Goal: Transaction & Acquisition: Purchase product/service

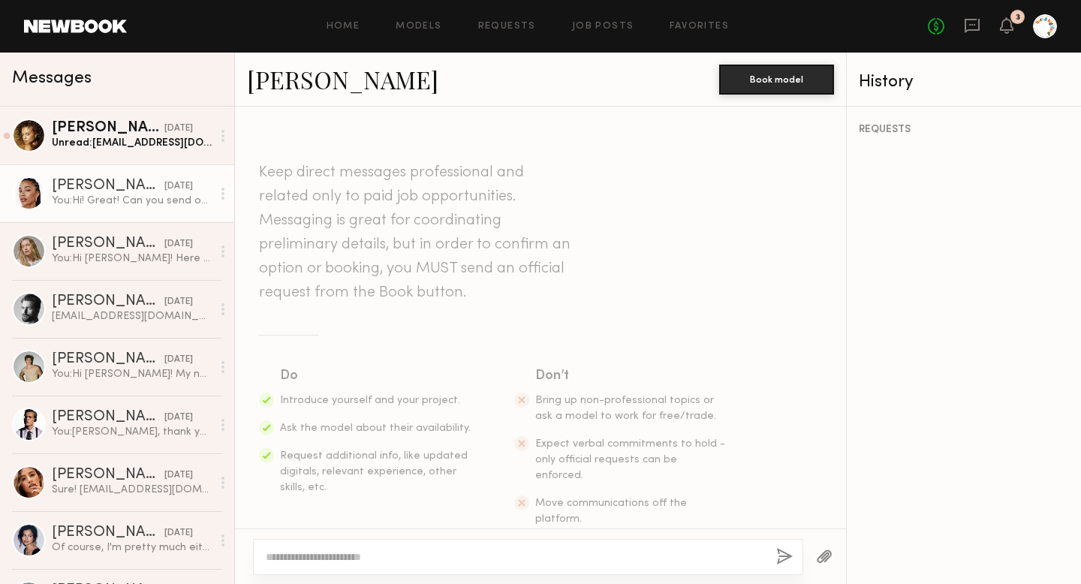
scroll to position [943, 0]
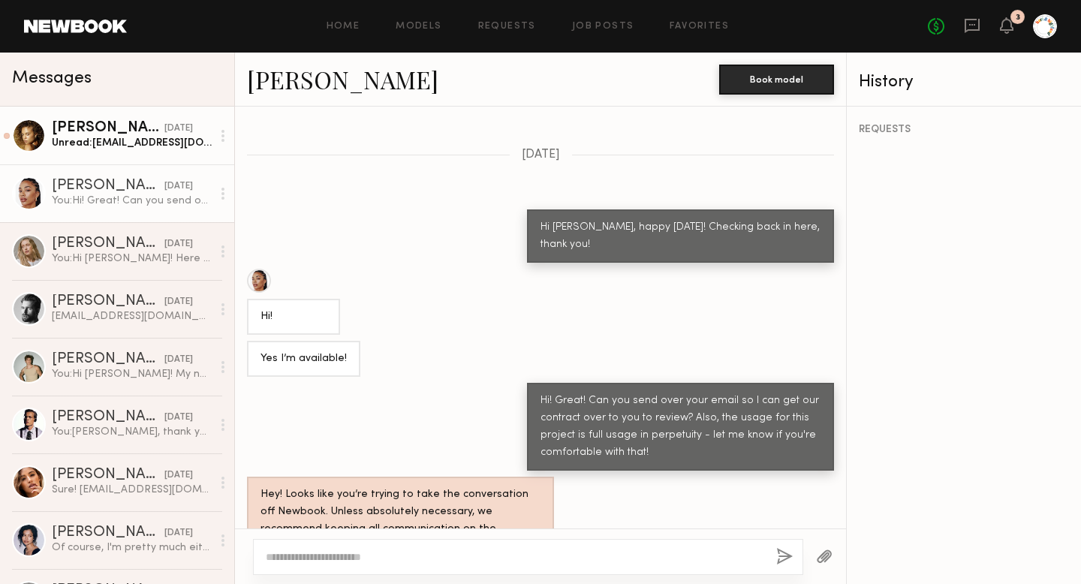
click at [120, 149] on div "Unread: [EMAIL_ADDRESS][DOMAIN_NAME]" at bounding box center [132, 143] width 160 height 14
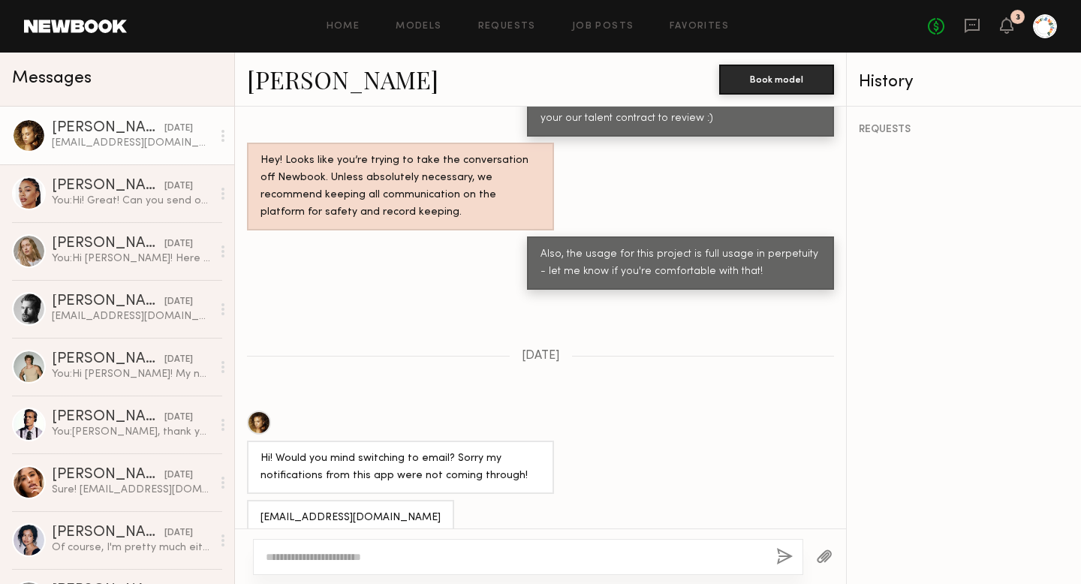
scroll to position [1305, 0]
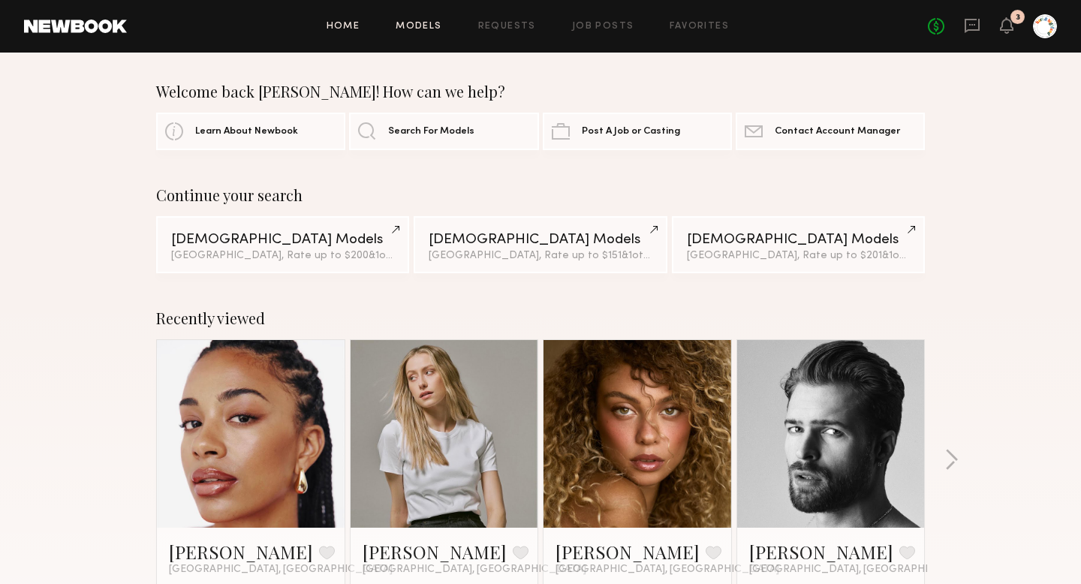
click at [410, 30] on link "Models" at bounding box center [418, 27] width 46 height 10
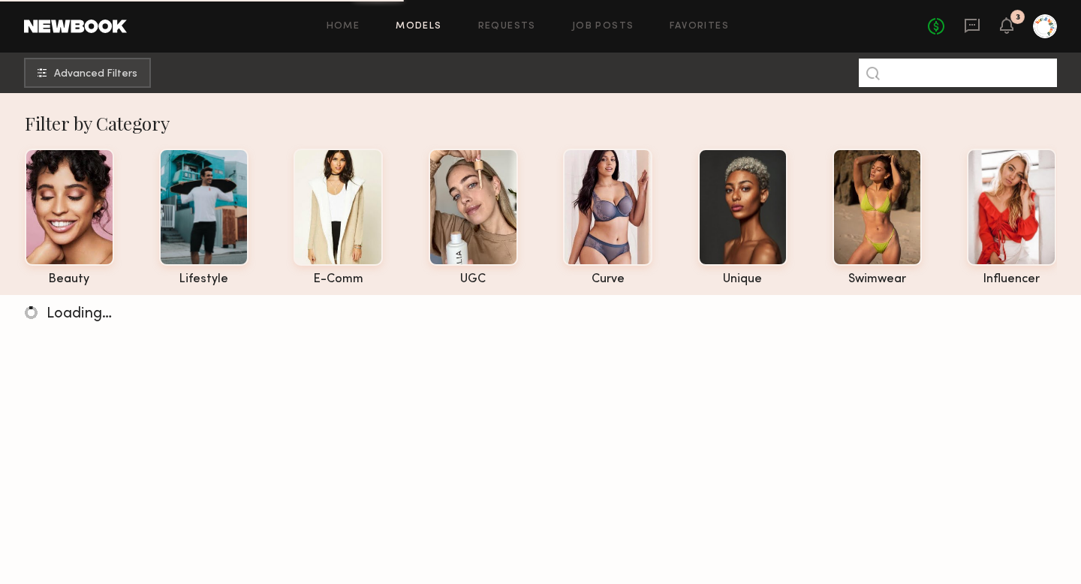
click at [943, 78] on input at bounding box center [958, 73] width 198 height 29
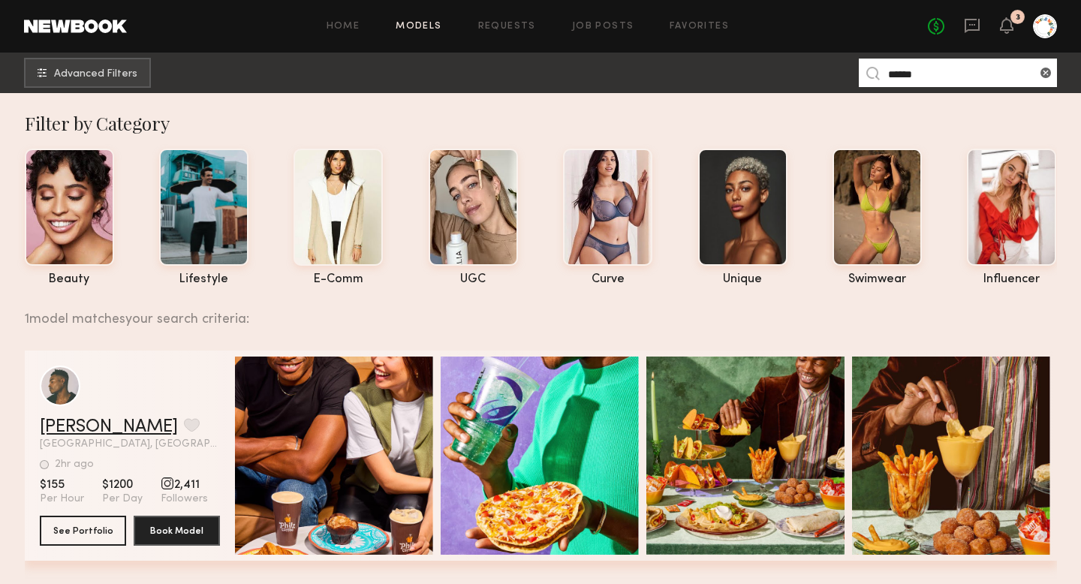
type input "******"
click at [72, 429] on link "Kenyon W." at bounding box center [109, 427] width 138 height 18
click at [61, 75] on span "Advanced Filters" at bounding box center [95, 73] width 83 height 11
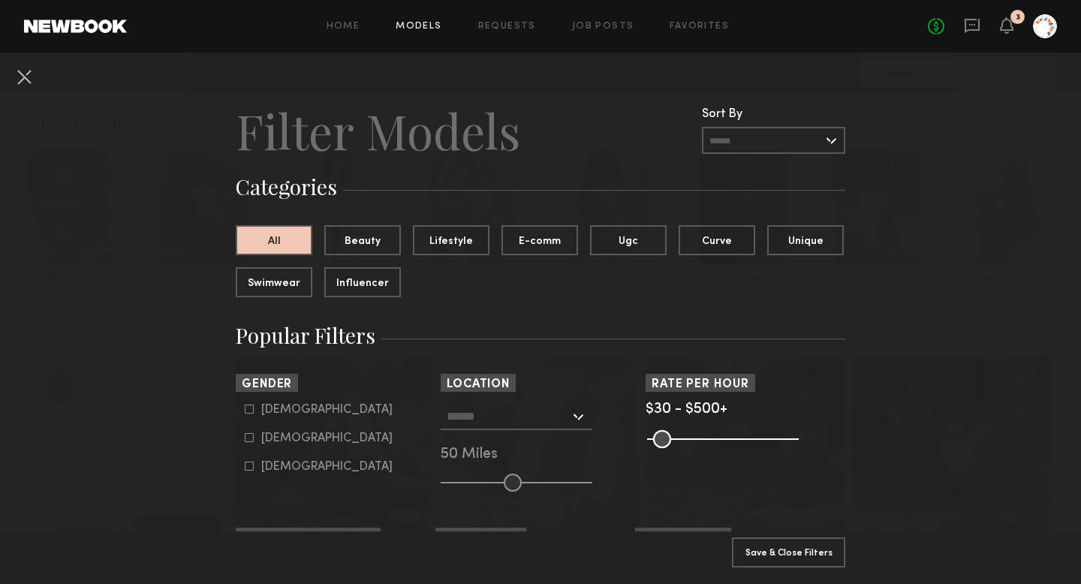
click at [246, 417] on form "Male Female Non-binary" at bounding box center [340, 438] width 191 height 71
click at [248, 414] on common-framework-checkbox "Male" at bounding box center [340, 410] width 191 height 14
click at [251, 412] on icon at bounding box center [249, 408] width 9 height 9
type input "*"
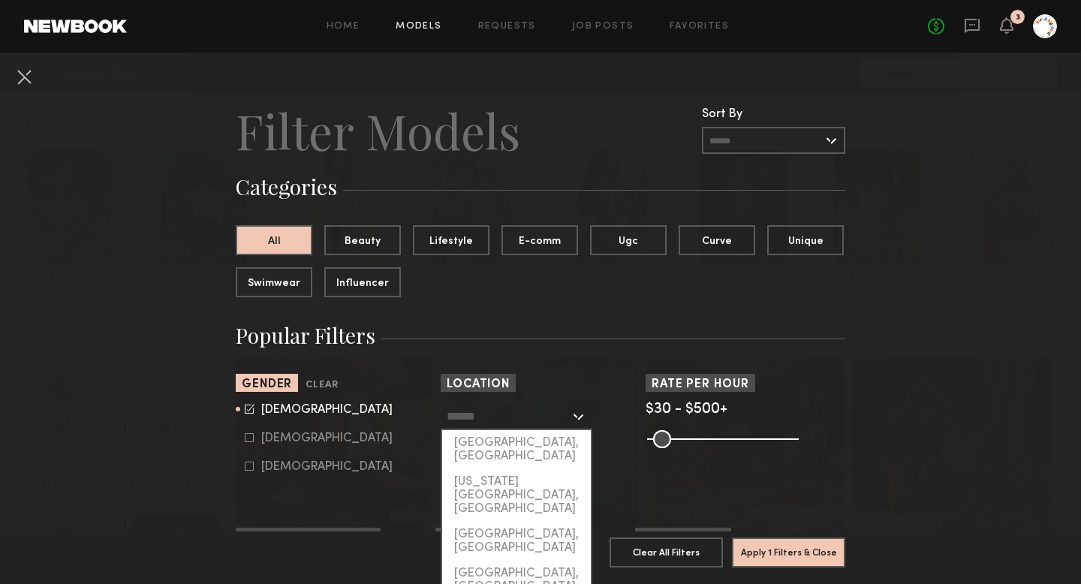
click at [503, 423] on input "text" at bounding box center [508, 416] width 123 height 26
click at [504, 448] on div "Los Angeles, CA" at bounding box center [516, 449] width 149 height 39
type input "**********"
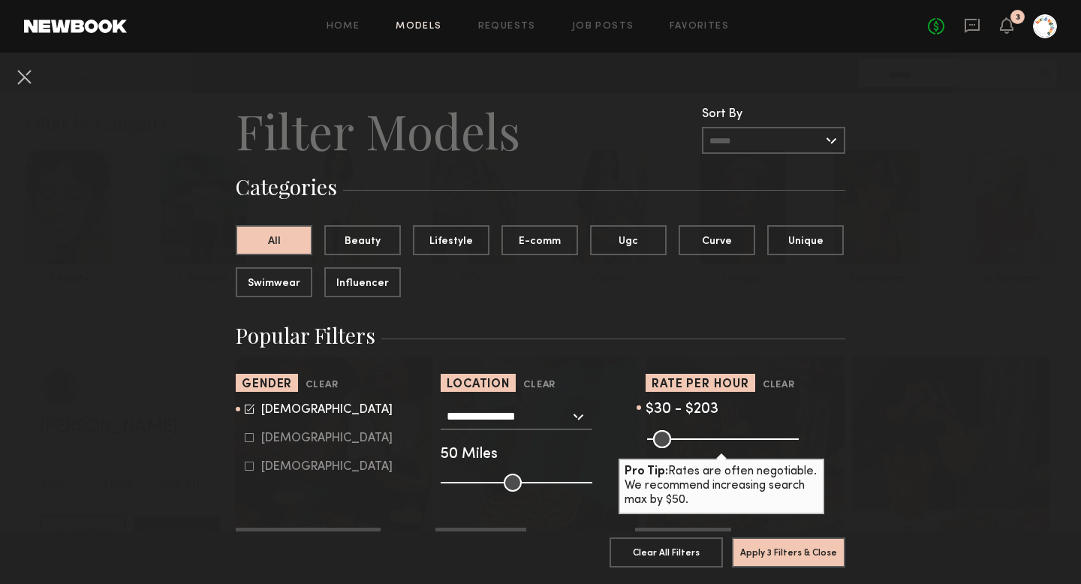
drag, startPoint x: 790, startPoint y: 430, endPoint x: 705, endPoint y: 429, distance: 85.6
type input "***"
click at [705, 430] on input "range" at bounding box center [723, 439] width 152 height 18
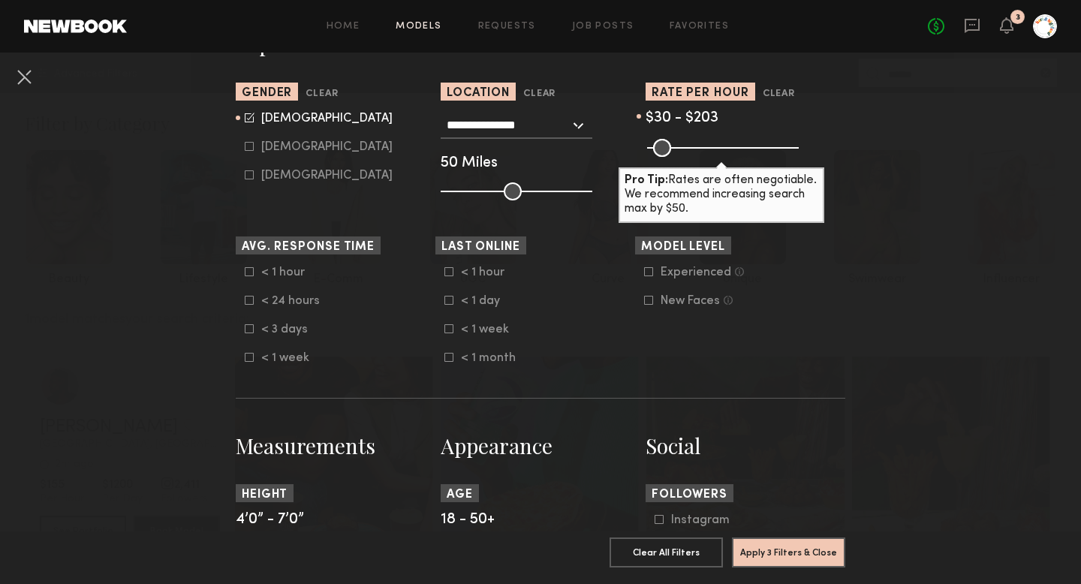
scroll to position [290, 0]
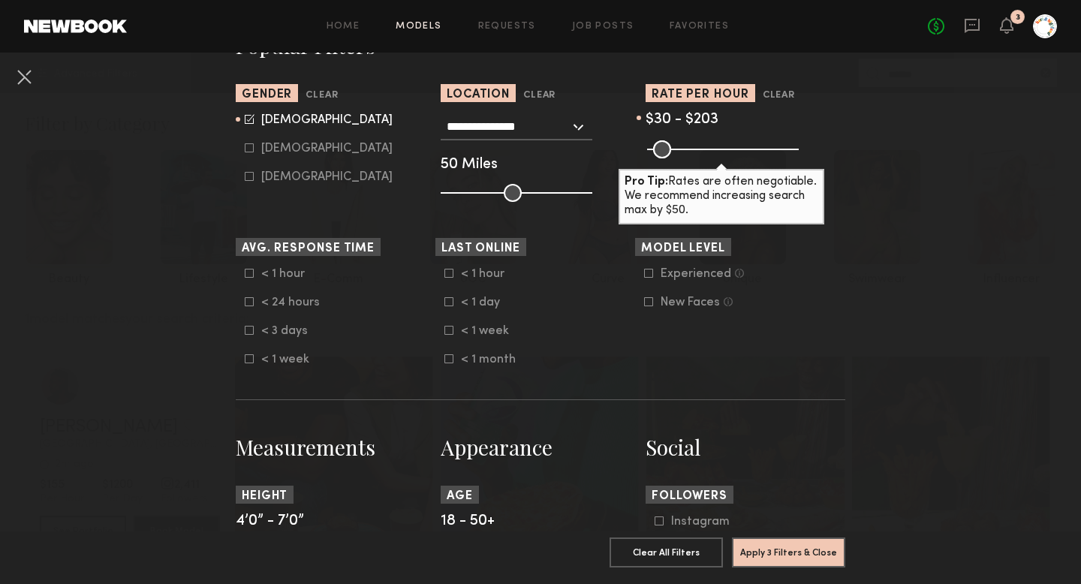
click at [450, 338] on common-framework-checkbox "< 1 week" at bounding box center [539, 331] width 191 height 14
click at [444, 332] on div "< 1 hour < 1 day < 1 week < 1 month" at bounding box center [535, 316] width 200 height 99
click at [450, 336] on common-framework-checkbox "< 1 week" at bounding box center [539, 331] width 191 height 14
click at [450, 332] on icon at bounding box center [448, 330] width 9 height 9
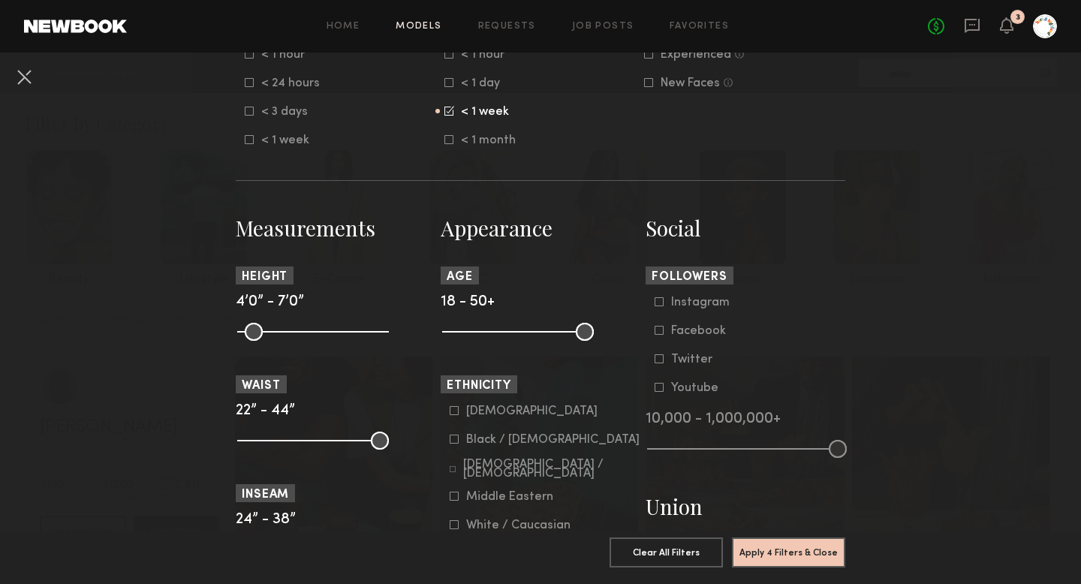
scroll to position [618, 0]
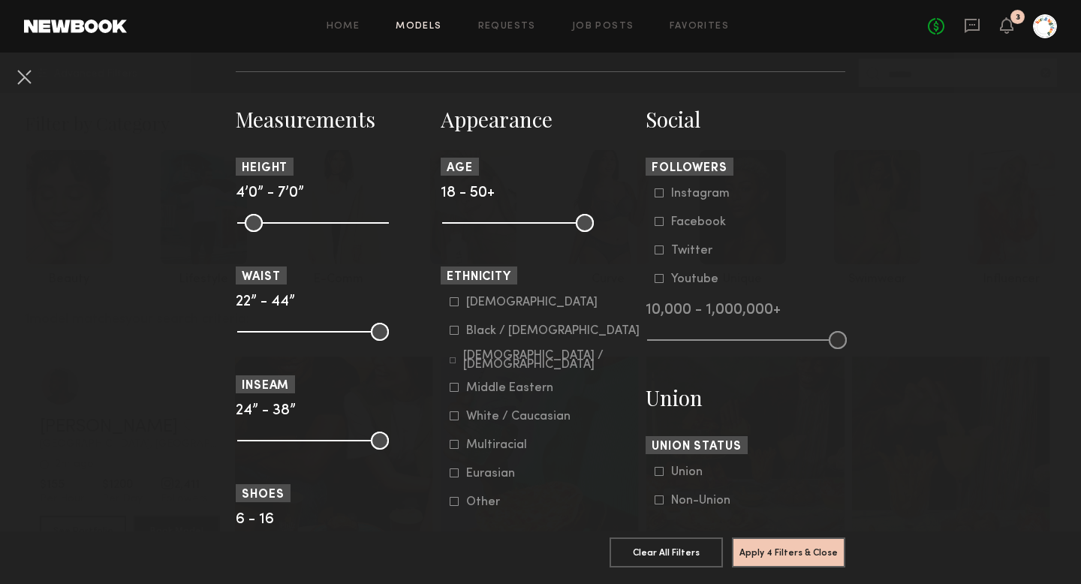
click at [453, 334] on icon at bounding box center [454, 330] width 9 height 9
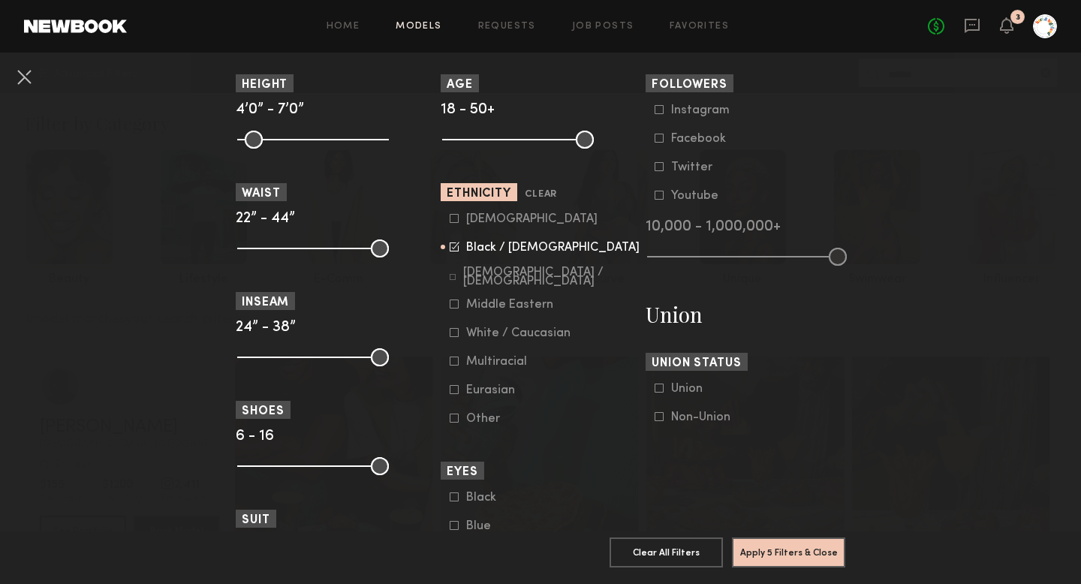
scroll to position [728, 0]
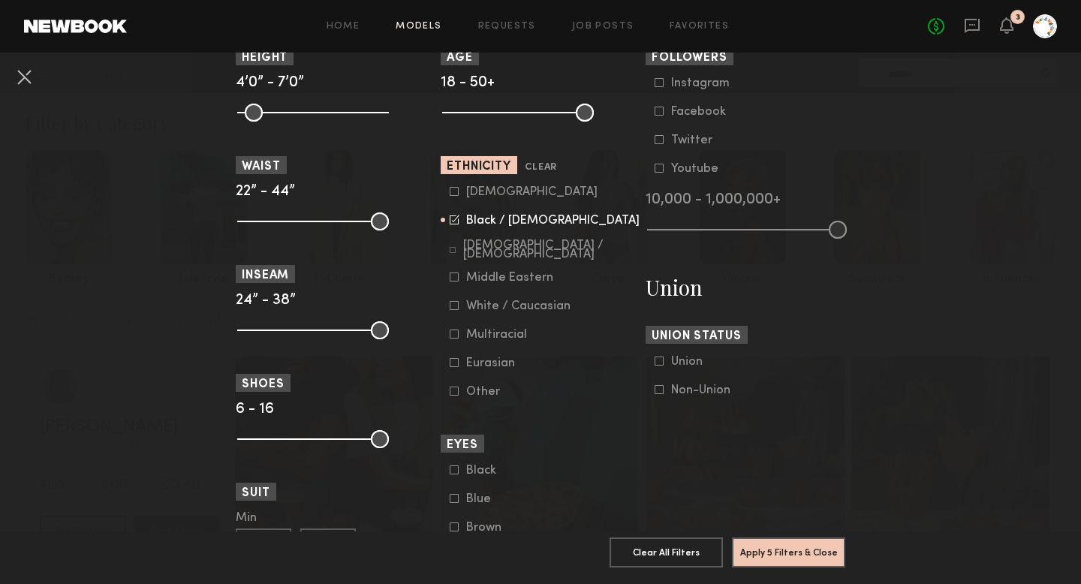
click at [660, 394] on icon at bounding box center [658, 389] width 9 height 9
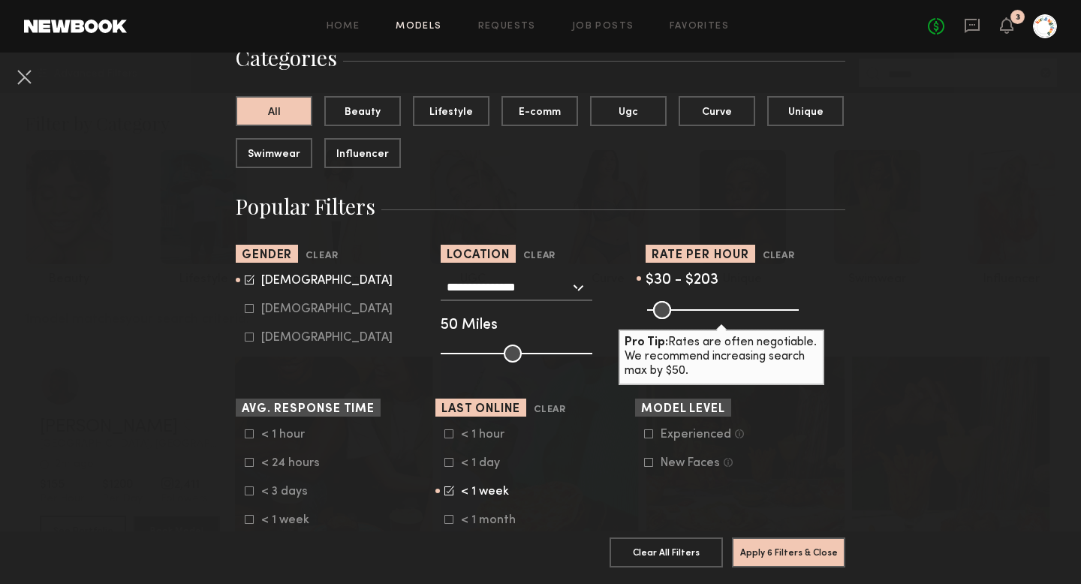
scroll to position [134, 0]
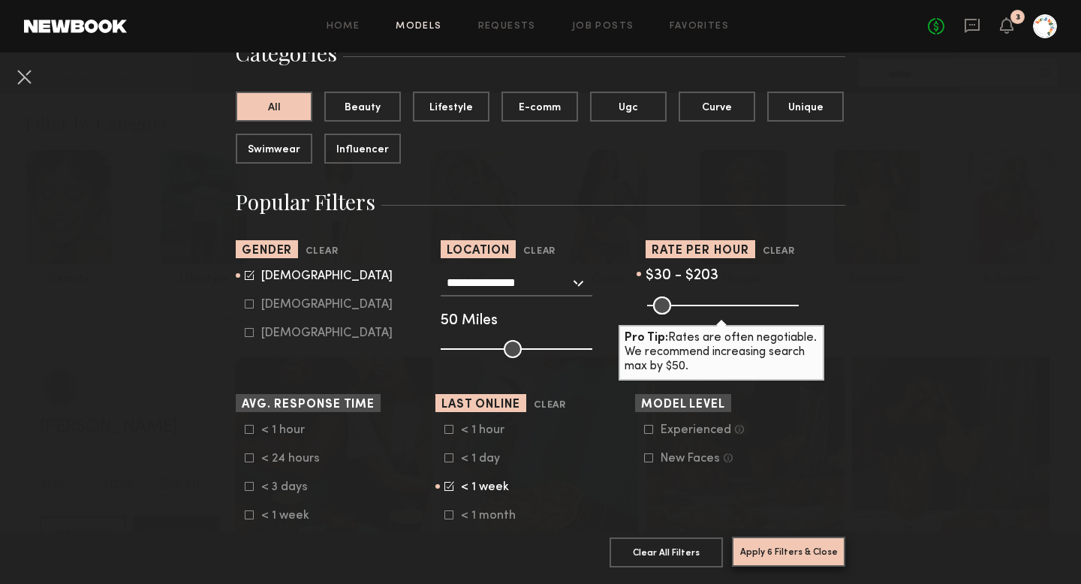
click at [757, 545] on button "Apply 6 Filters & Close" at bounding box center [788, 552] width 113 height 30
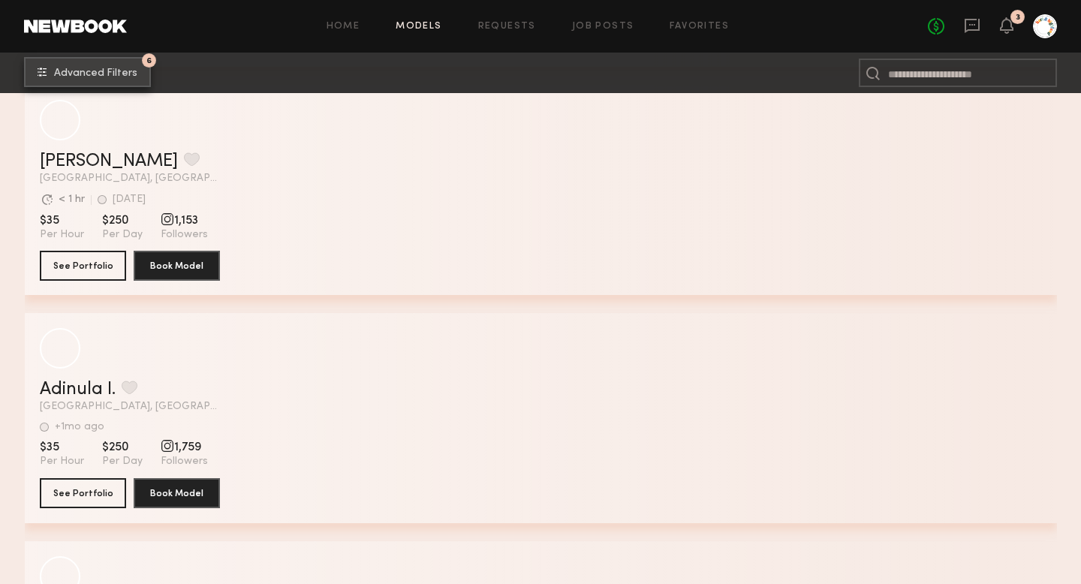
scroll to position [2685, 0]
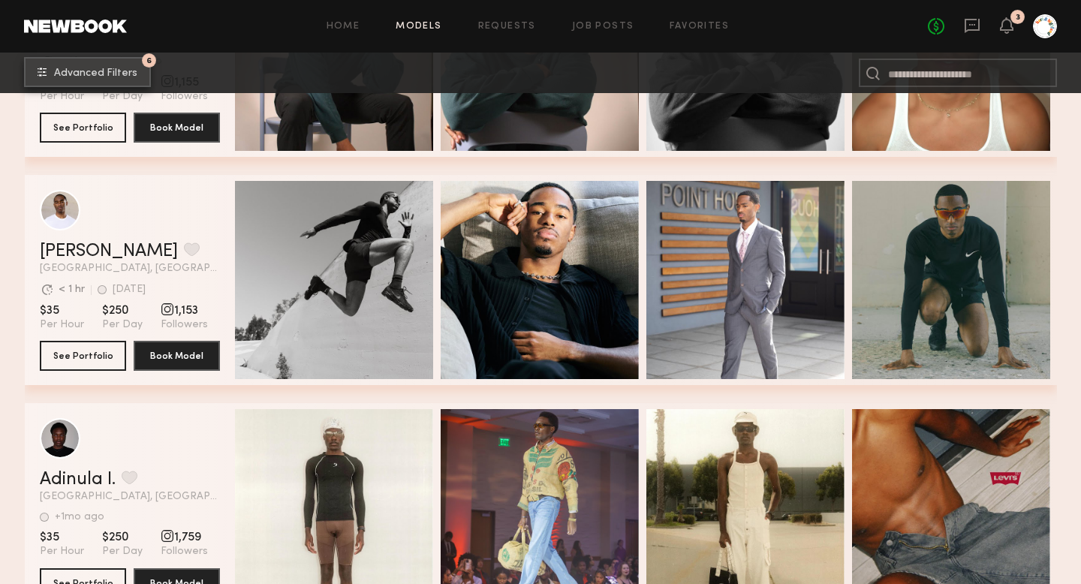
click at [86, 75] on span "Advanced Filters" at bounding box center [95, 73] width 83 height 11
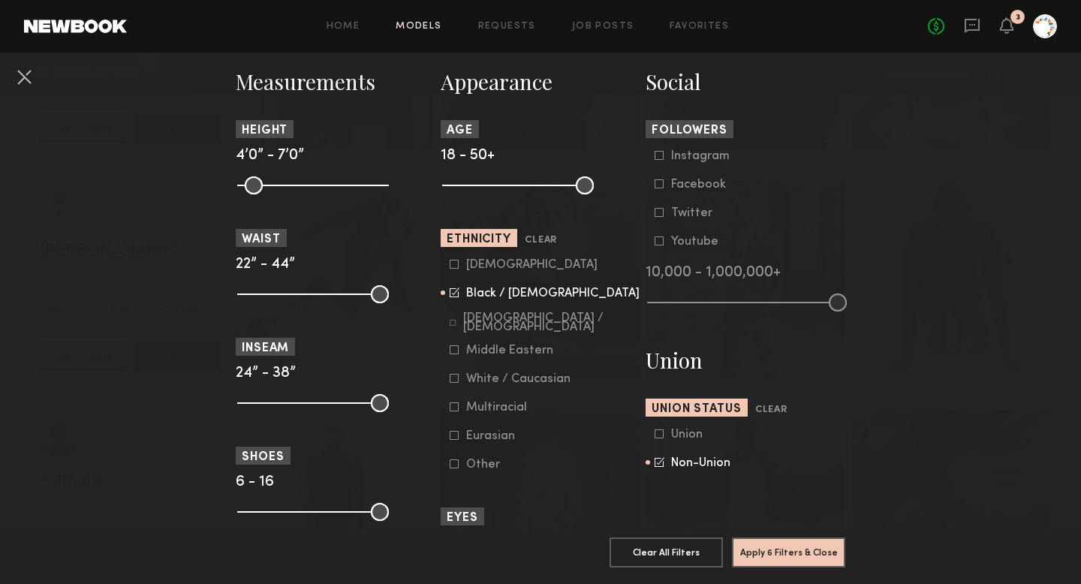
scroll to position [642, 0]
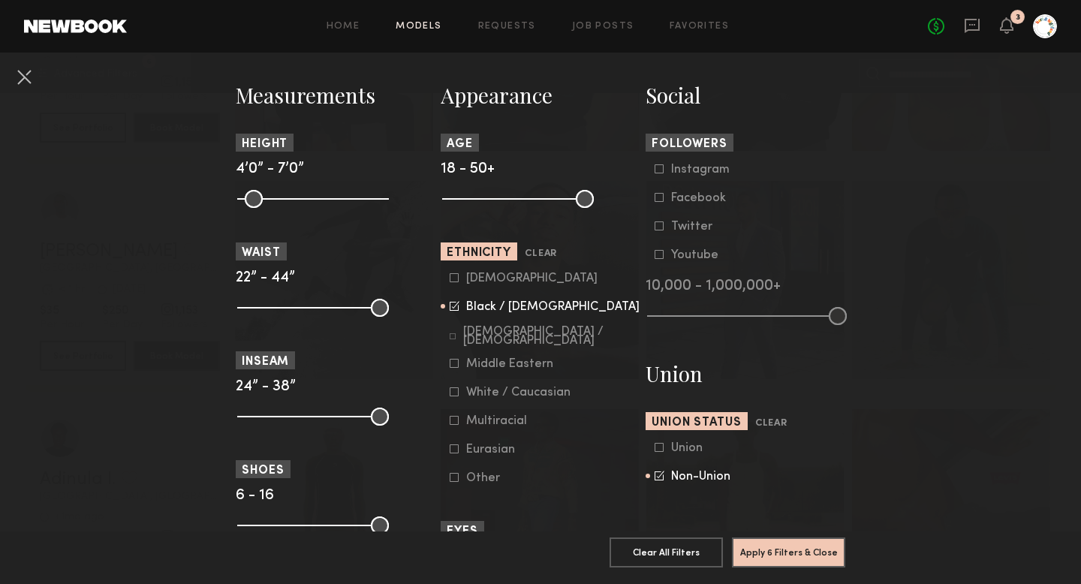
click at [453, 311] on icon at bounding box center [454, 306] width 9 height 9
click at [759, 552] on button "Apply 5 Filters & Close" at bounding box center [788, 552] width 113 height 30
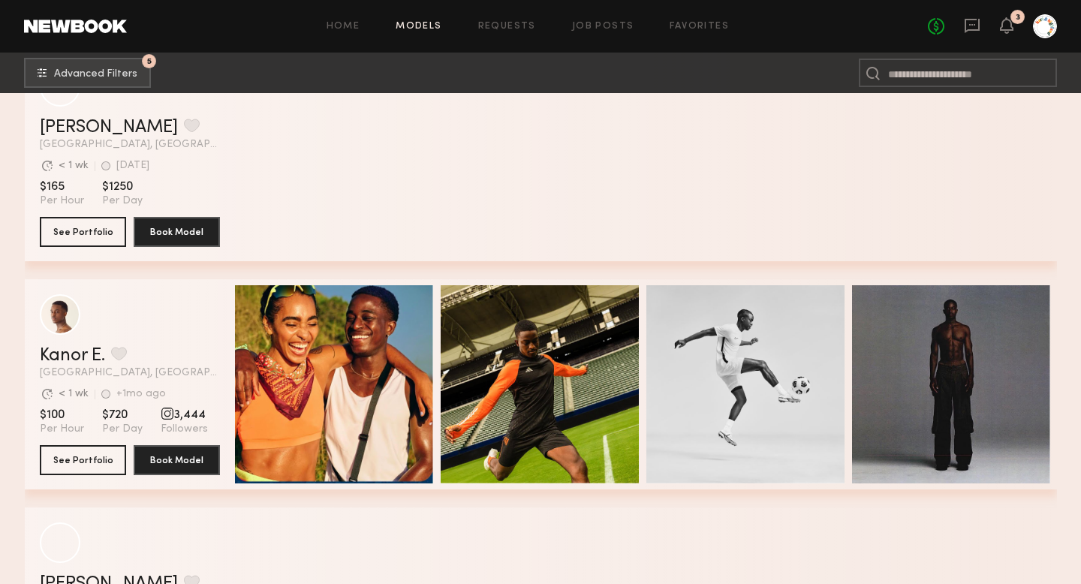
scroll to position [6032, 0]
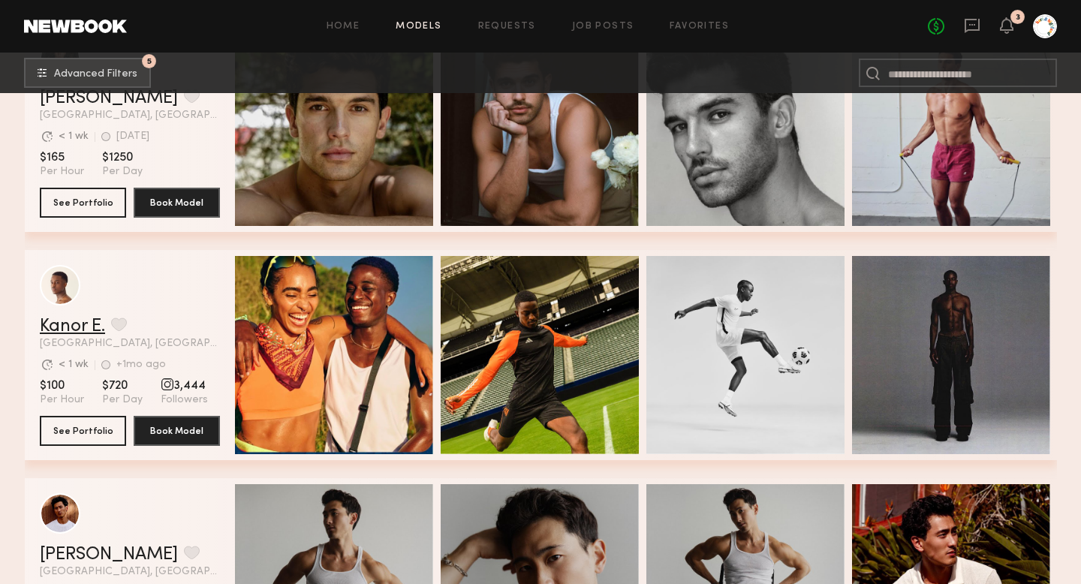
click at [61, 330] on link "Kanor E." at bounding box center [72, 326] width 65 height 18
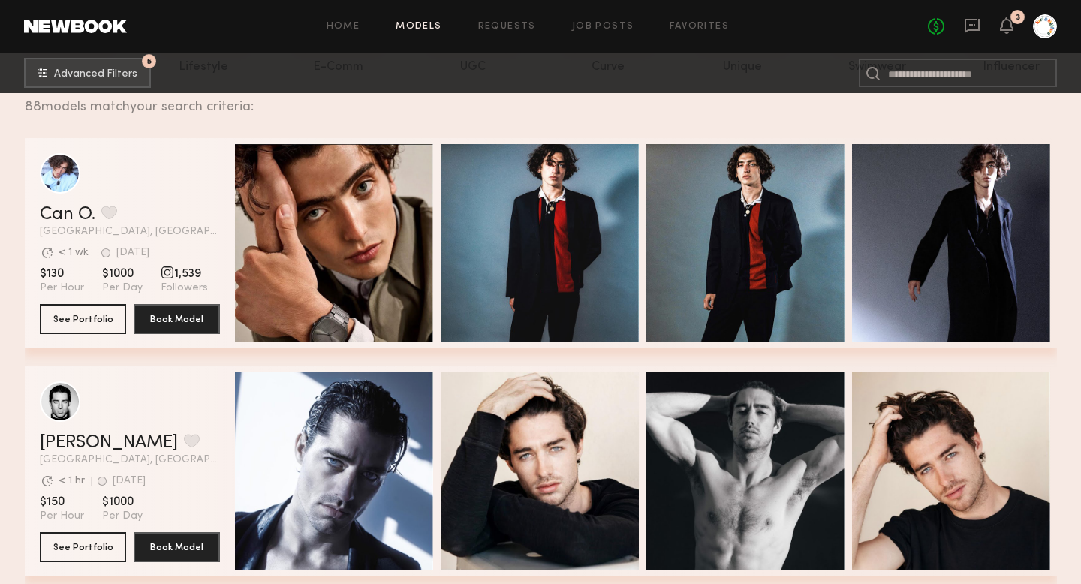
scroll to position [0, 0]
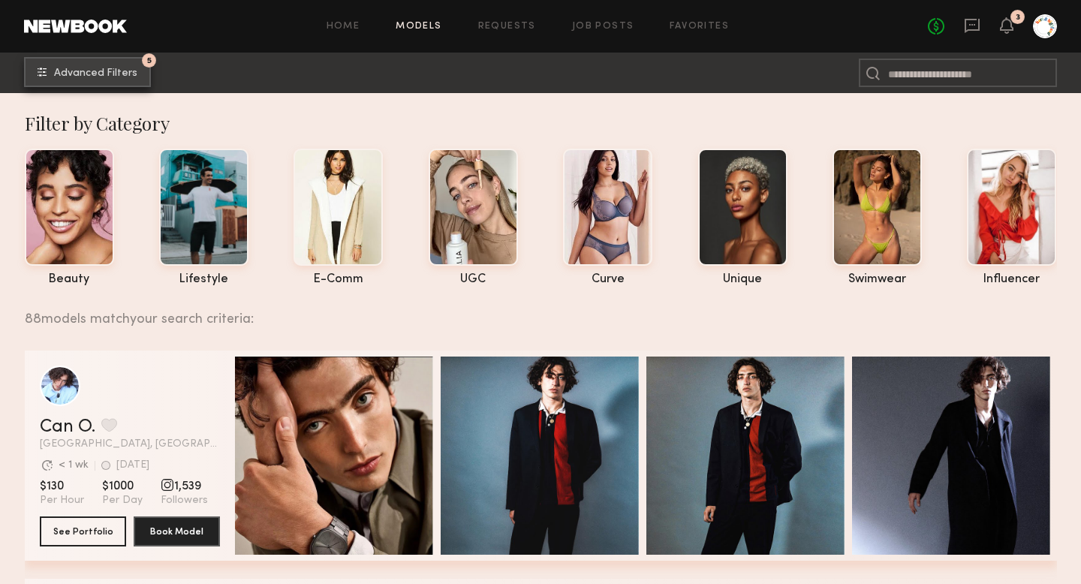
click at [75, 75] on span "Advanced Filters" at bounding box center [95, 73] width 83 height 11
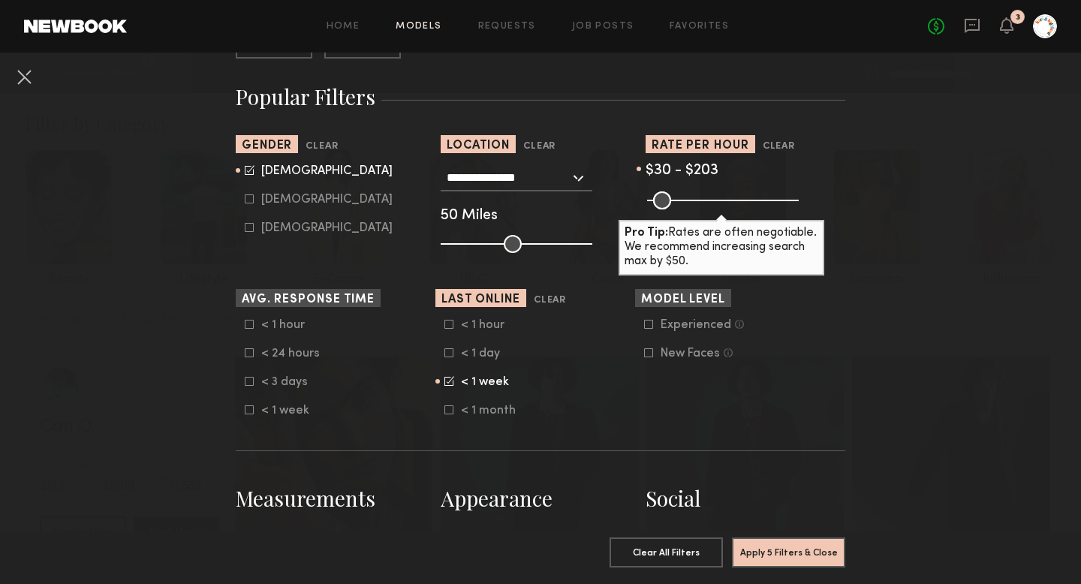
scroll to position [240, 0]
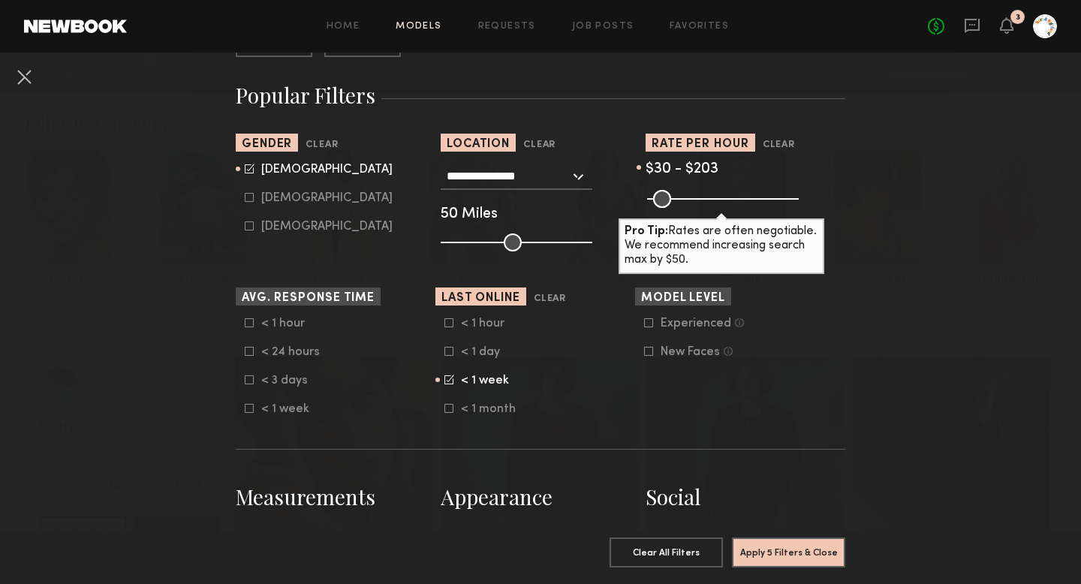
click at [648, 322] on icon at bounding box center [648, 322] width 9 height 9
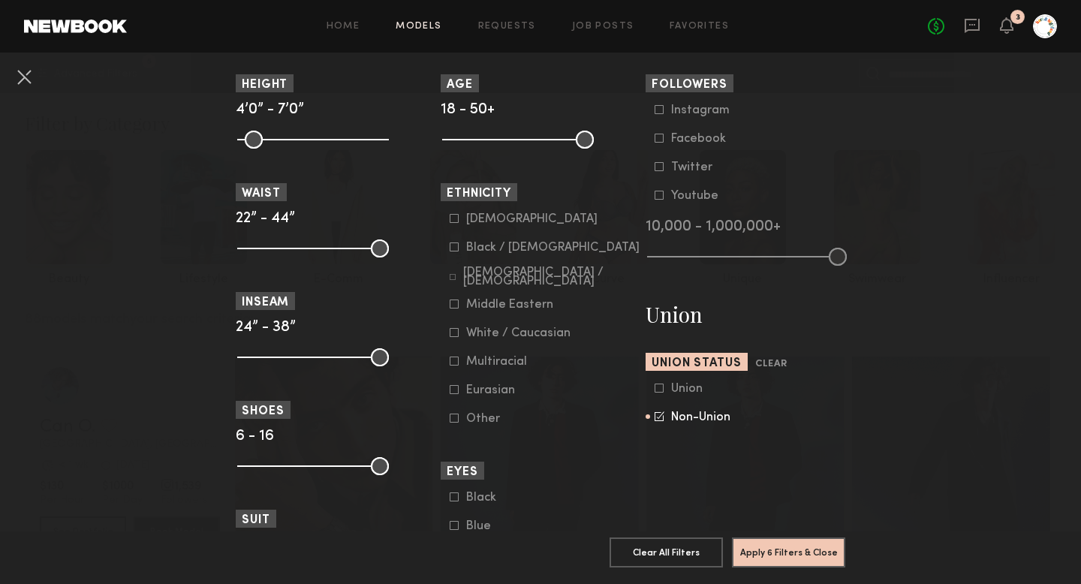
scroll to position [702, 0]
click at [789, 556] on button "Apply 6 Filters & Close" at bounding box center [788, 552] width 113 height 30
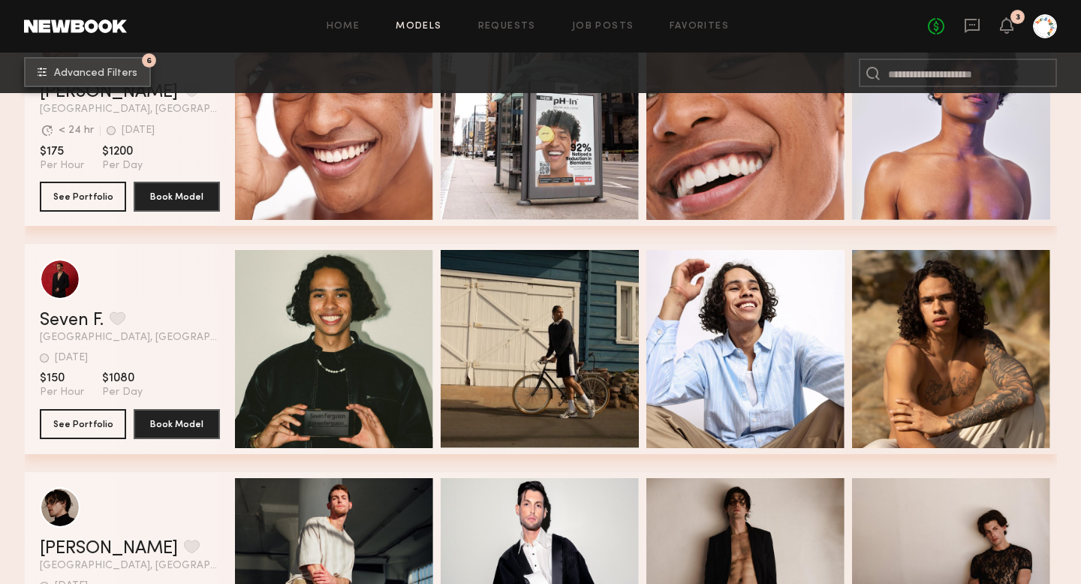
scroll to position [1255, 0]
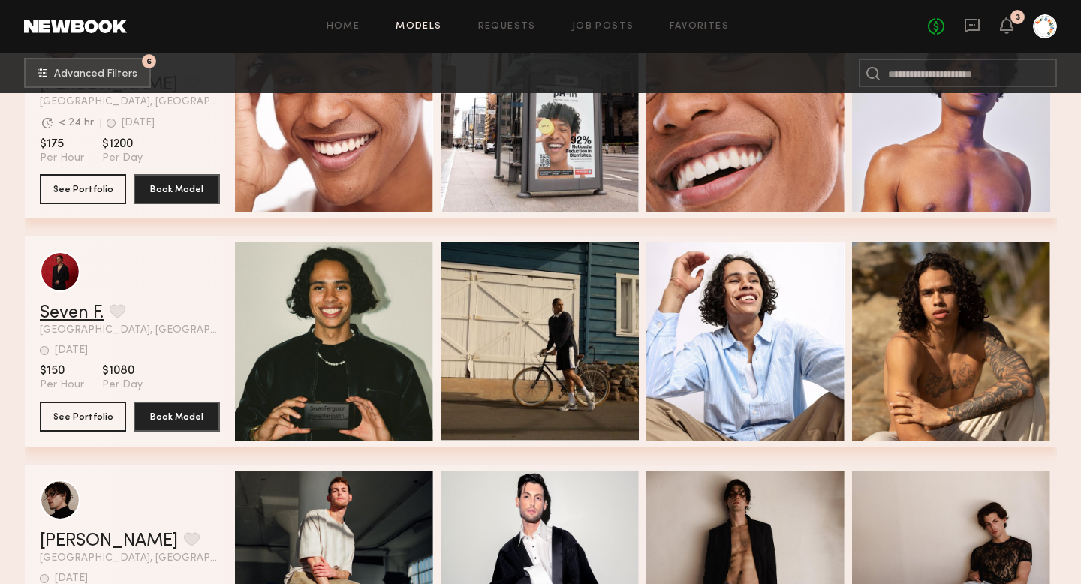
click at [74, 310] on link "Seven F." at bounding box center [72, 313] width 64 height 18
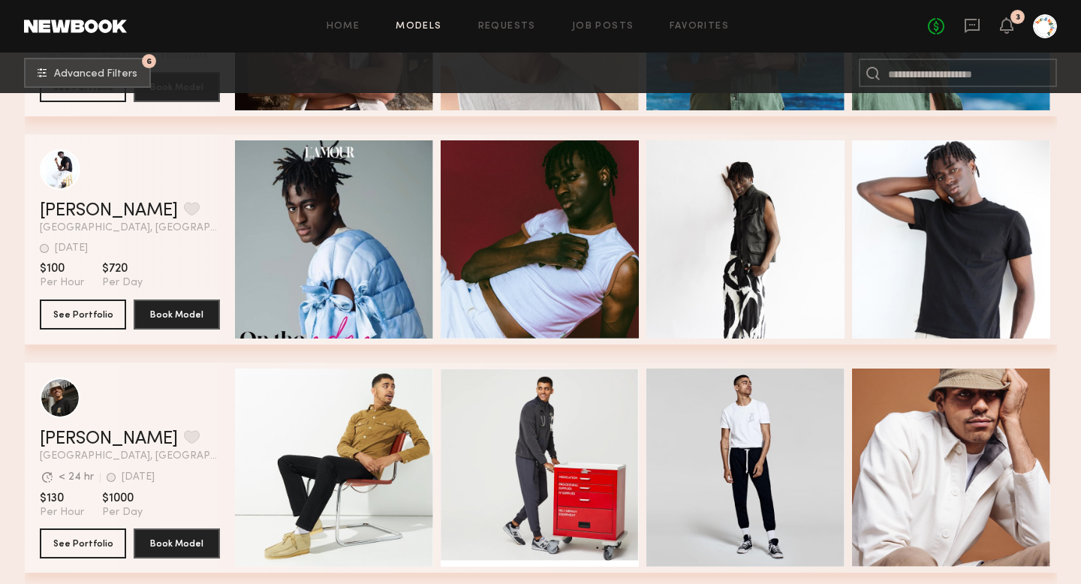
scroll to position [4461, 0]
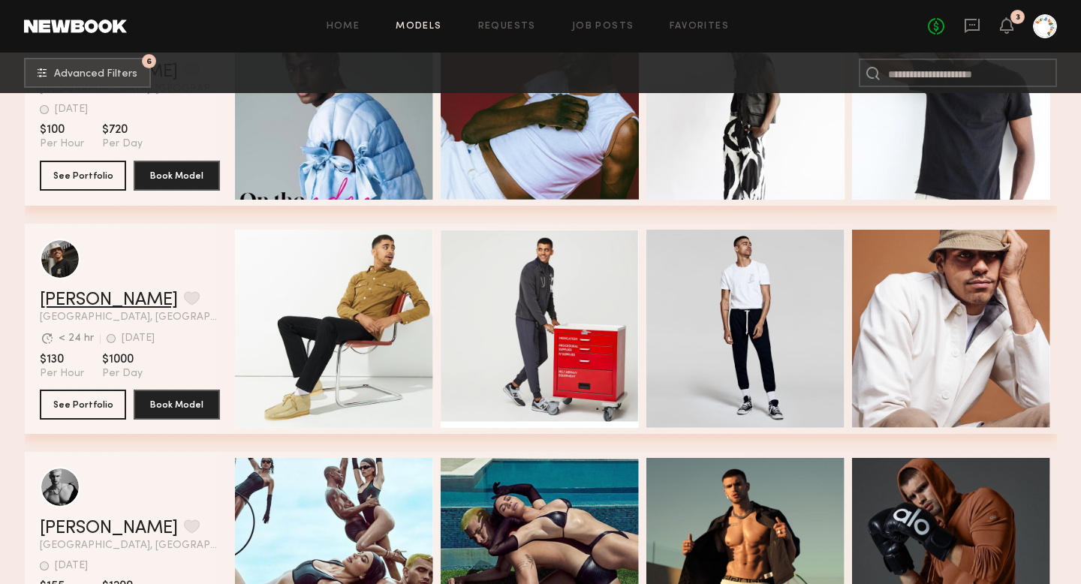
click at [94, 304] on link "Christopher L." at bounding box center [109, 300] width 138 height 18
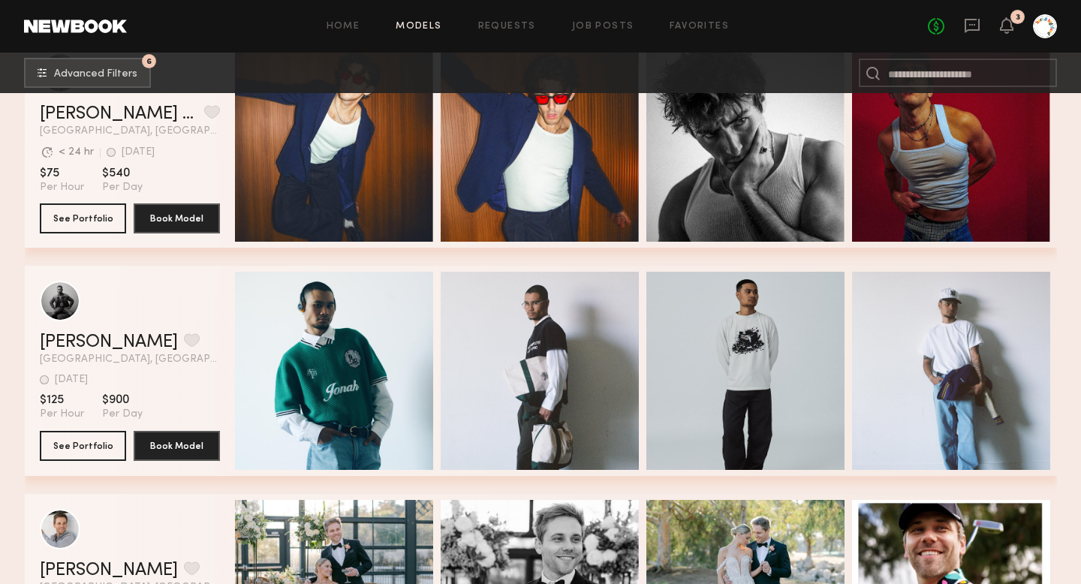
scroll to position [6543, 0]
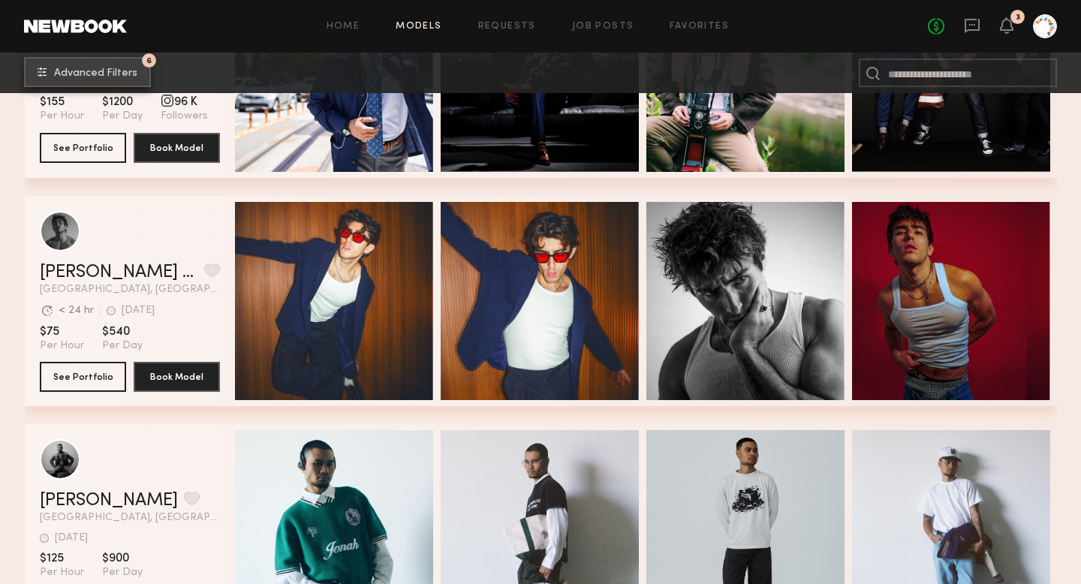
click at [106, 70] on span "Advanced Filters" at bounding box center [95, 73] width 83 height 11
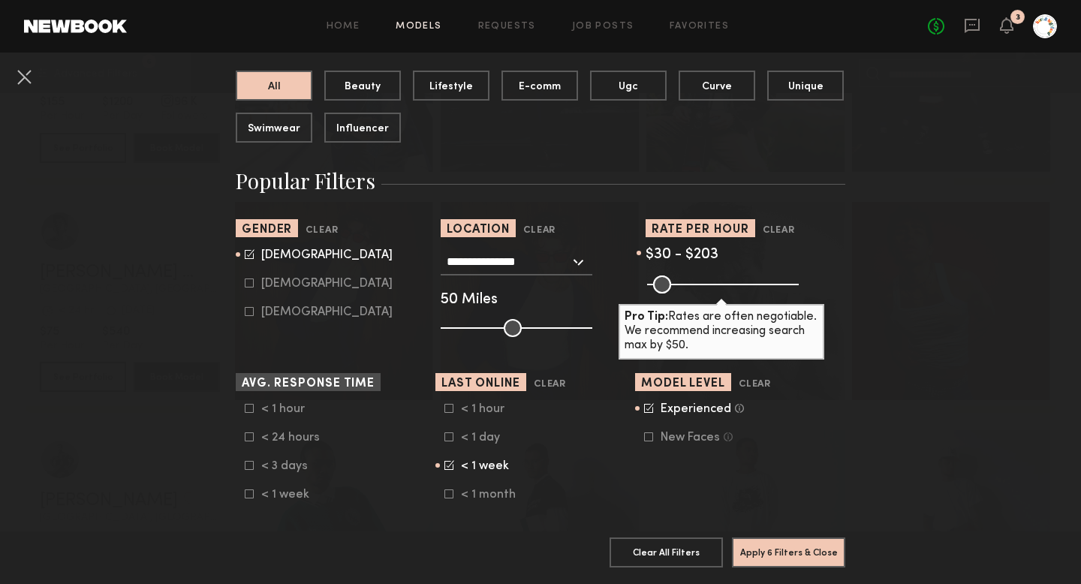
scroll to position [167, 0]
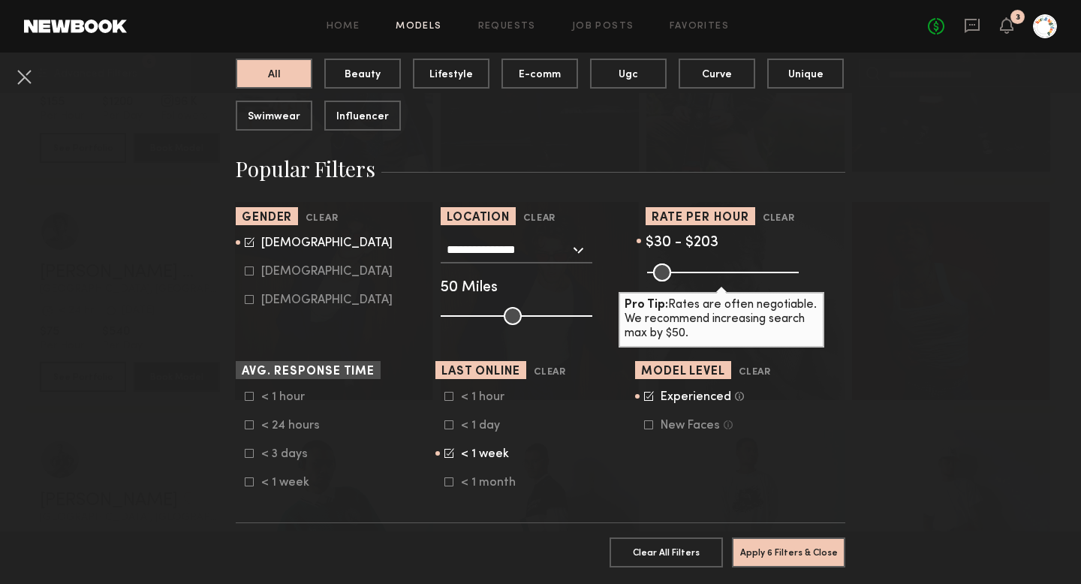
click at [449, 459] on common-framework-checkbox "< 1 week" at bounding box center [539, 454] width 191 height 14
click at [447, 453] on icon at bounding box center [449, 453] width 10 height 10
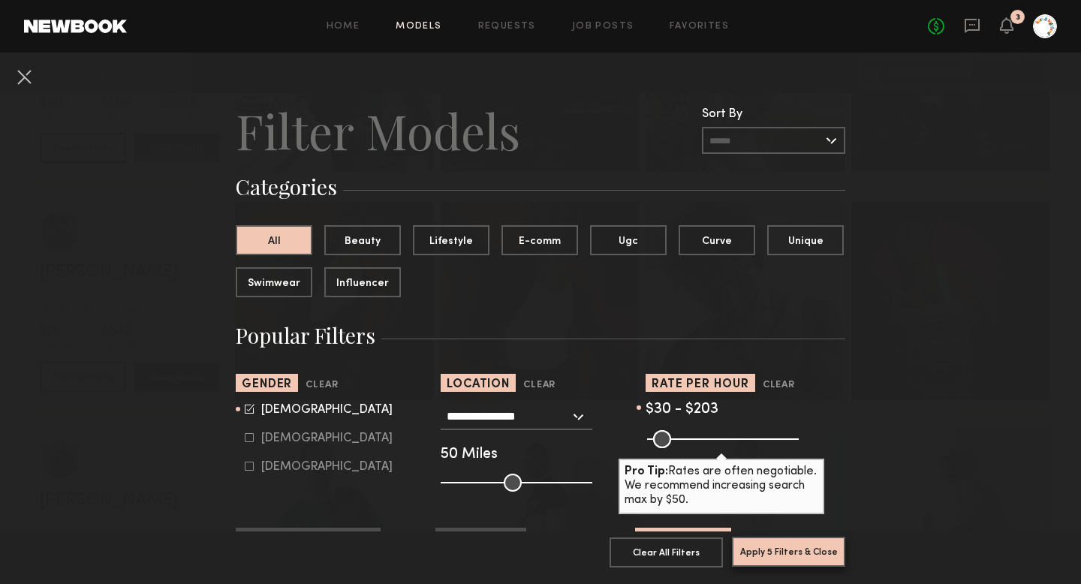
click at [800, 557] on button "Apply 5 Filters & Close" at bounding box center [788, 552] width 113 height 30
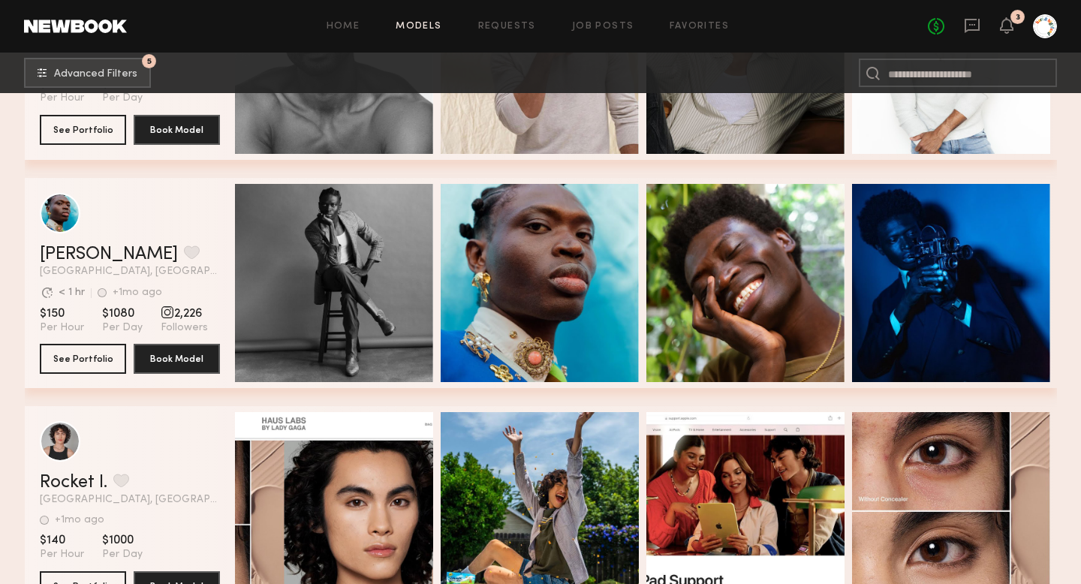
scroll to position [19793, 0]
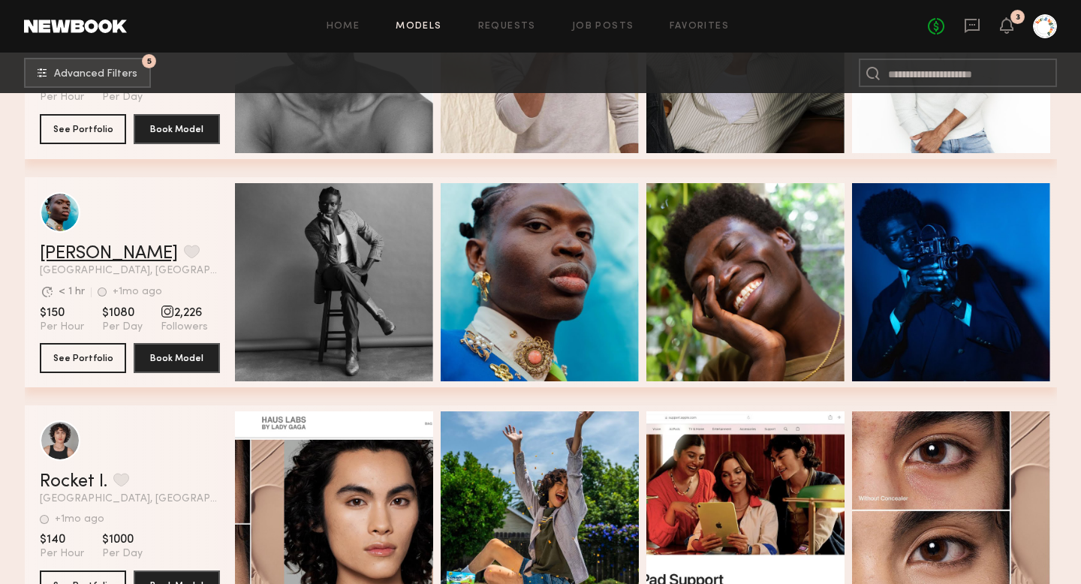
click at [62, 259] on link "Isaak A." at bounding box center [109, 254] width 138 height 18
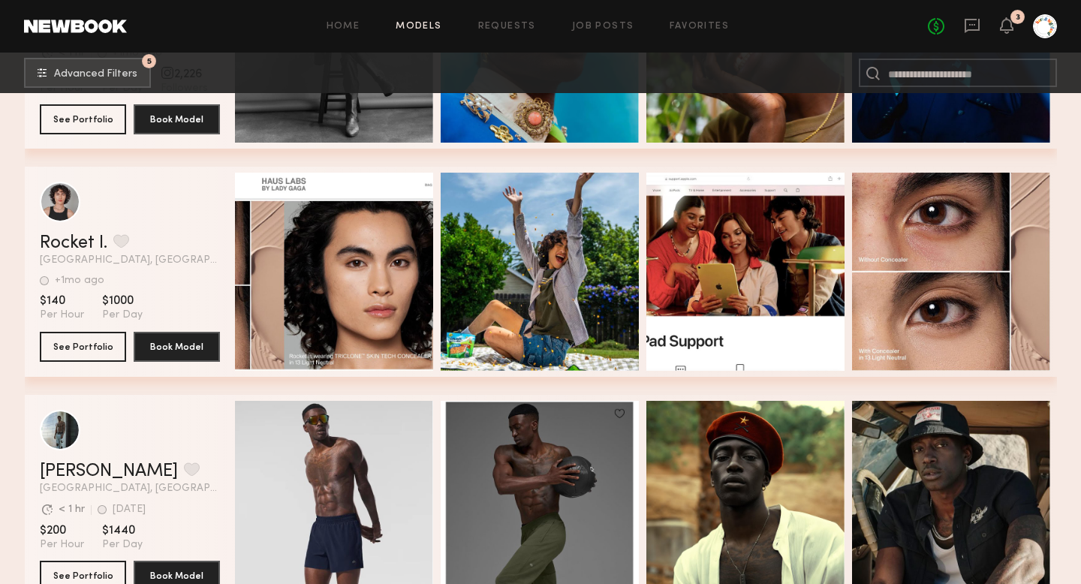
scroll to position [20091, 0]
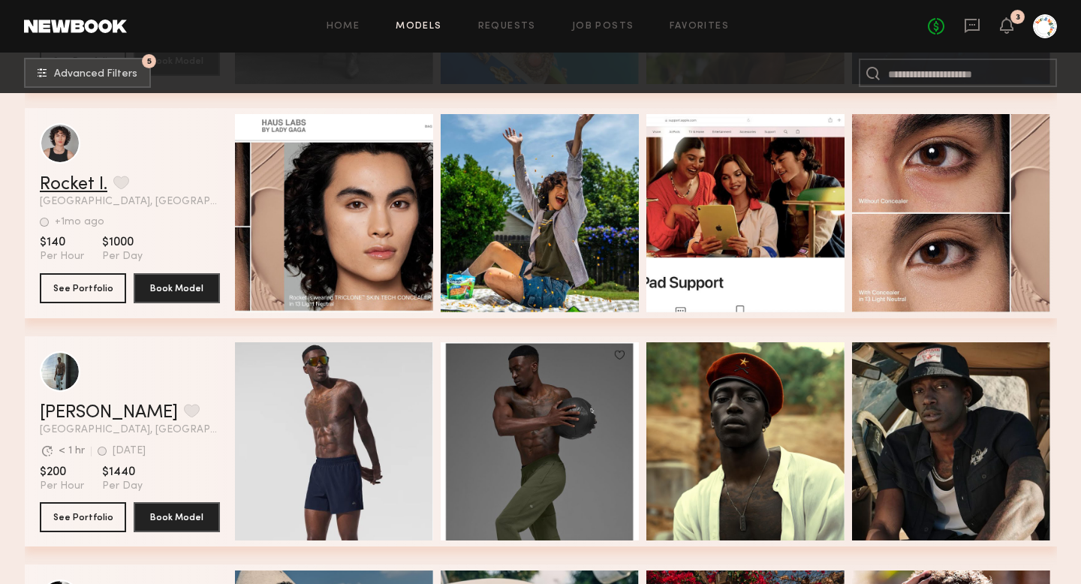
click at [65, 179] on link "Rocket I." at bounding box center [74, 185] width 68 height 18
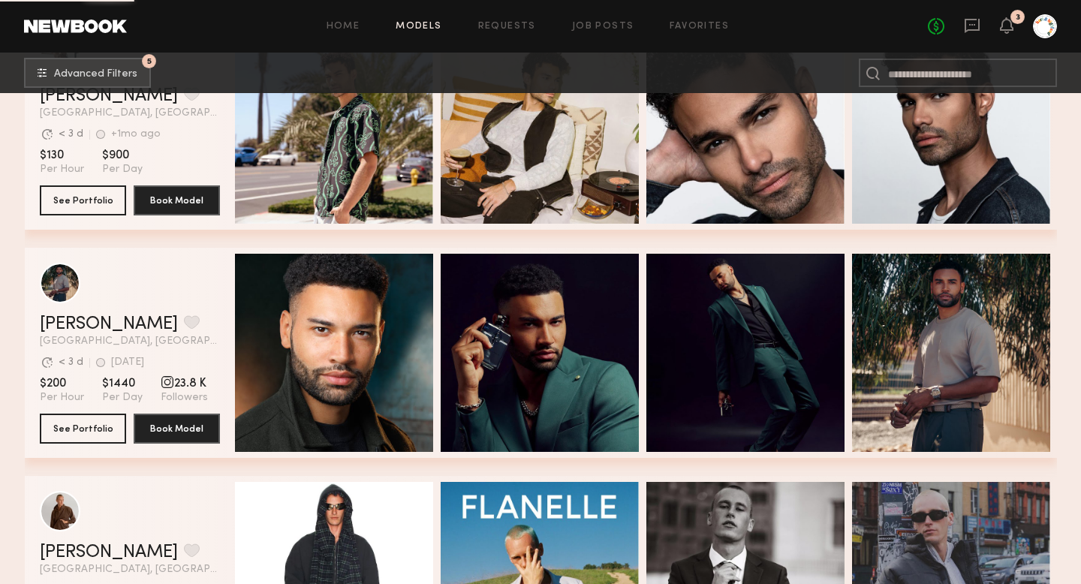
scroll to position [21515, 0]
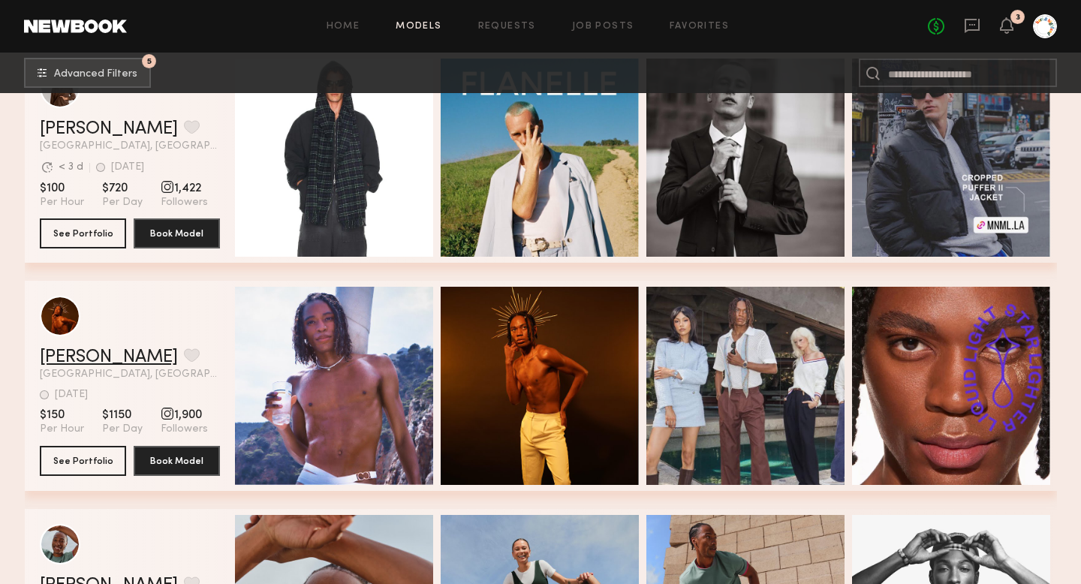
click at [60, 354] on link "Terrell B." at bounding box center [109, 357] width 138 height 18
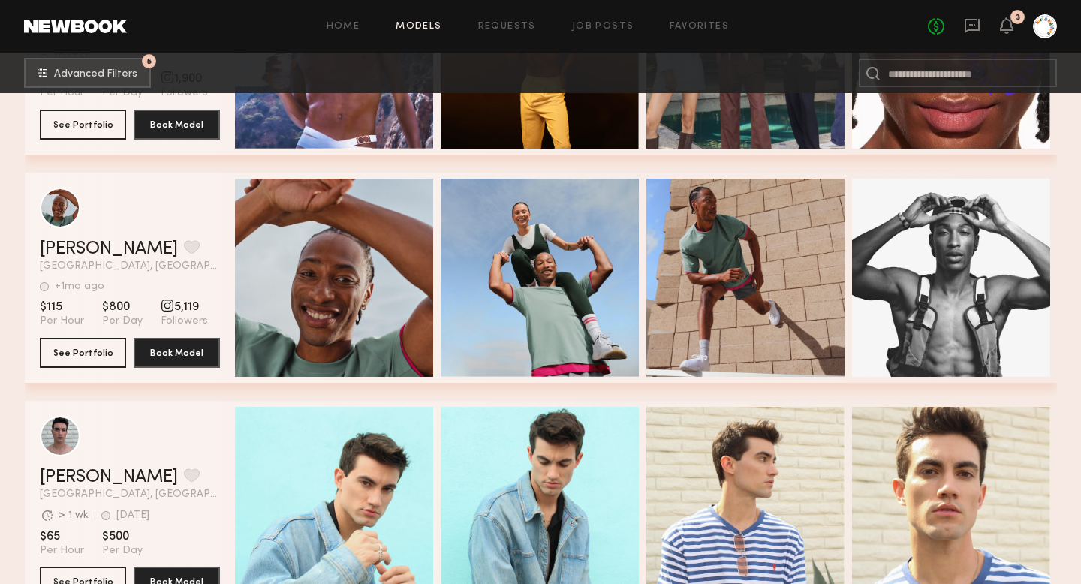
scroll to position [21855, 0]
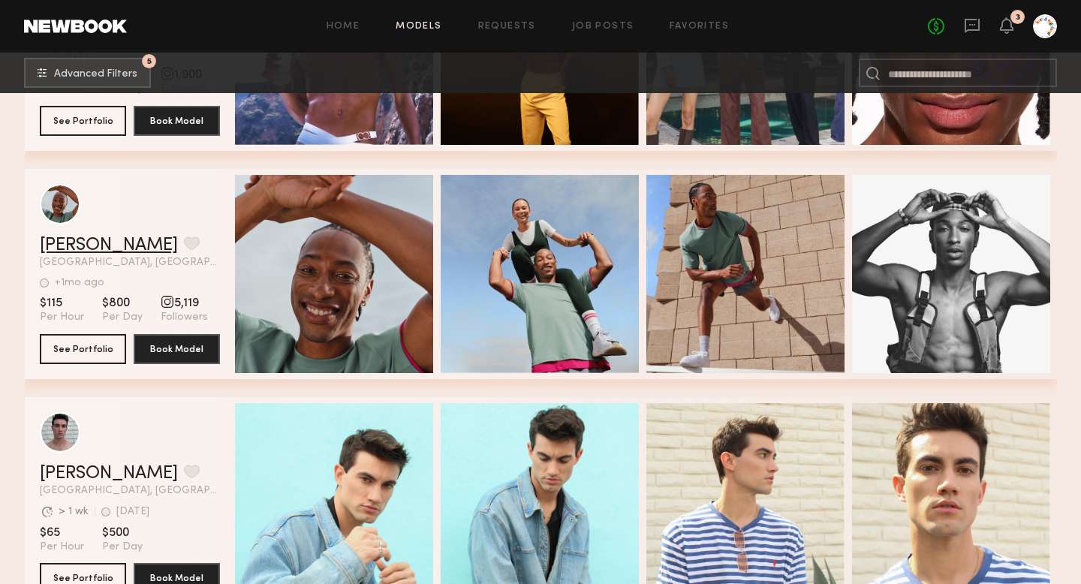
click at [59, 251] on link "Izzy H." at bounding box center [109, 245] width 138 height 18
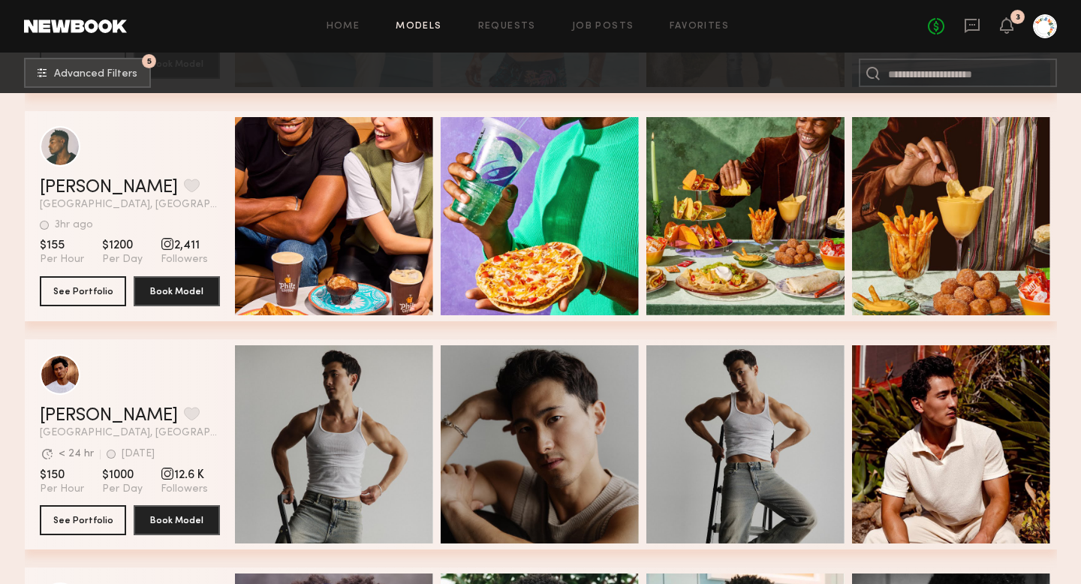
scroll to position [23055, 0]
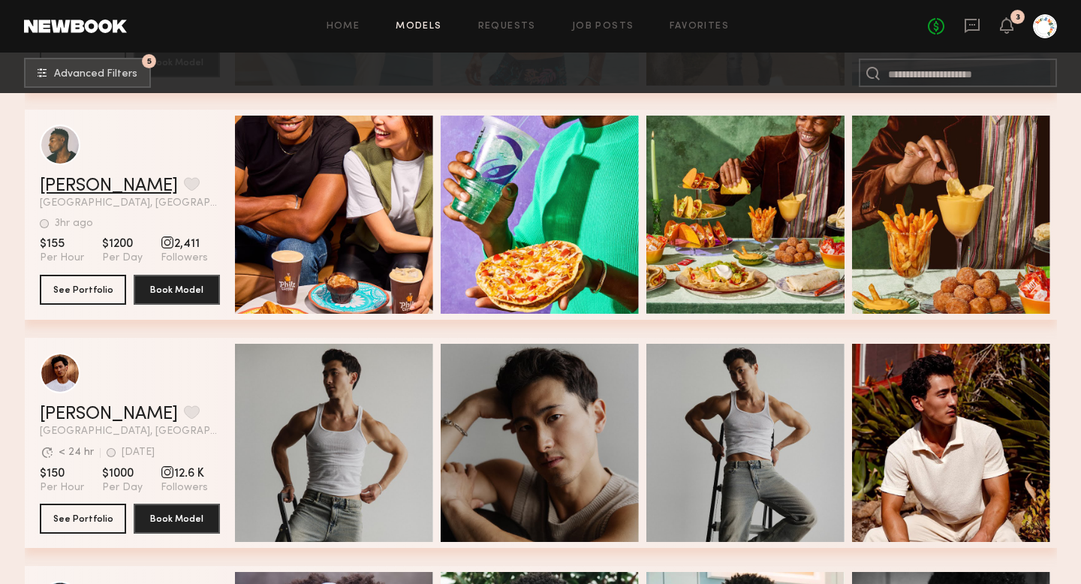
click at [65, 183] on link "Kenyon W." at bounding box center [109, 186] width 138 height 18
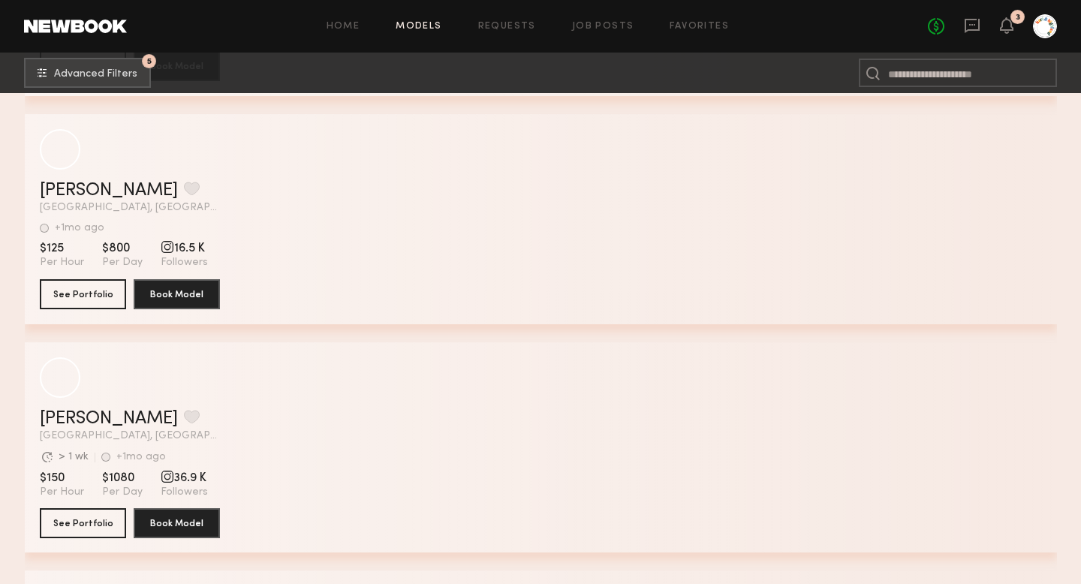
scroll to position [25131, 0]
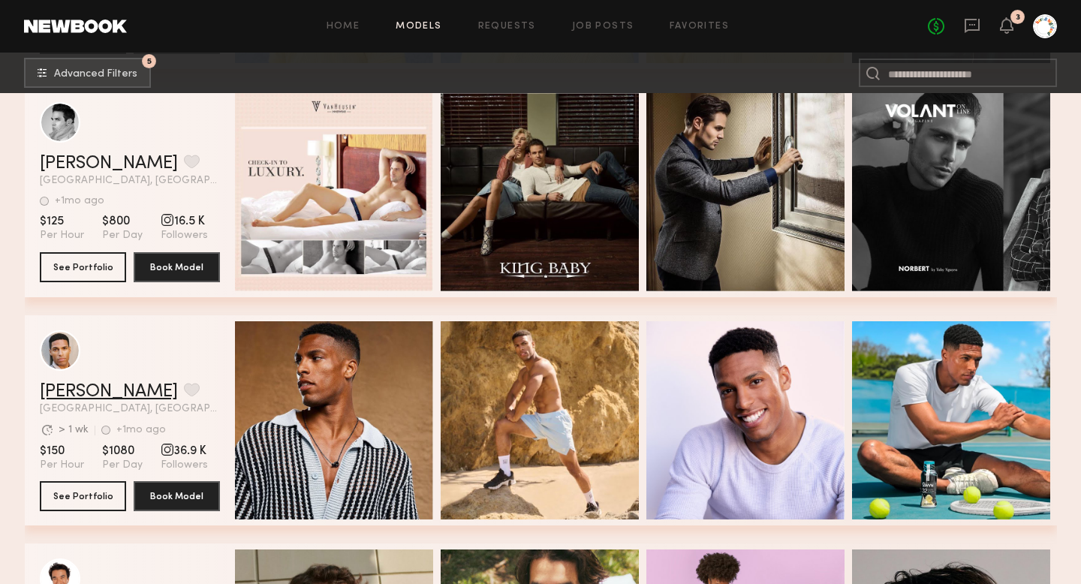
click at [81, 398] on link "Tony D." at bounding box center [109, 392] width 138 height 18
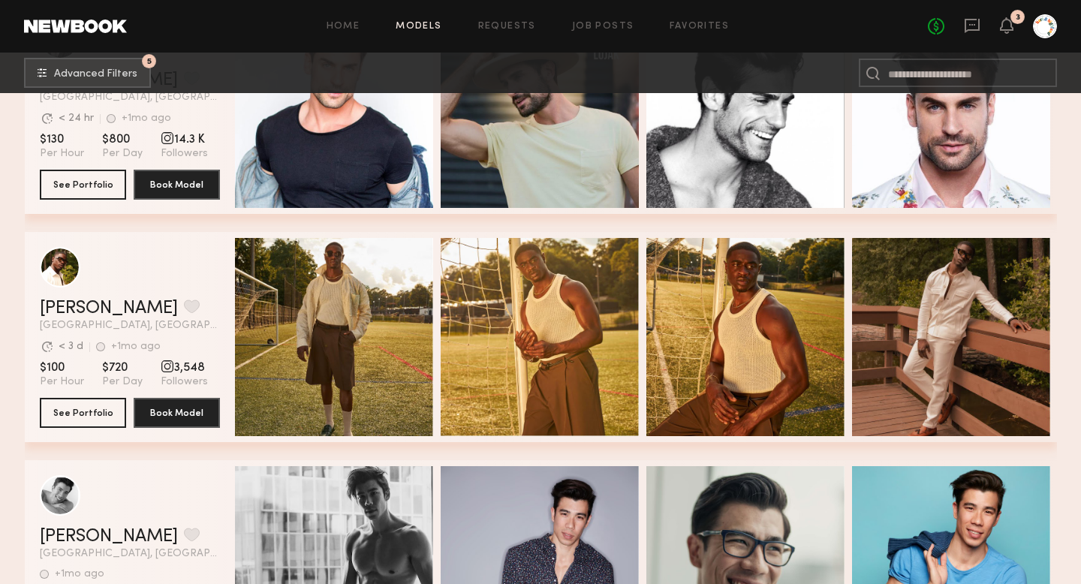
scroll to position [33347, 0]
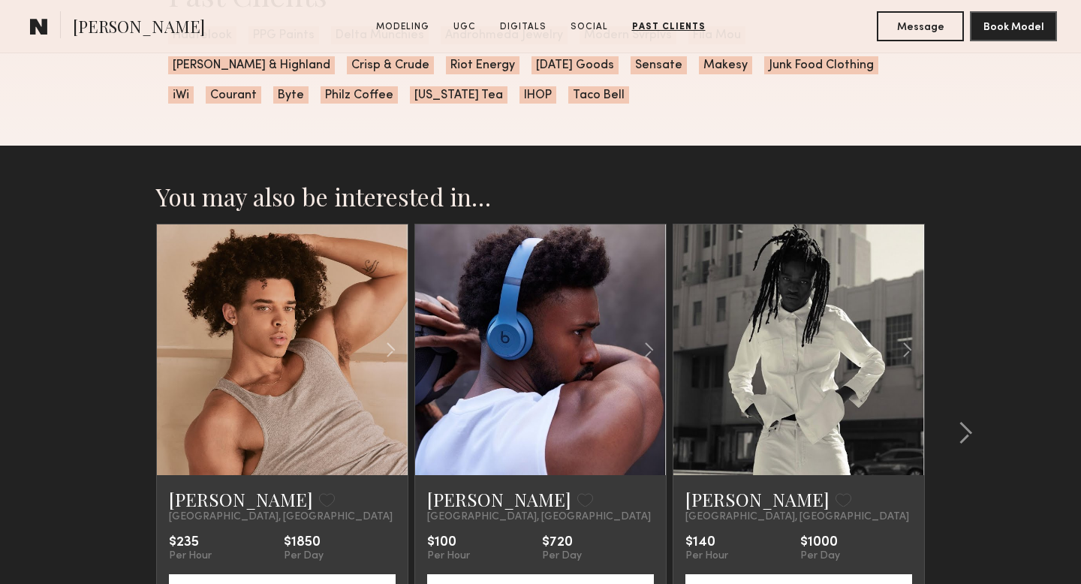
scroll to position [3640, 0]
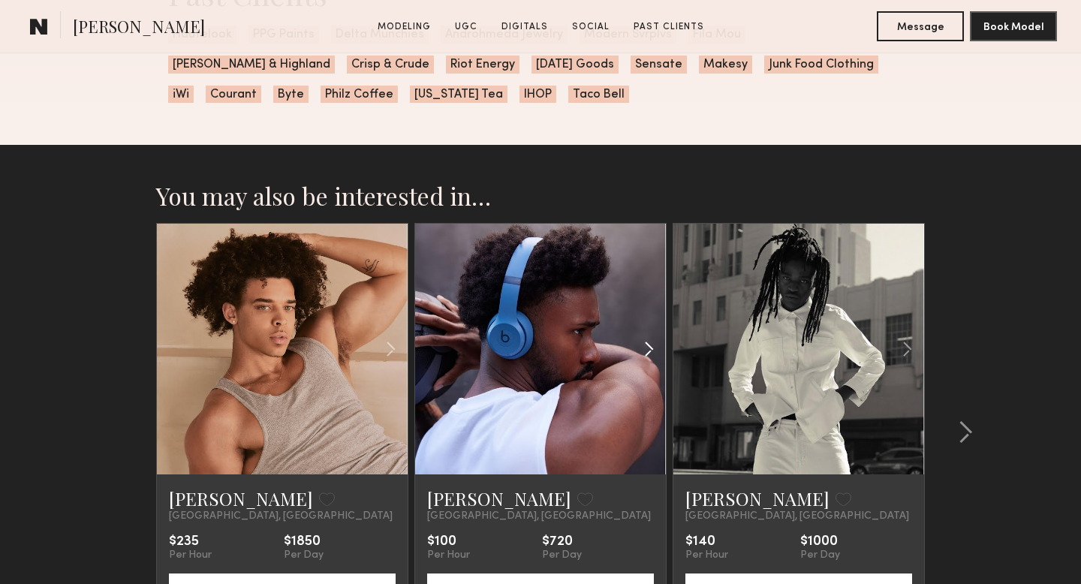
click at [648, 353] on common-icon at bounding box center [649, 349] width 22 height 29
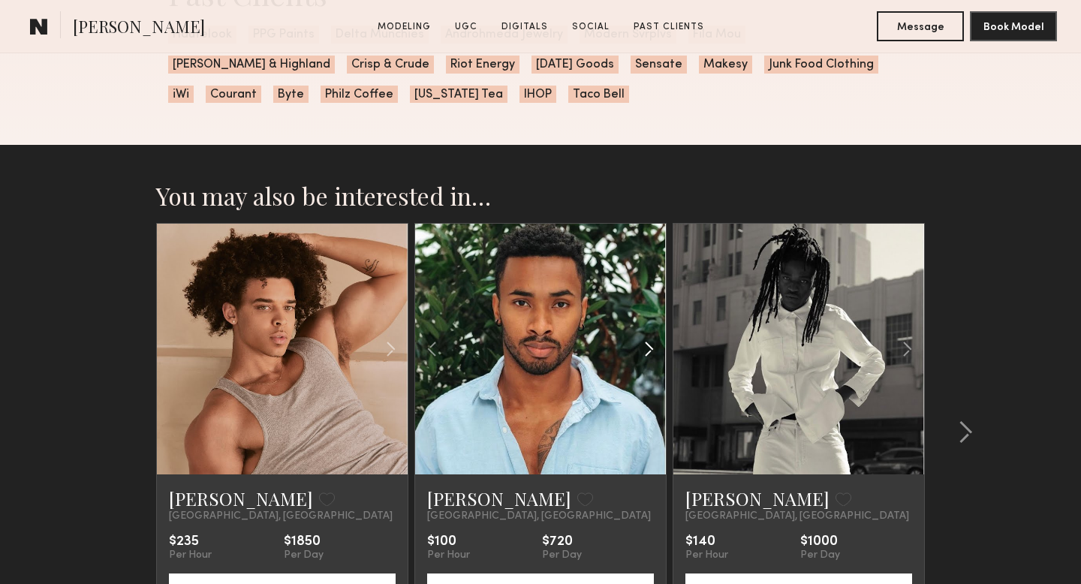
click at [648, 353] on common-icon at bounding box center [649, 349] width 22 height 29
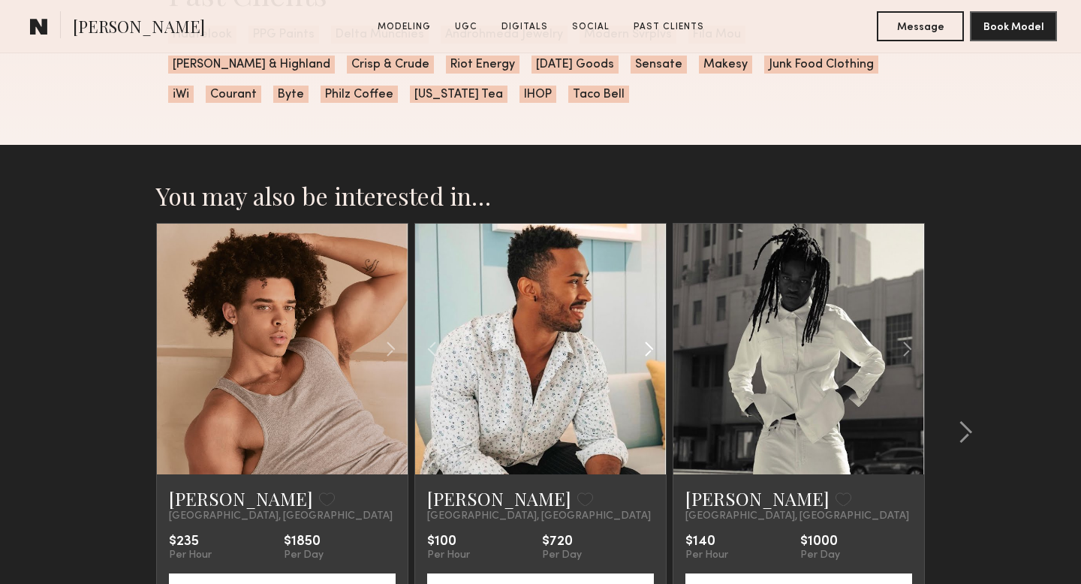
click at [648, 353] on common-icon at bounding box center [649, 349] width 22 height 29
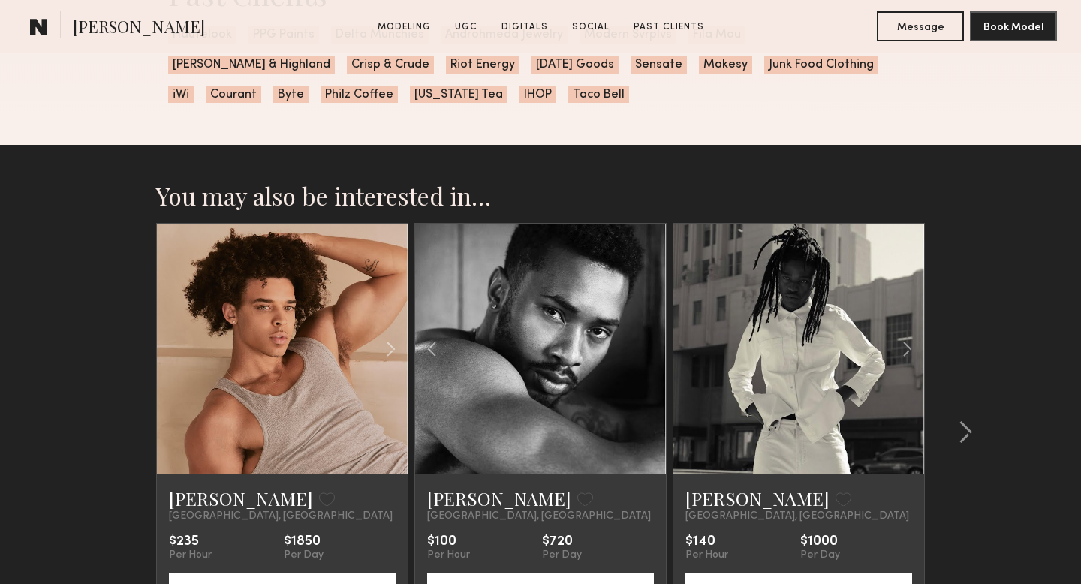
click at [648, 353] on div at bounding box center [540, 349] width 251 height 251
click at [908, 348] on common-icon at bounding box center [907, 349] width 22 height 29
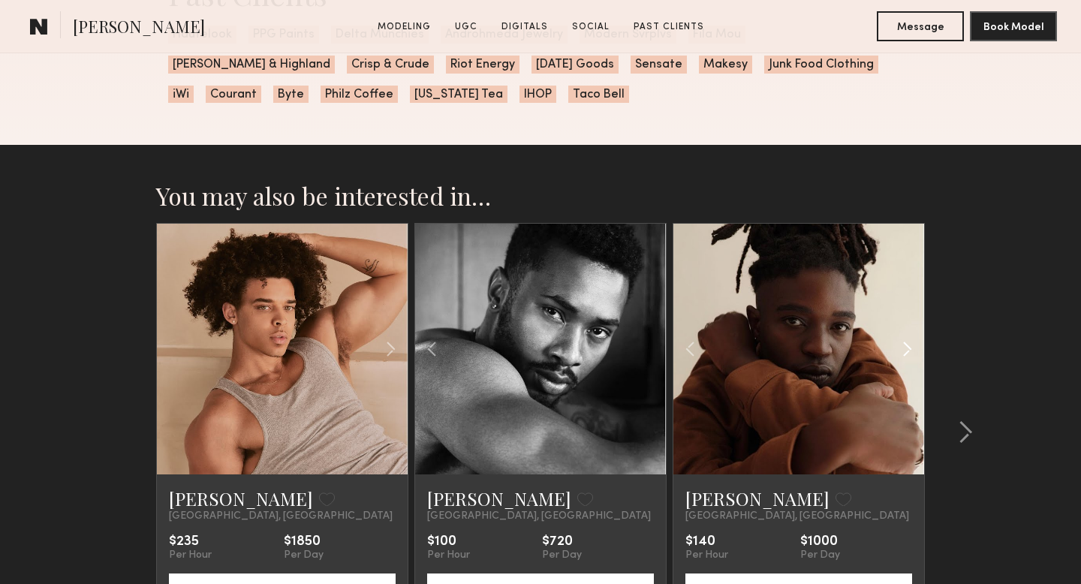
click at [907, 349] on common-icon at bounding box center [907, 349] width 22 height 29
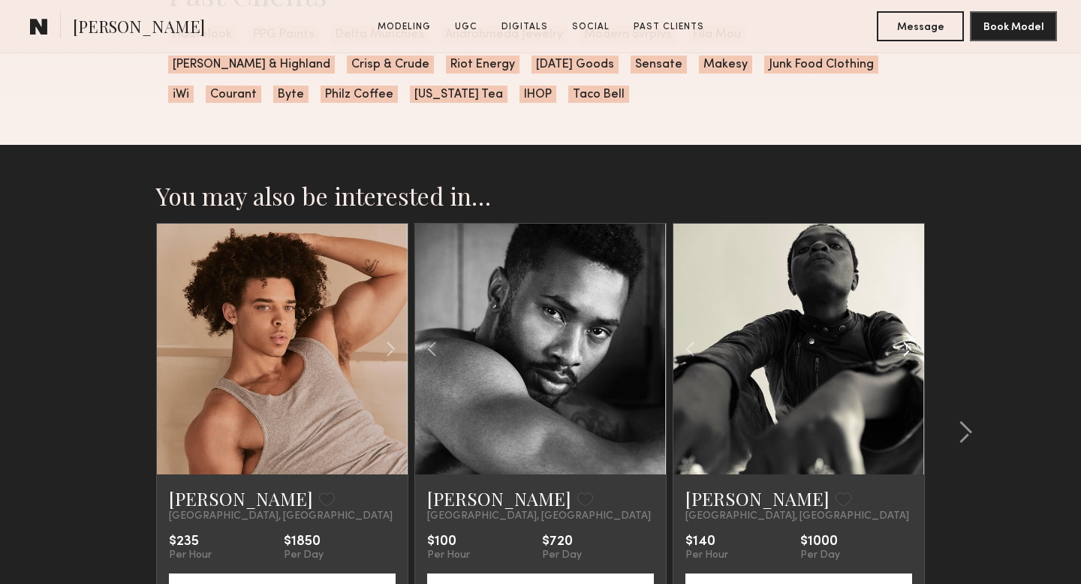
click at [907, 349] on common-icon at bounding box center [907, 349] width 22 height 29
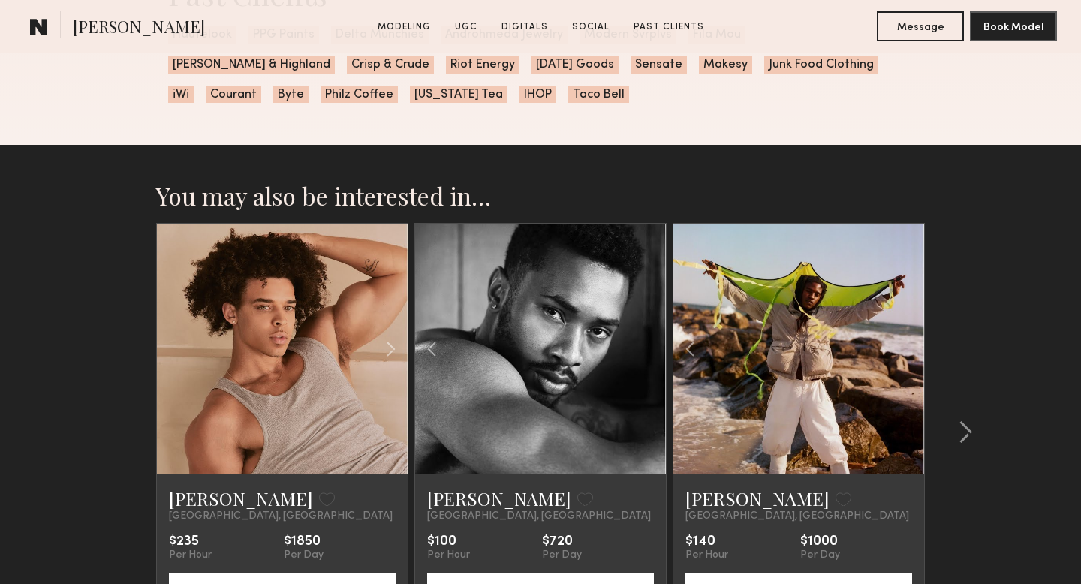
click at [907, 349] on div at bounding box center [798, 349] width 251 height 251
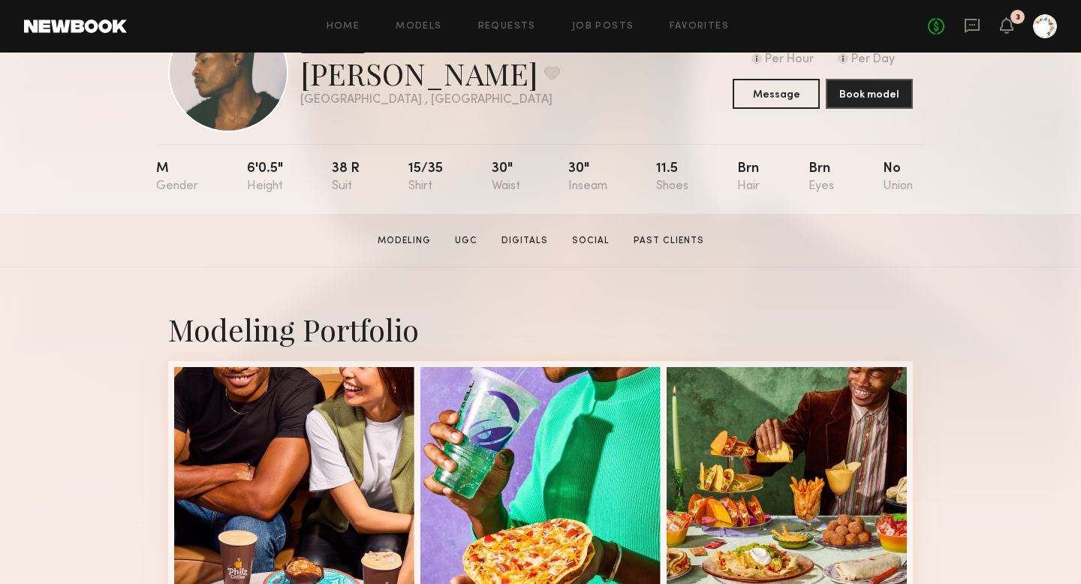
scroll to position [0, 0]
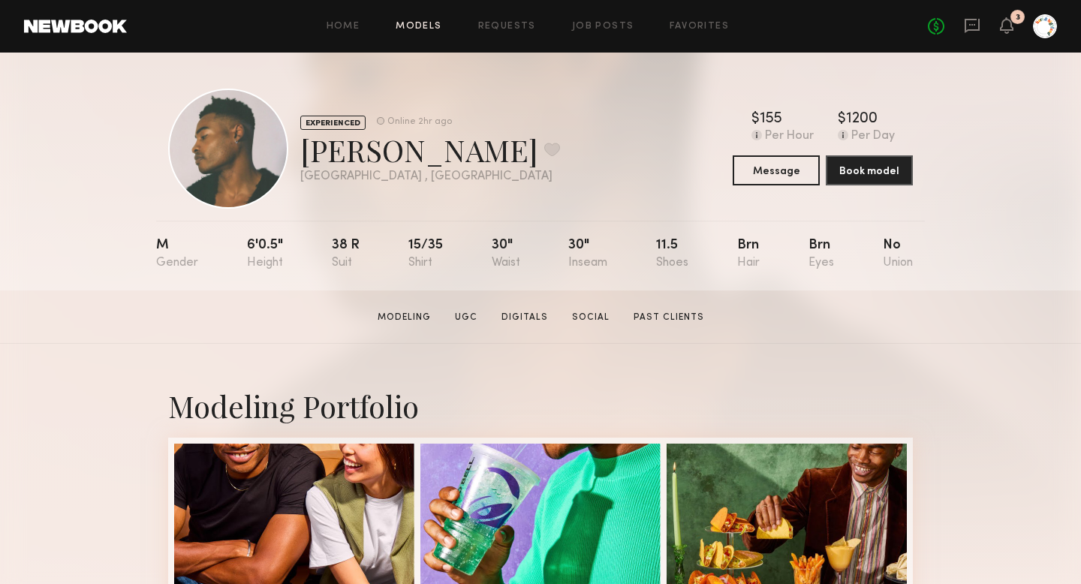
click at [418, 29] on link "Models" at bounding box center [418, 27] width 46 height 10
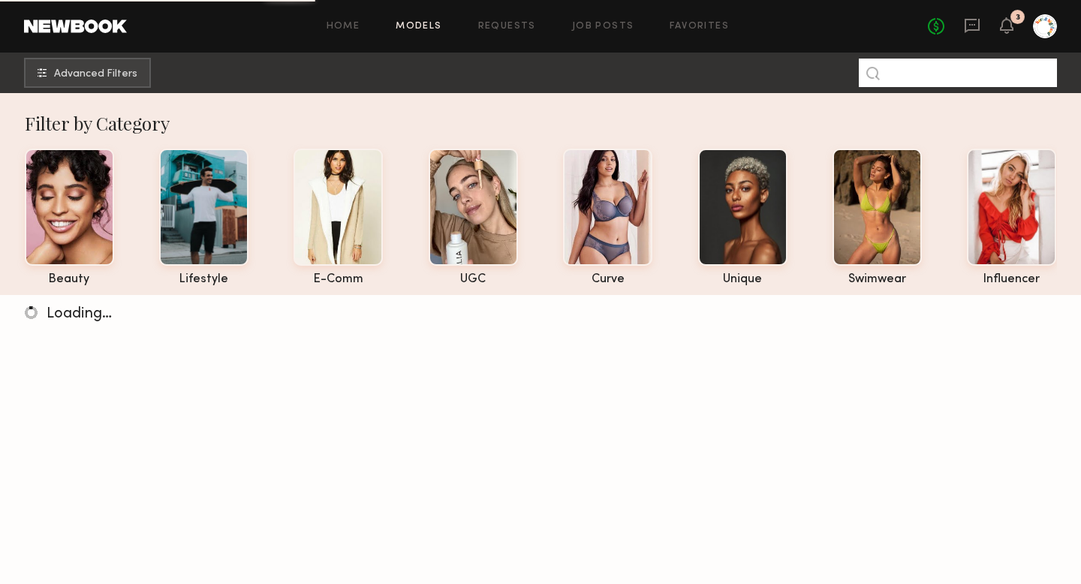
click at [908, 68] on input at bounding box center [958, 73] width 198 height 29
type input "*******"
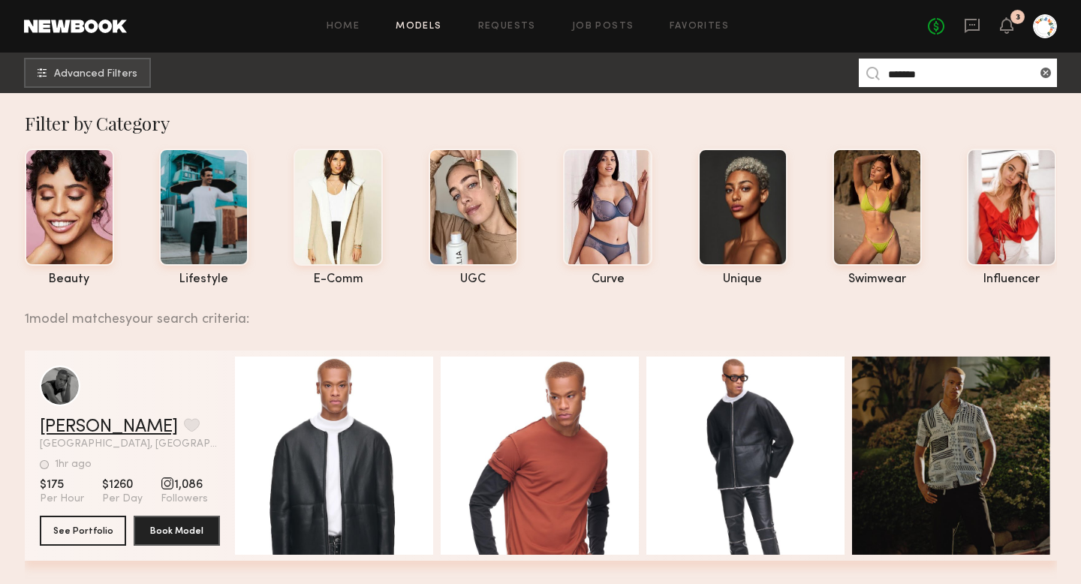
click at [105, 428] on link "[PERSON_NAME]" at bounding box center [109, 427] width 138 height 18
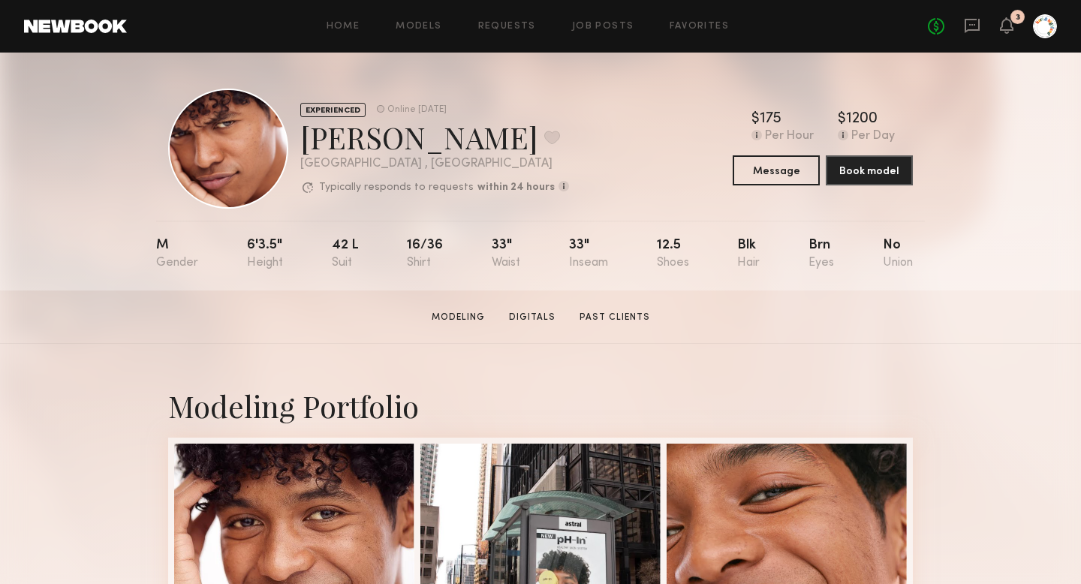
click at [682, 331] on section "Royce V. Modeling Digitals Past Clients Message Book Model" at bounding box center [540, 316] width 1081 height 53
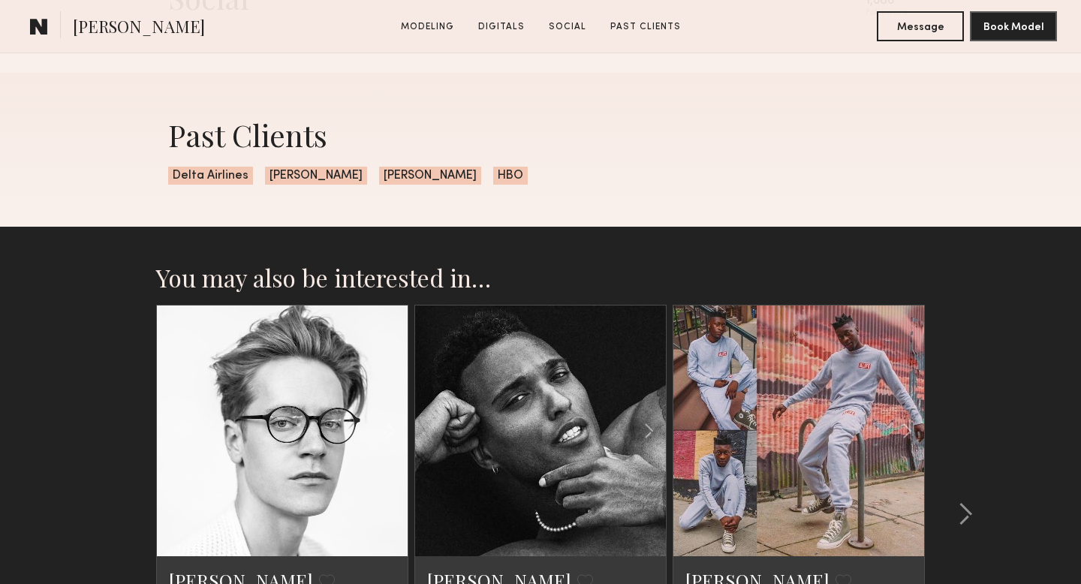
scroll to position [1960, 0]
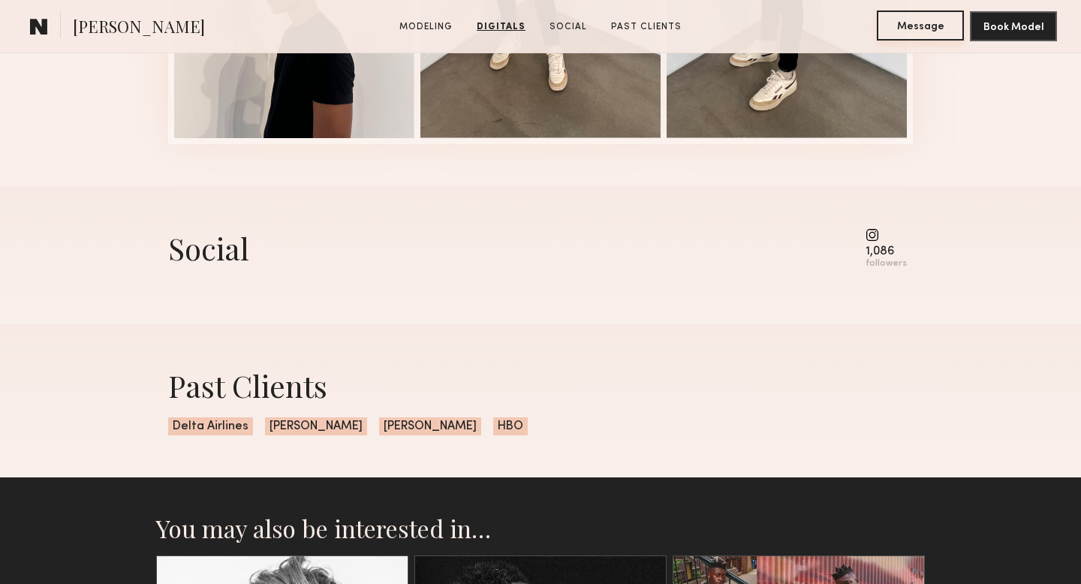
click at [901, 21] on button "Message" at bounding box center [920, 26] width 87 height 30
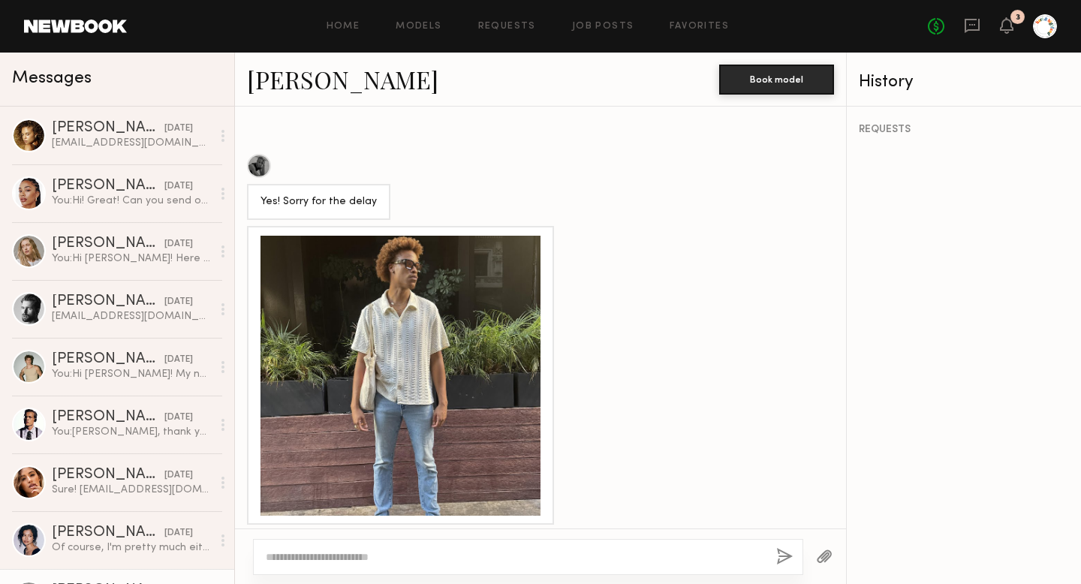
scroll to position [1213, 0]
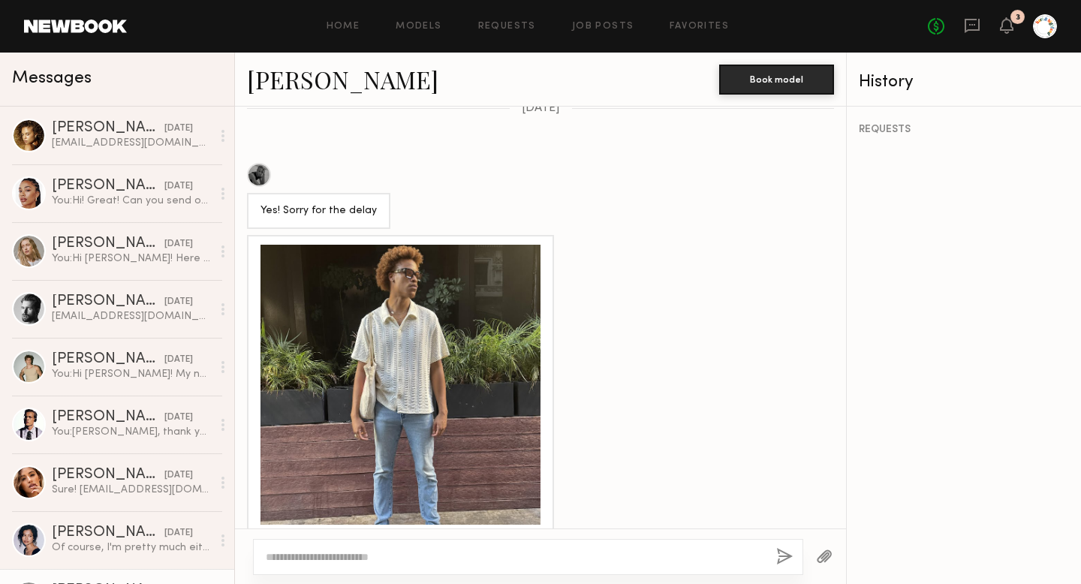
click at [367, 333] on div at bounding box center [400, 385] width 280 height 280
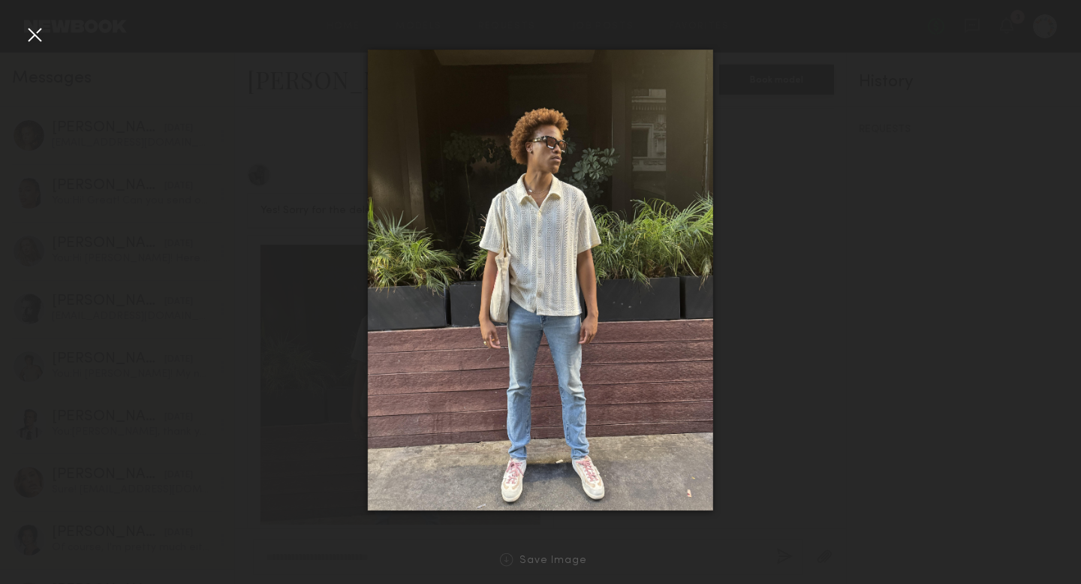
click at [556, 567] on div "Save Image" at bounding box center [540, 560] width 1081 height 48
click at [556, 562] on div "Save Image" at bounding box center [553, 560] width 68 height 11
click at [31, 36] on div at bounding box center [35, 35] width 24 height 24
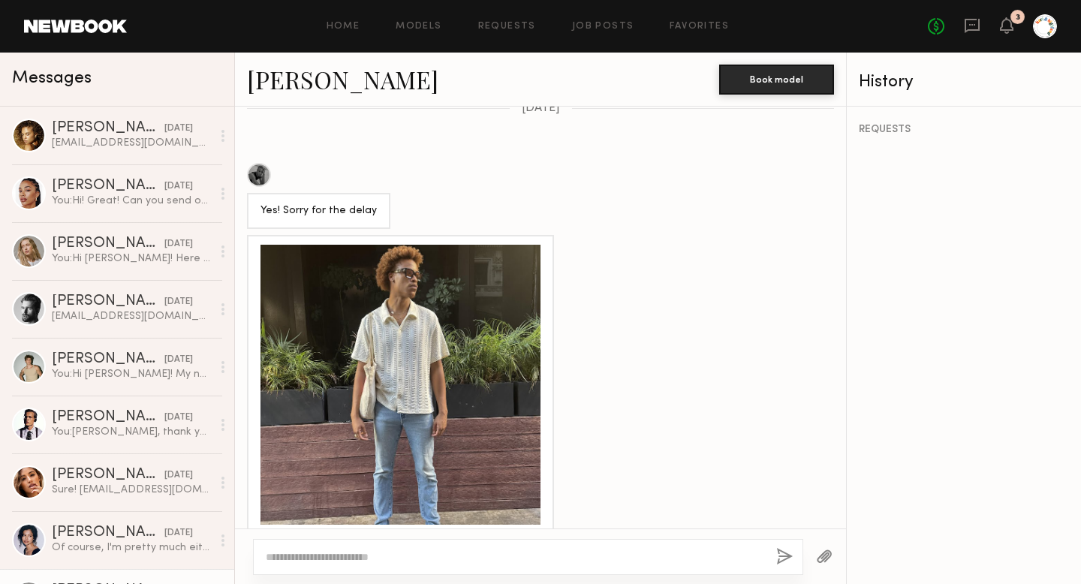
click at [293, 72] on link "Woodrow C." at bounding box center [342, 79] width 191 height 32
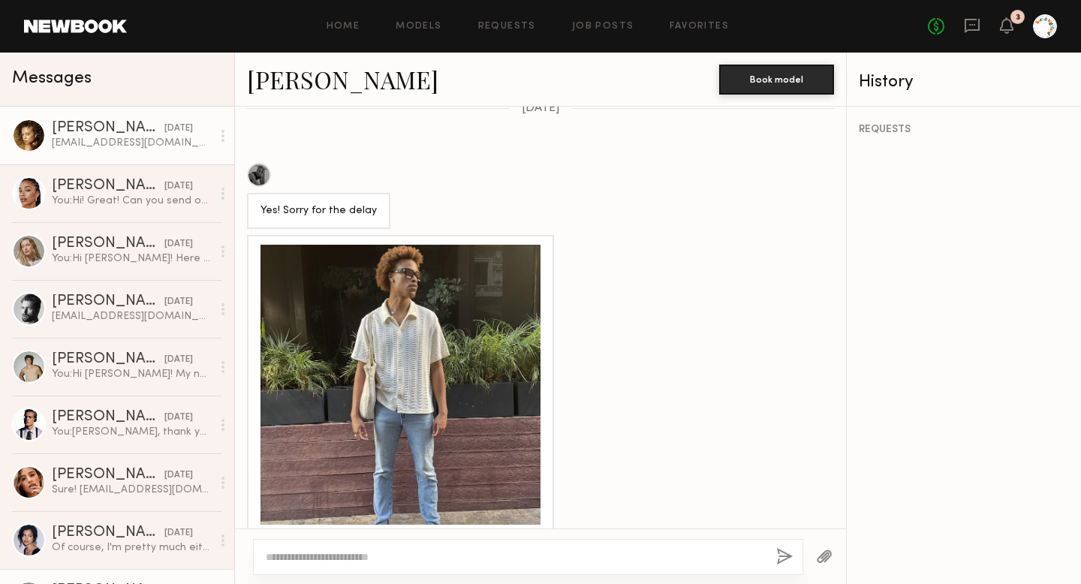
click at [93, 155] on link "Chloe B. yesterday Chloebelle1345@gmail.com" at bounding box center [117, 136] width 234 height 58
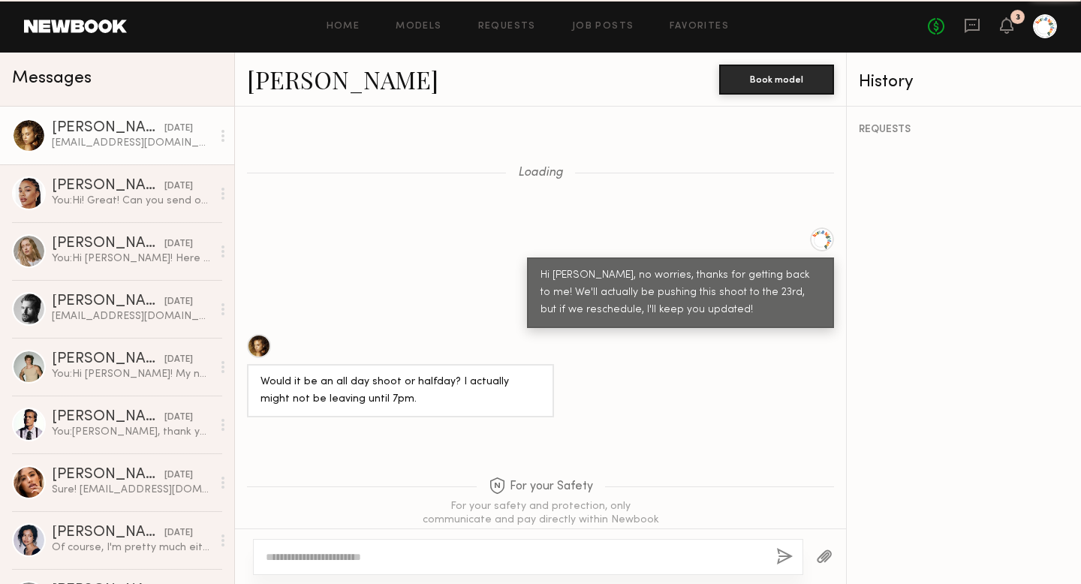
scroll to position [1305, 0]
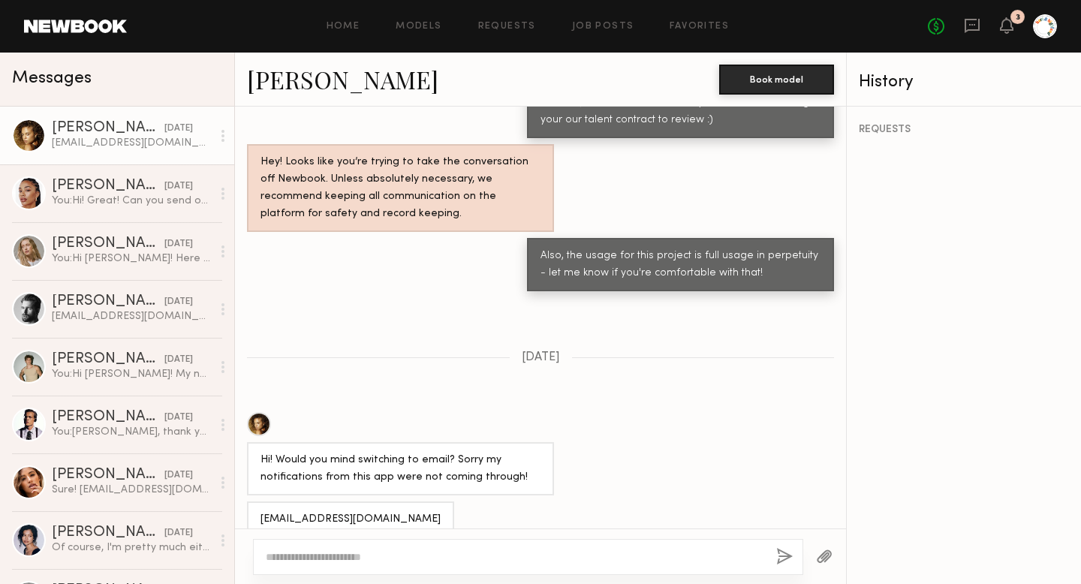
click at [378, 560] on textarea at bounding box center [515, 556] width 498 height 15
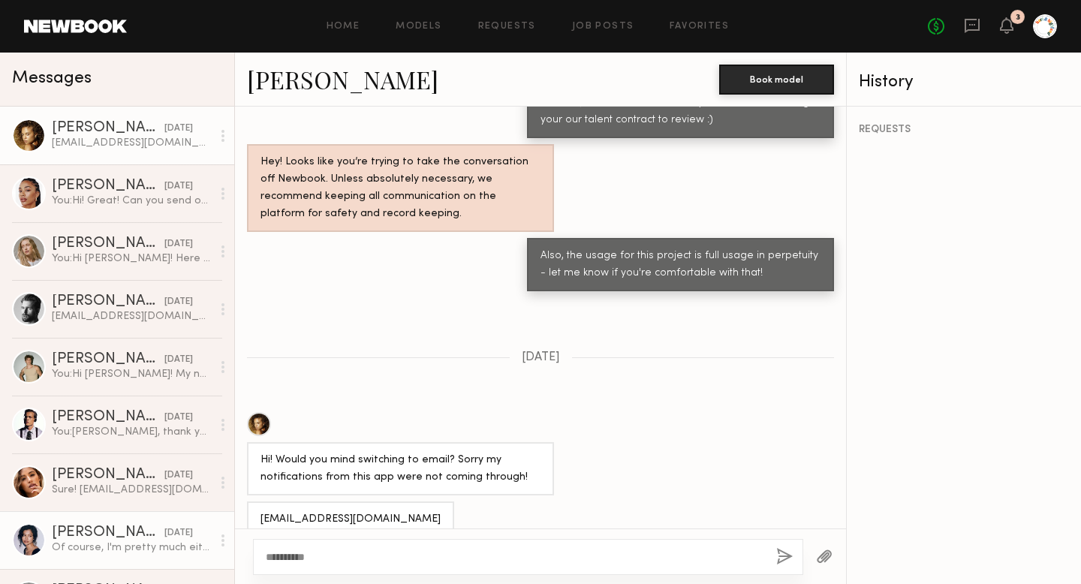
drag, startPoint x: 322, startPoint y: 558, endPoint x: 219, endPoint y: 558, distance: 102.8
click at [219, 558] on div "Messages Chloe B. yesterday Chloebelle1345@gmail.com Chloe W. yesterday You: Hi…" at bounding box center [540, 318] width 1081 height 531
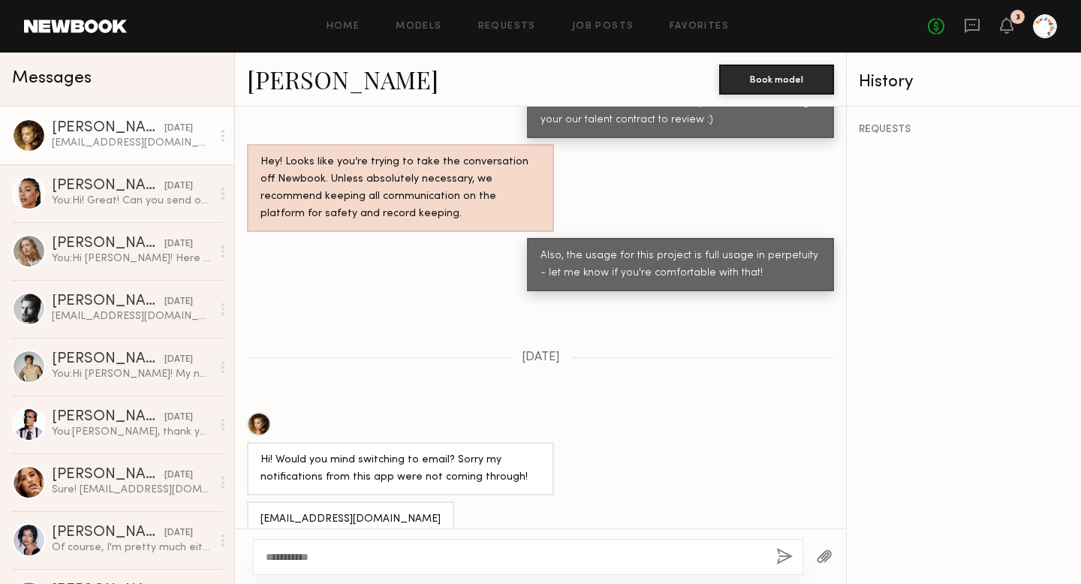
type textarea "**********"
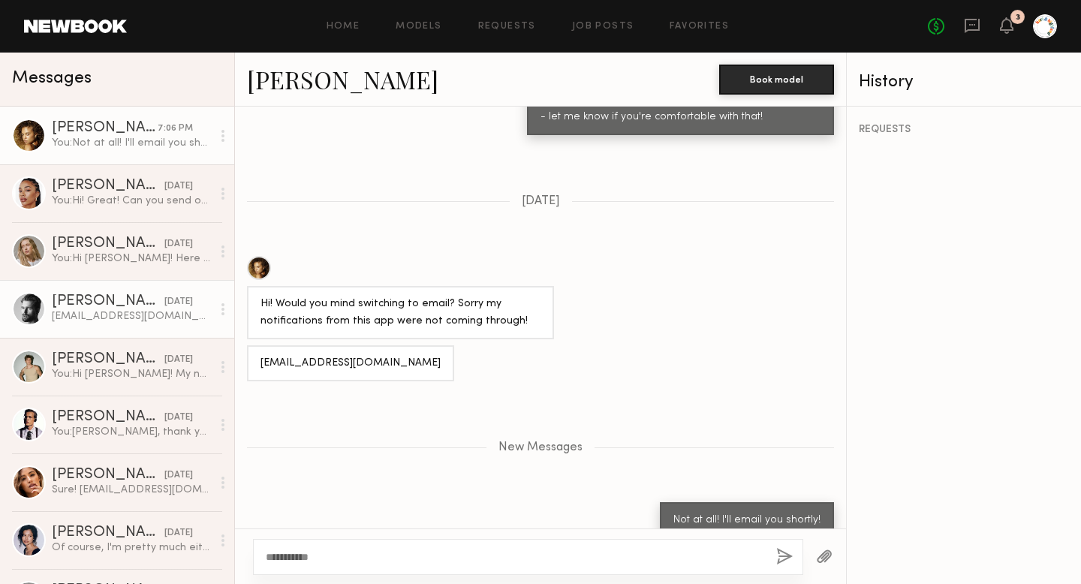
click at [73, 305] on div "[PERSON_NAME]" at bounding box center [108, 301] width 113 height 15
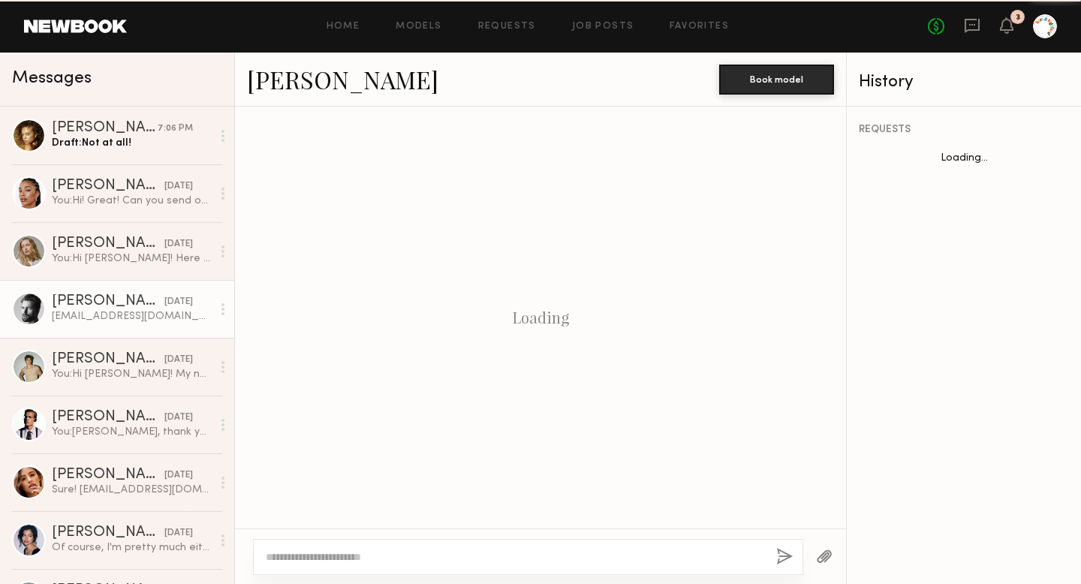
scroll to position [1317, 0]
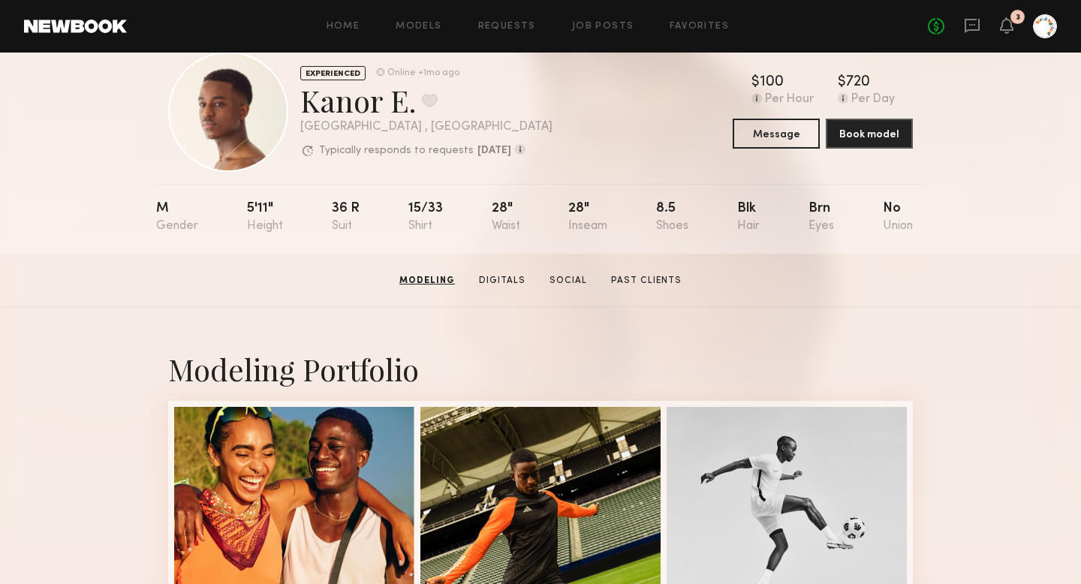
scroll to position [7, 0]
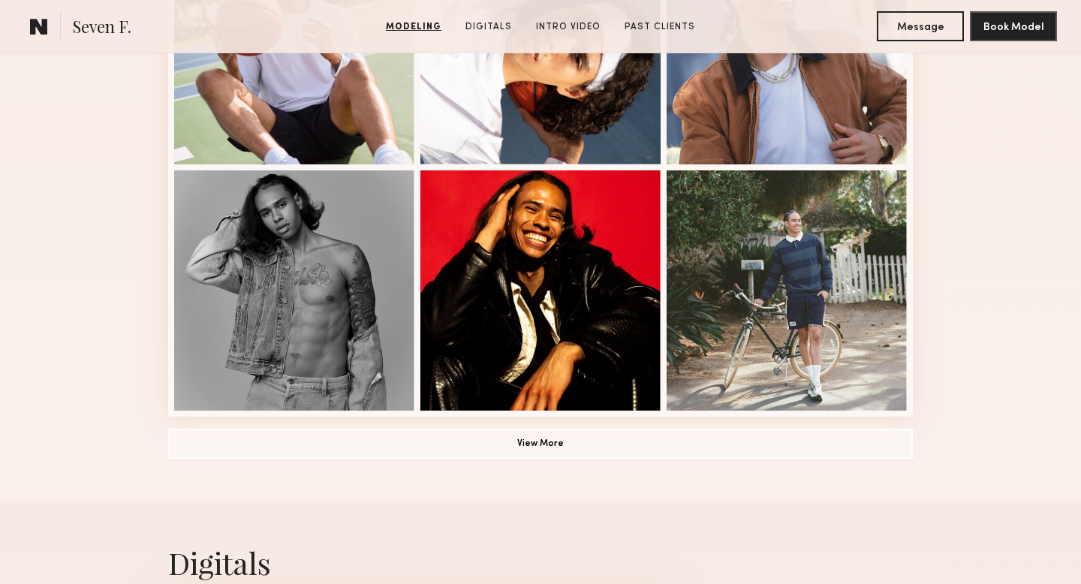
scroll to position [1010, 0]
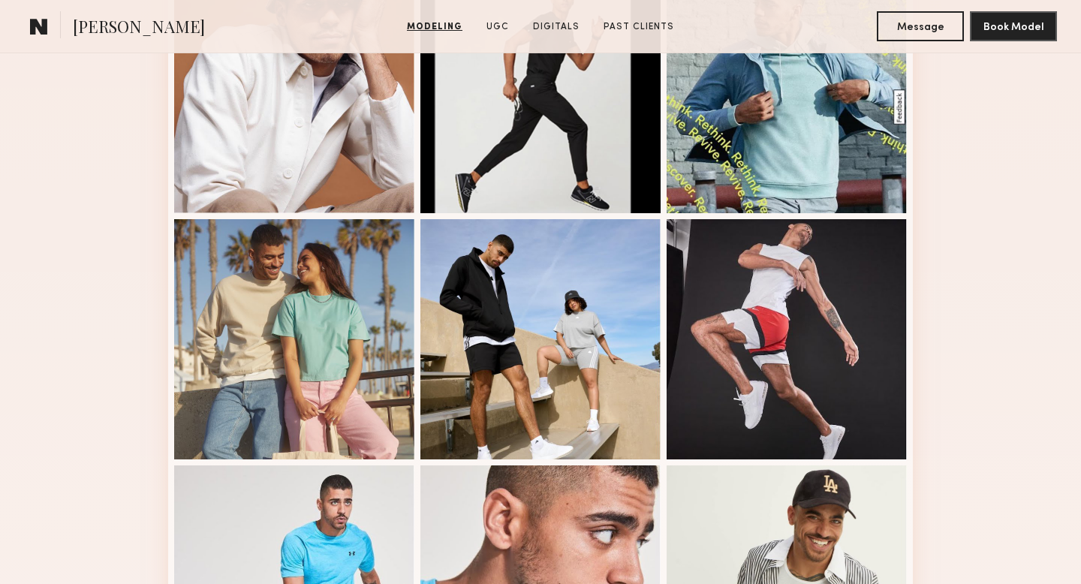
scroll to position [891, 0]
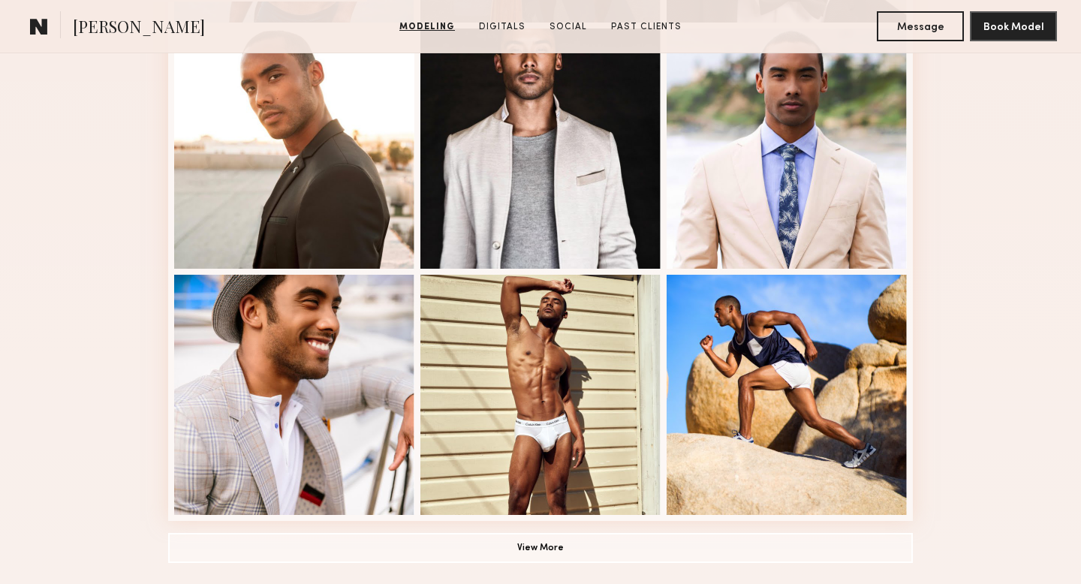
scroll to position [918, 0]
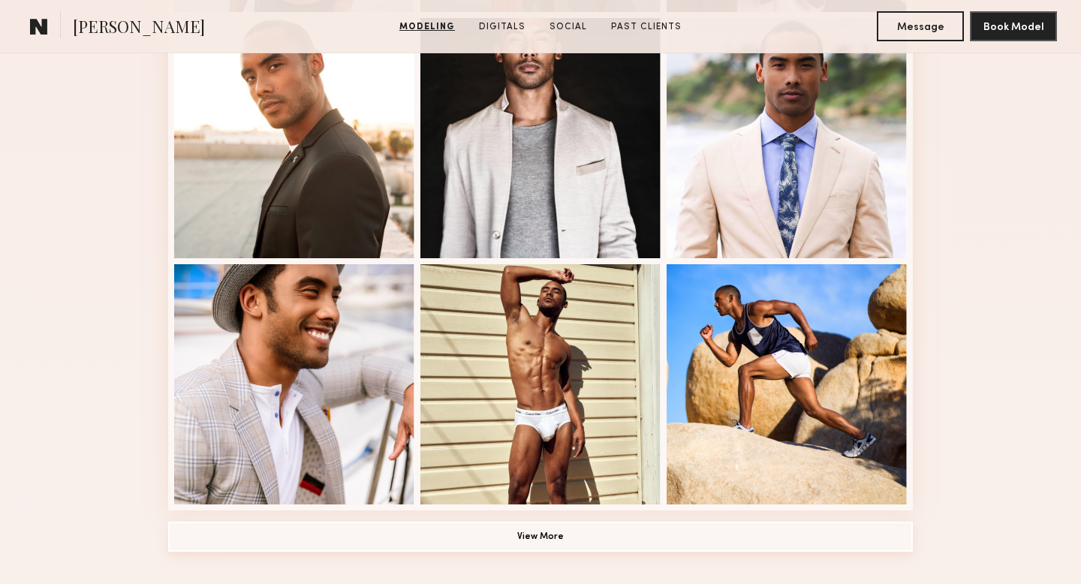
click at [517, 543] on button "View More" at bounding box center [540, 537] width 744 height 30
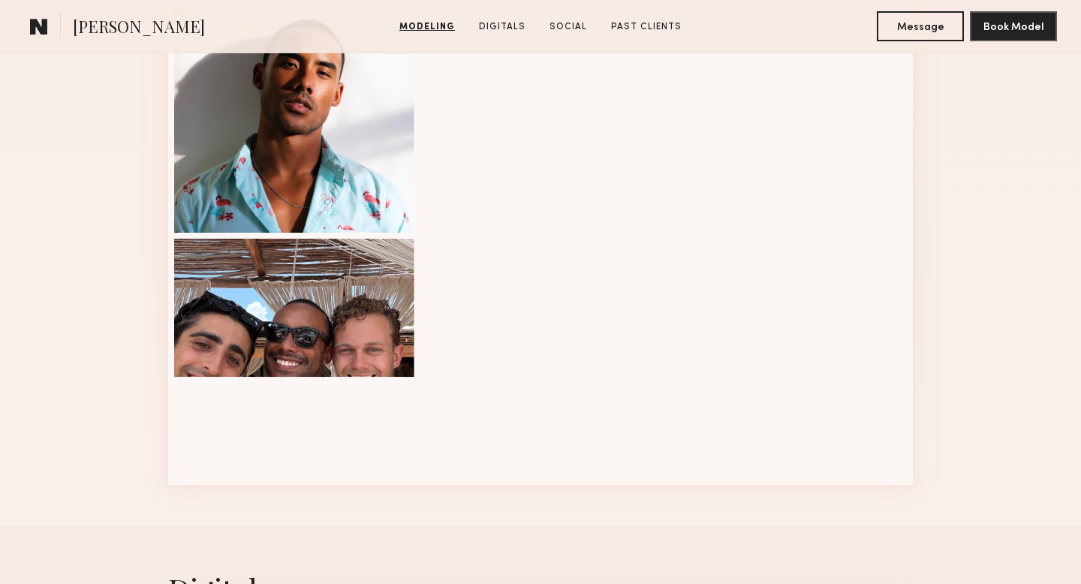
scroll to position [1680, 0]
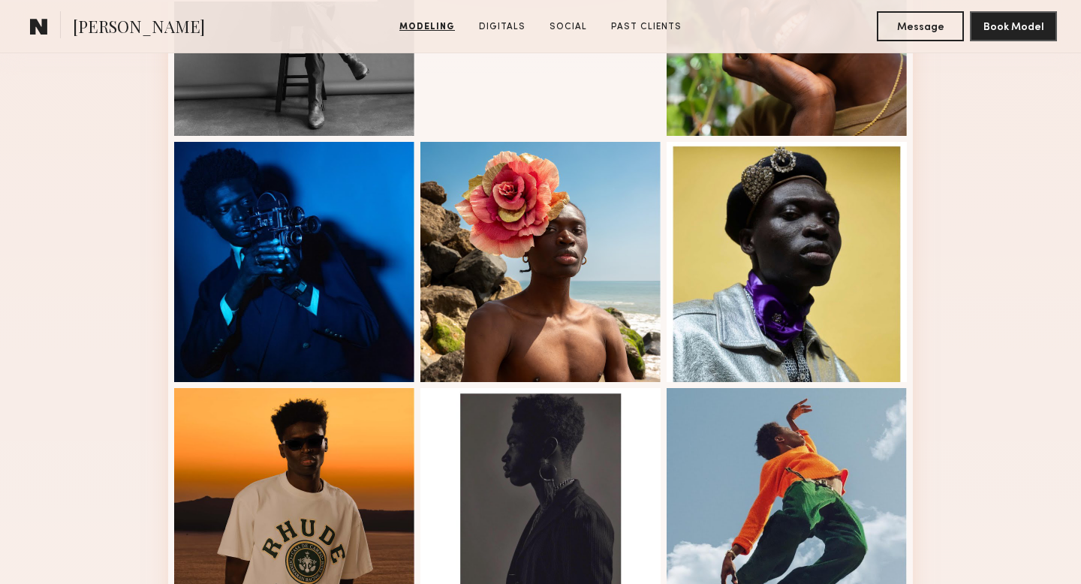
scroll to position [827, 0]
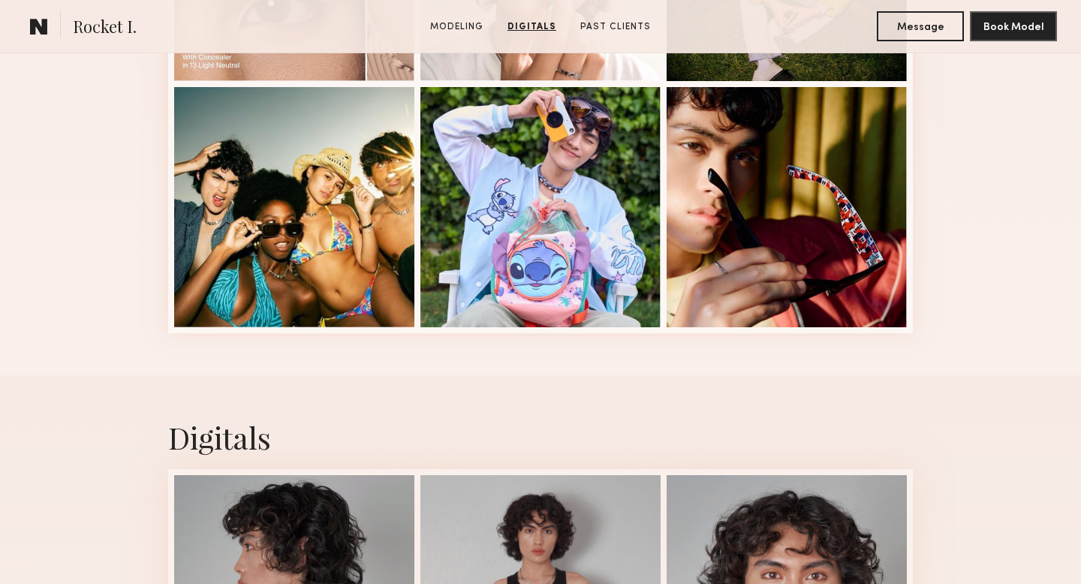
scroll to position [738, 0]
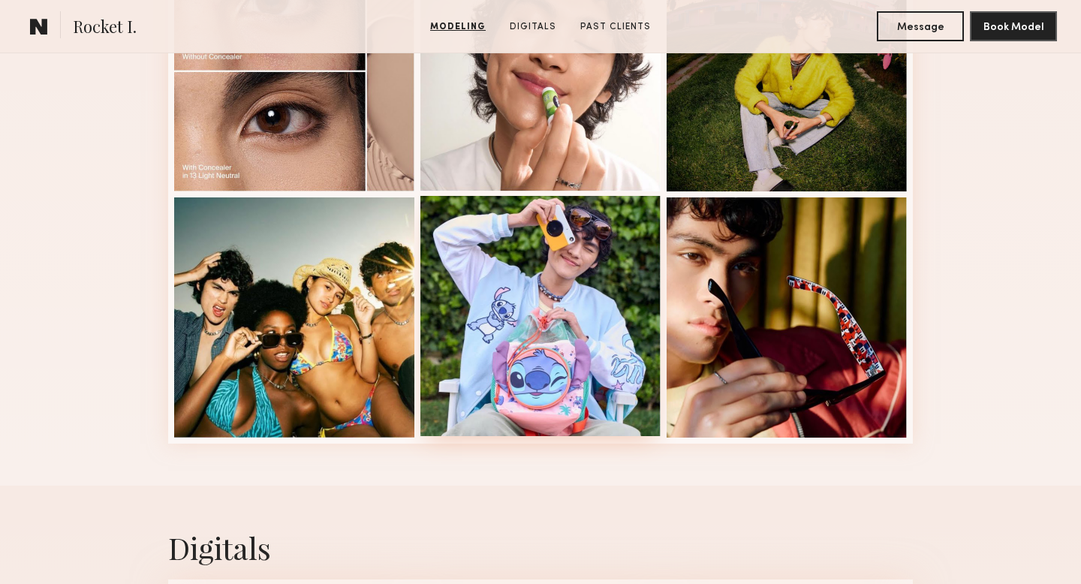
click at [496, 270] on div at bounding box center [540, 316] width 240 height 240
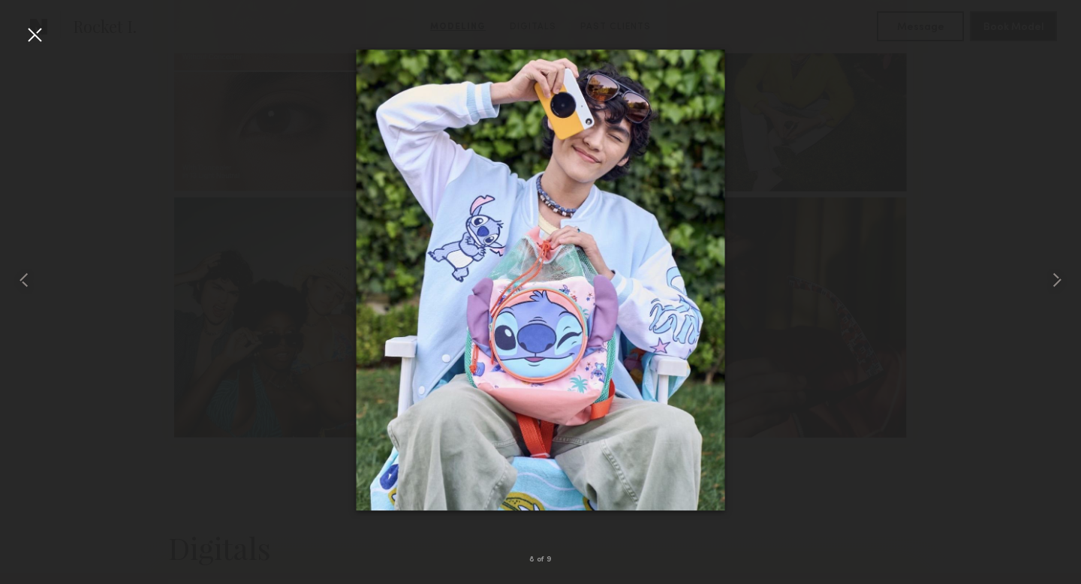
click at [29, 33] on div at bounding box center [35, 35] width 24 height 24
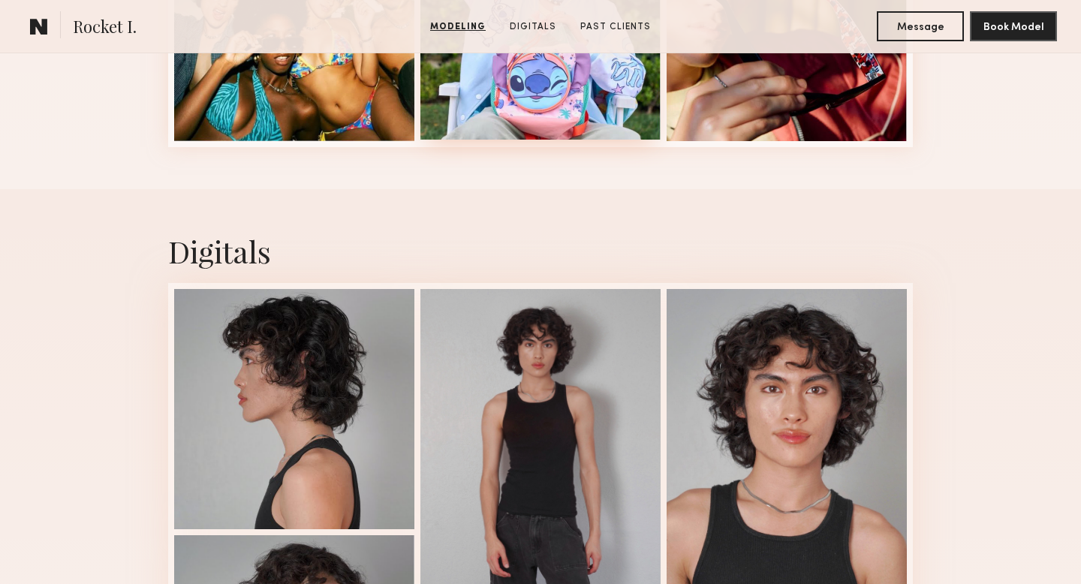
scroll to position [1158, 0]
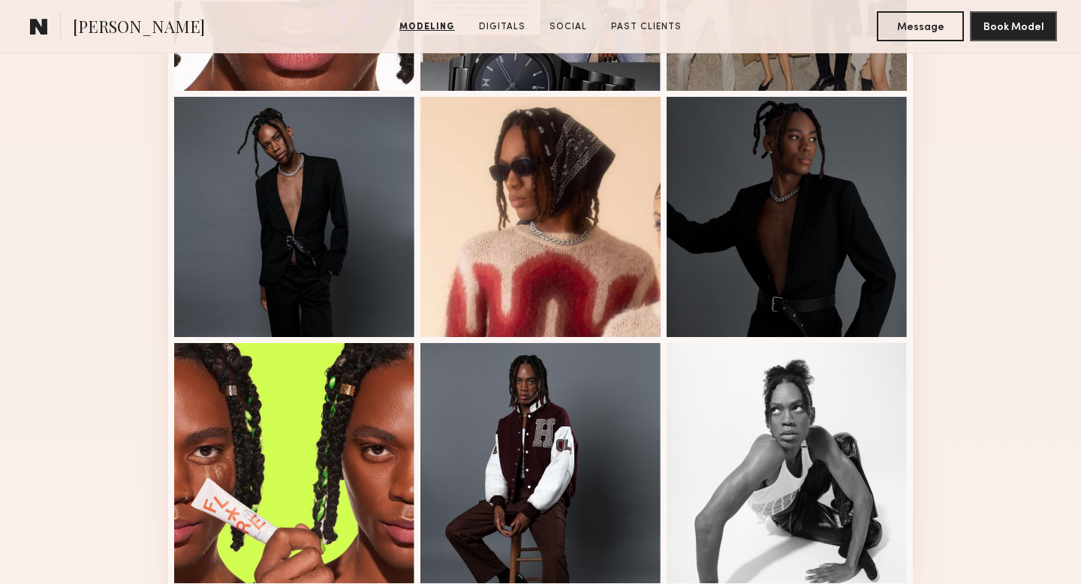
scroll to position [1030, 0]
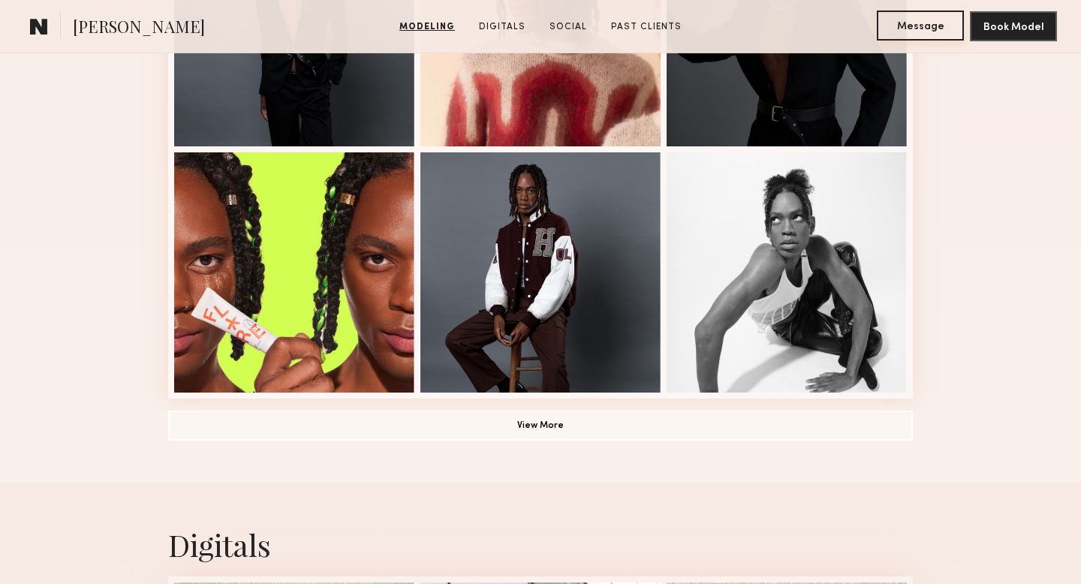
click at [897, 29] on button "Message" at bounding box center [920, 26] width 87 height 30
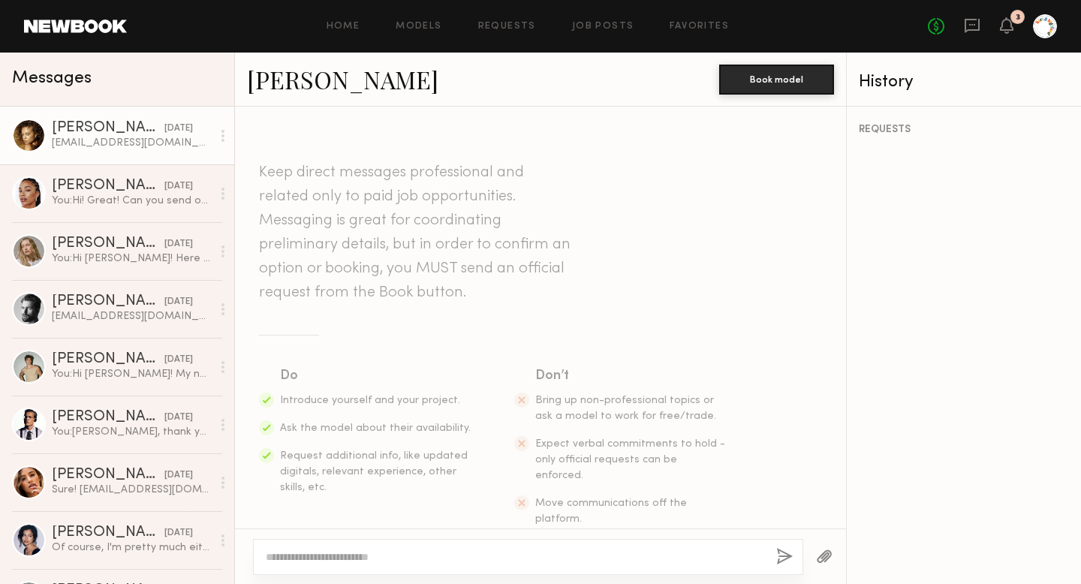
click at [96, 152] on link "[PERSON_NAME] [DATE] [EMAIL_ADDRESS][DOMAIN_NAME]" at bounding box center [117, 136] width 234 height 58
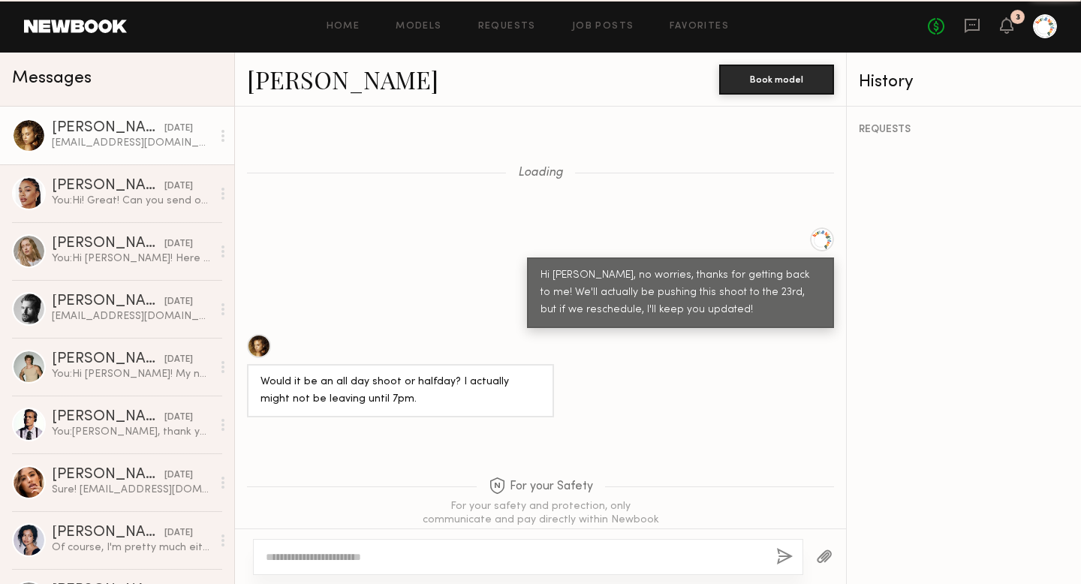
scroll to position [1305, 0]
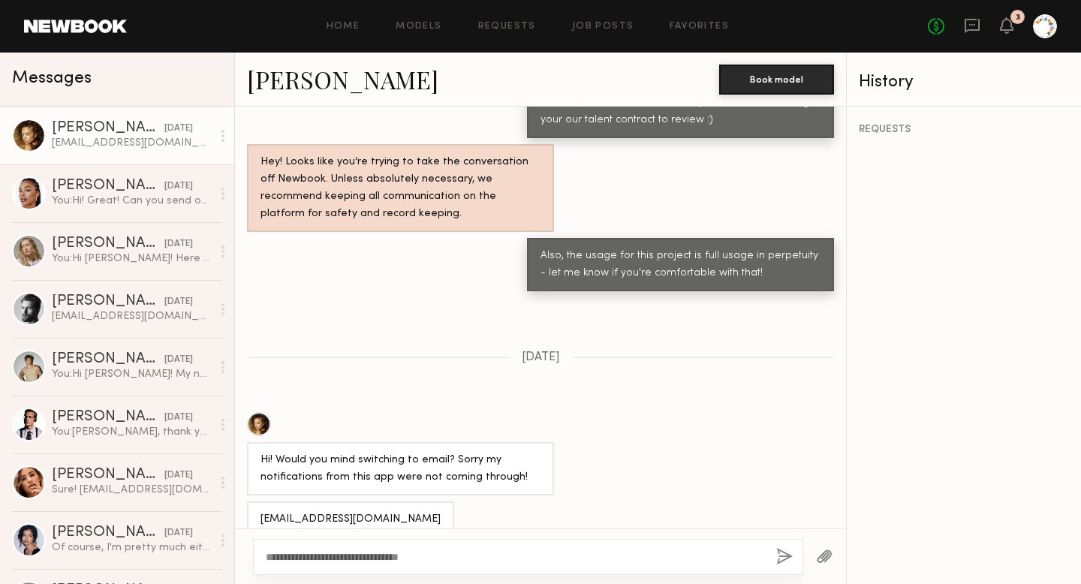
type textarea "**********"
click at [785, 558] on button "button" at bounding box center [784, 557] width 17 height 19
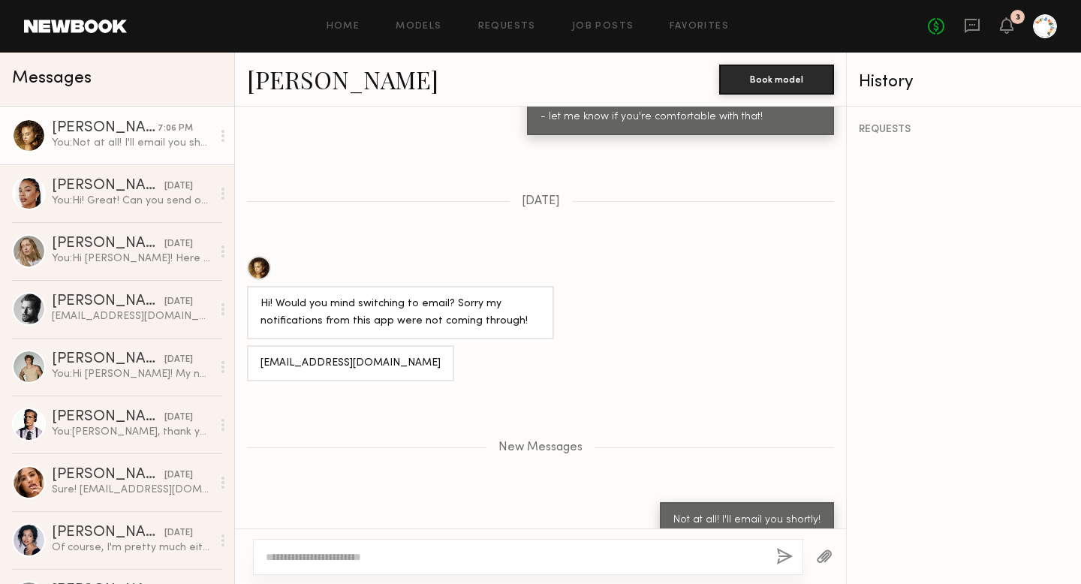
scroll to position [1555, 0]
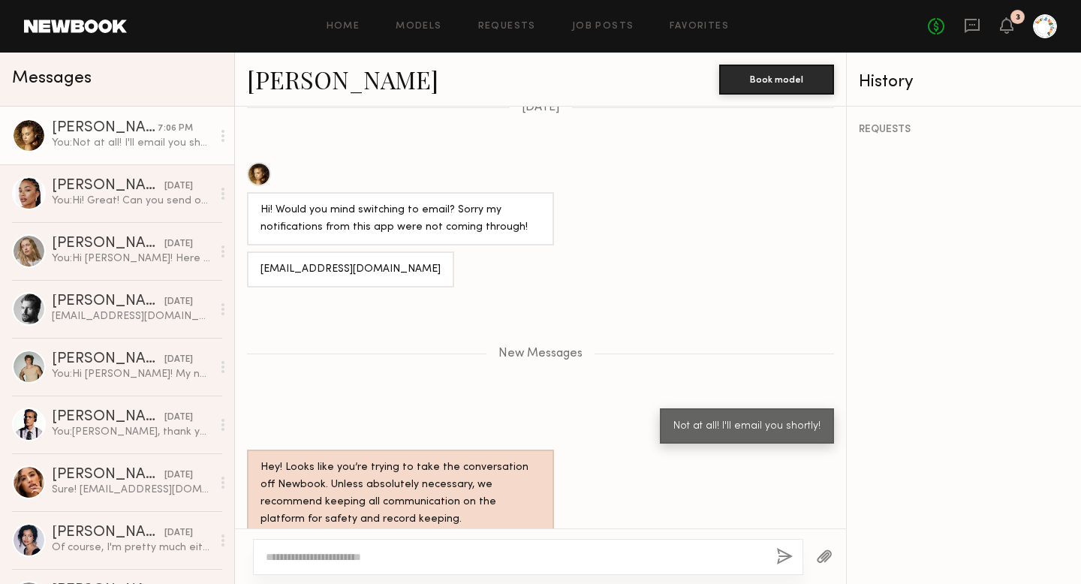
click at [290, 81] on link "Chloe B." at bounding box center [342, 79] width 191 height 32
drag, startPoint x: 393, startPoint y: 243, endPoint x: 252, endPoint y: 248, distance: 141.2
click at [252, 251] on div "Chloebelle1345@gmail.com" at bounding box center [350, 269] width 207 height 36
copy div "Chloebelle1345@gmail.com"
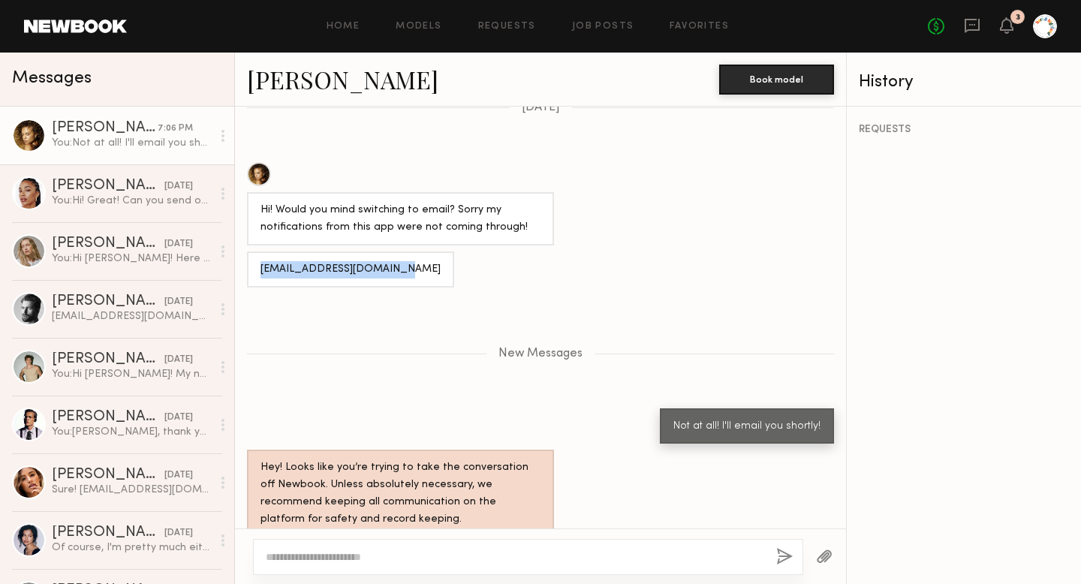
copy div "Chloebelle1345@gmail.com"
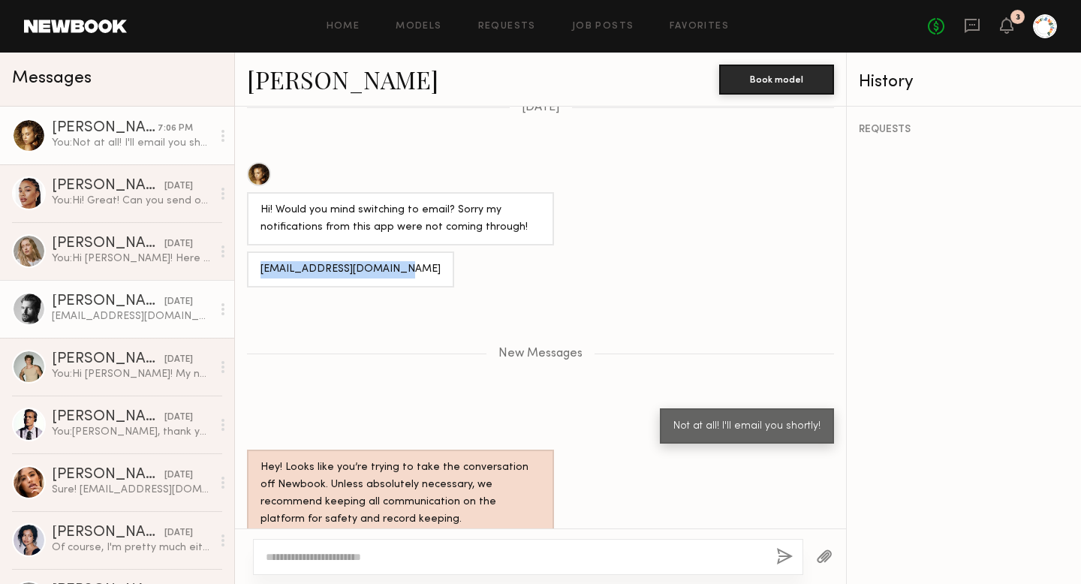
click at [107, 317] on div "Rhettwellington93@gmail.com" at bounding box center [132, 316] width 160 height 14
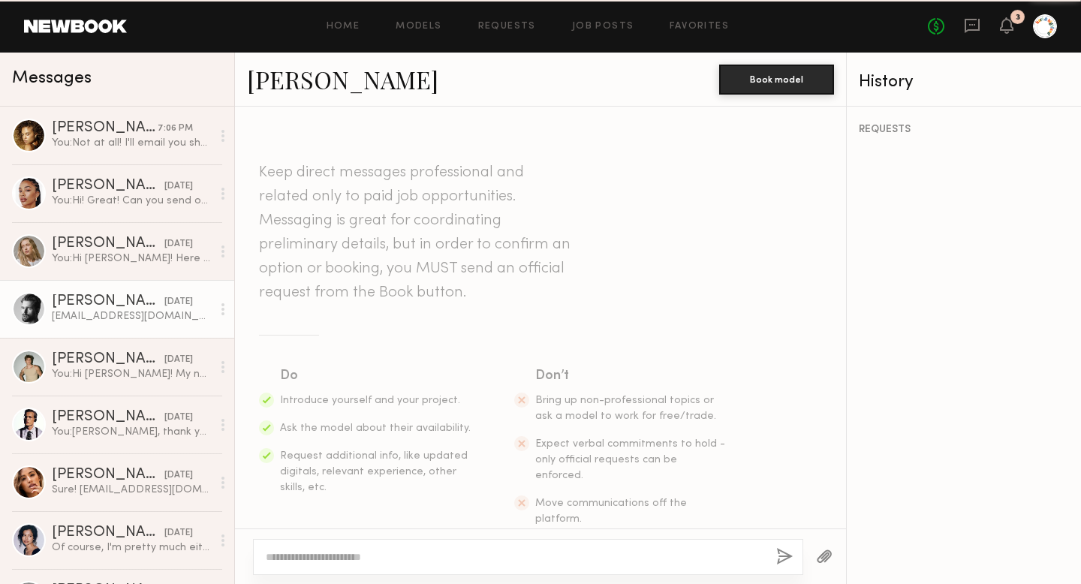
scroll to position [1317, 0]
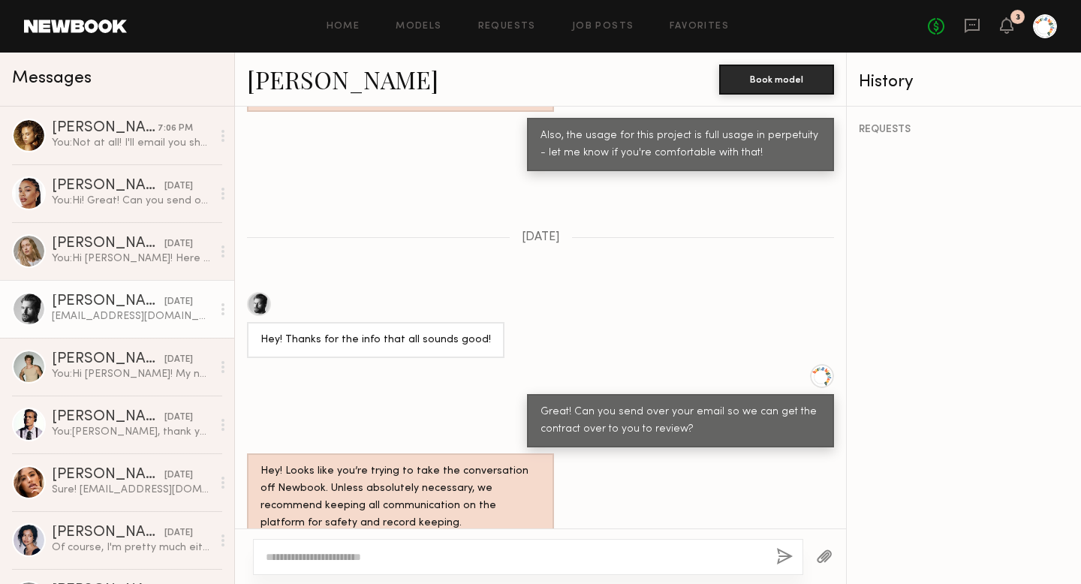
drag, startPoint x: 409, startPoint y: 495, endPoint x: 249, endPoint y: 498, distance: 159.9
click at [249, 547] on div "Rhettwellington93@gmail.com" at bounding box center [350, 565] width 207 height 36
copy div "Rhettwellington93@gmail.com"
click at [287, 91] on link "Rhett W." at bounding box center [342, 79] width 191 height 32
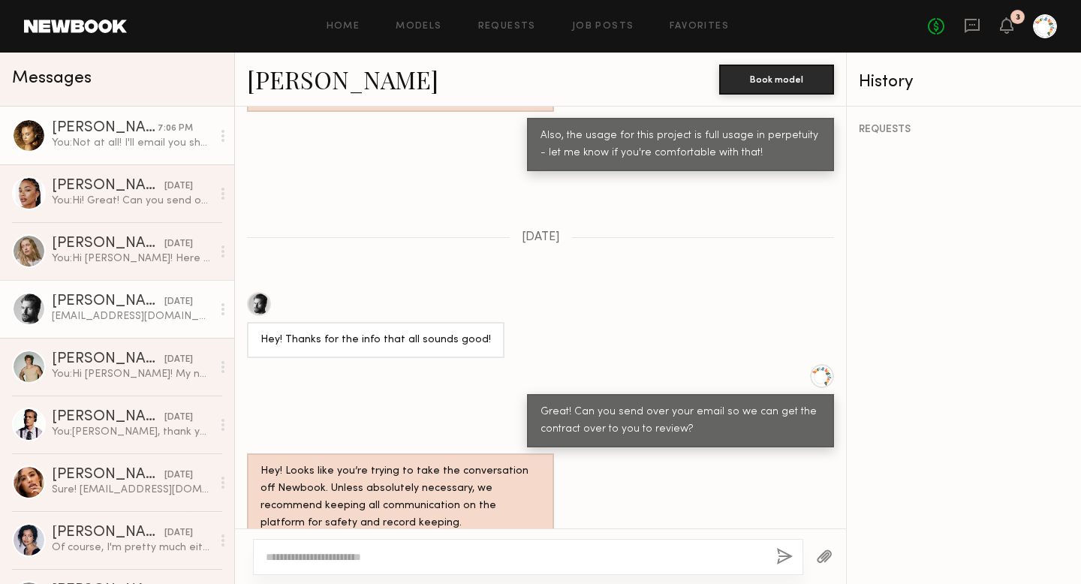
click at [98, 155] on link "[PERSON_NAME] 7:06 PM You: Not at all! I'll email you shortly!" at bounding box center [117, 136] width 234 height 58
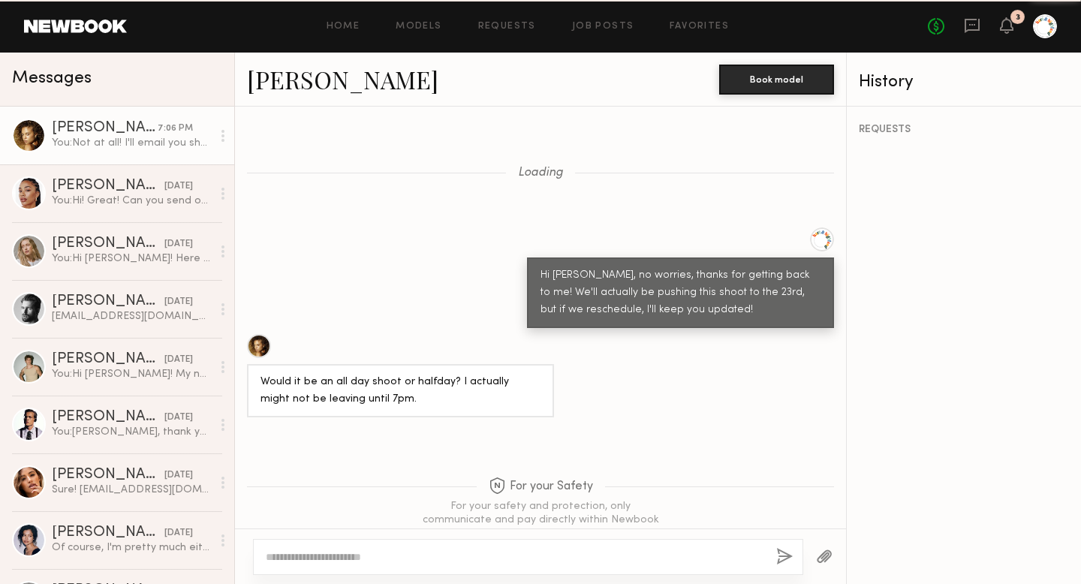
scroll to position [1441, 0]
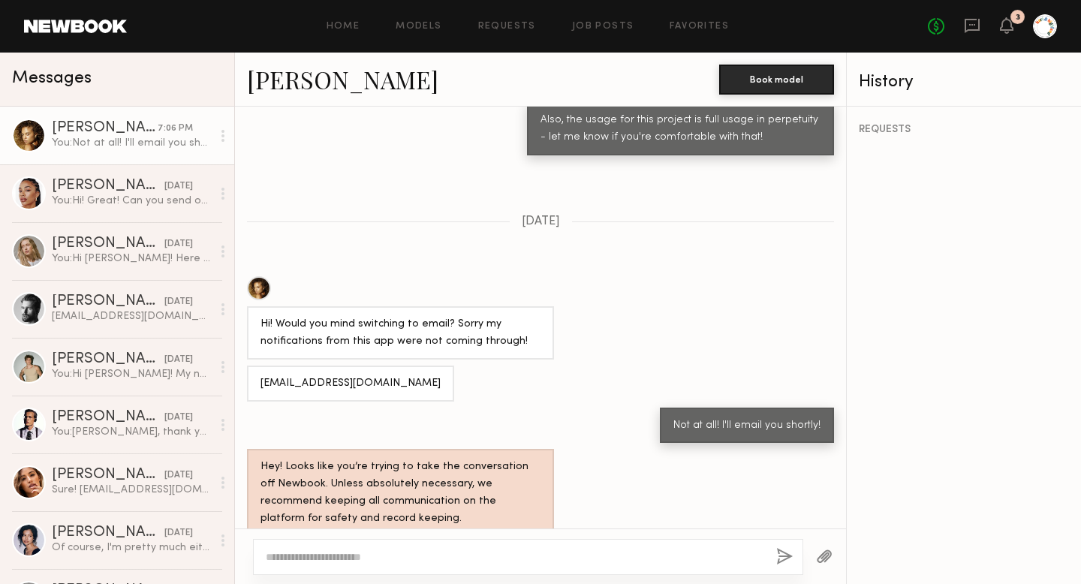
click at [319, 80] on link "[PERSON_NAME]" at bounding box center [342, 79] width 191 height 32
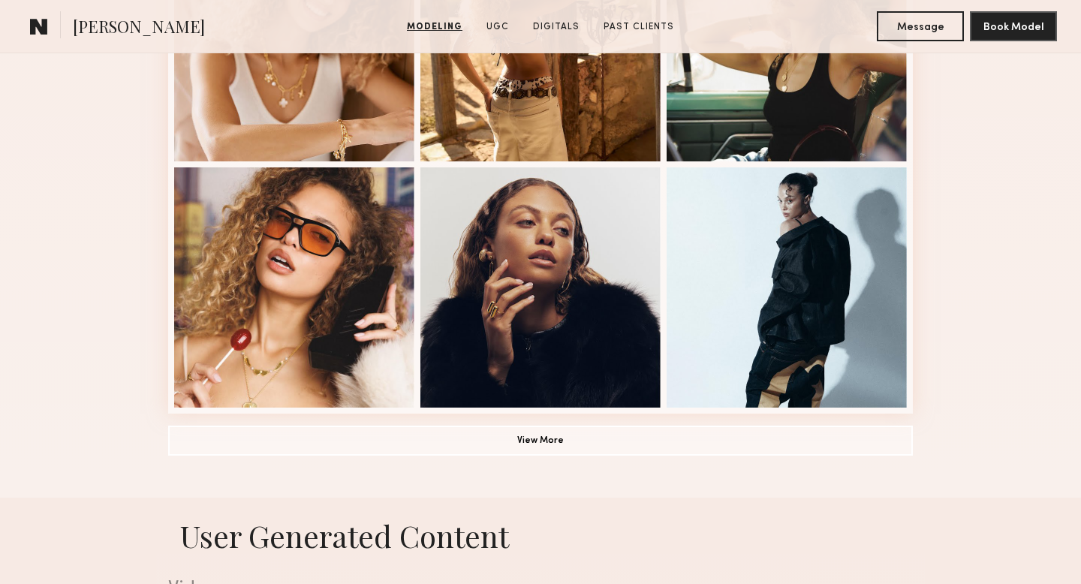
scroll to position [1015, 0]
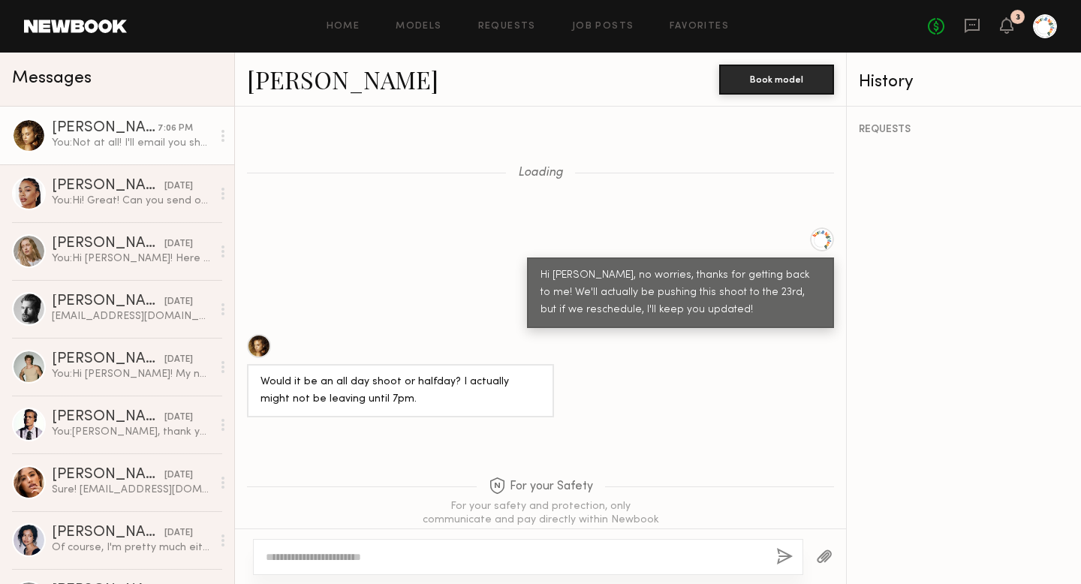
scroll to position [1461, 0]
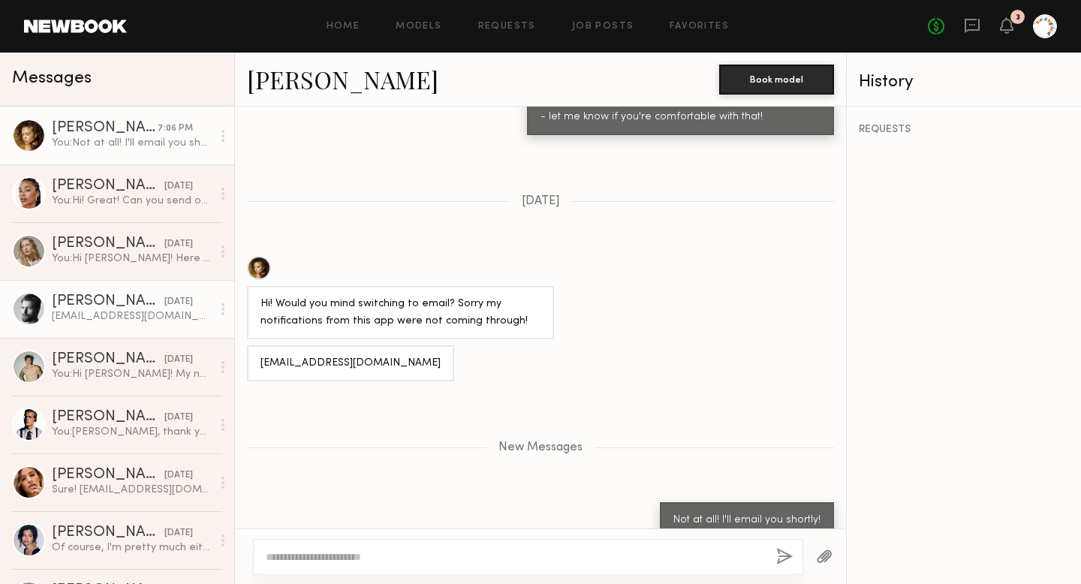
click at [80, 295] on div "[PERSON_NAME]" at bounding box center [108, 301] width 113 height 15
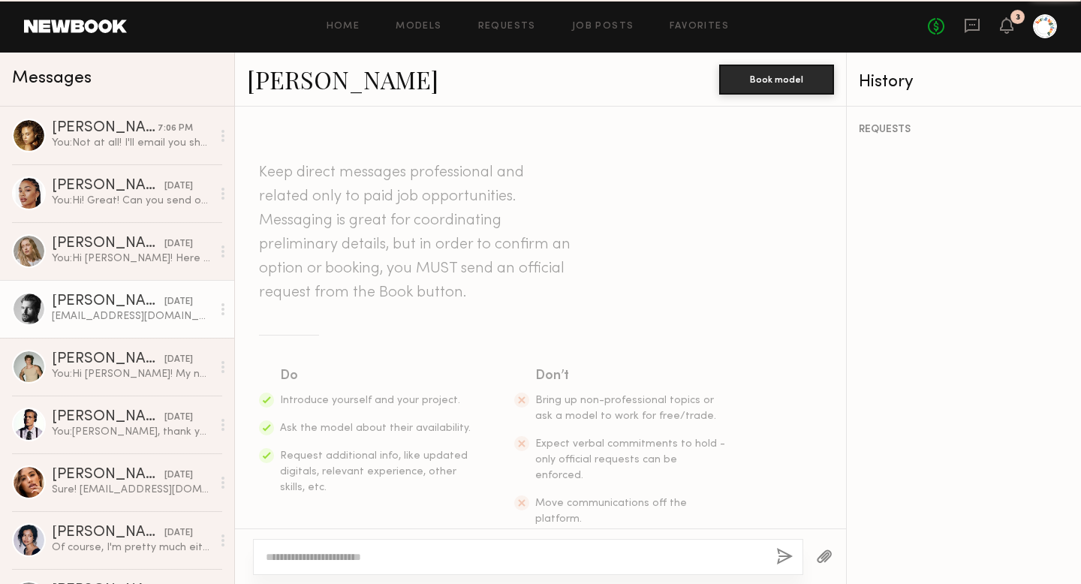
scroll to position [1317, 0]
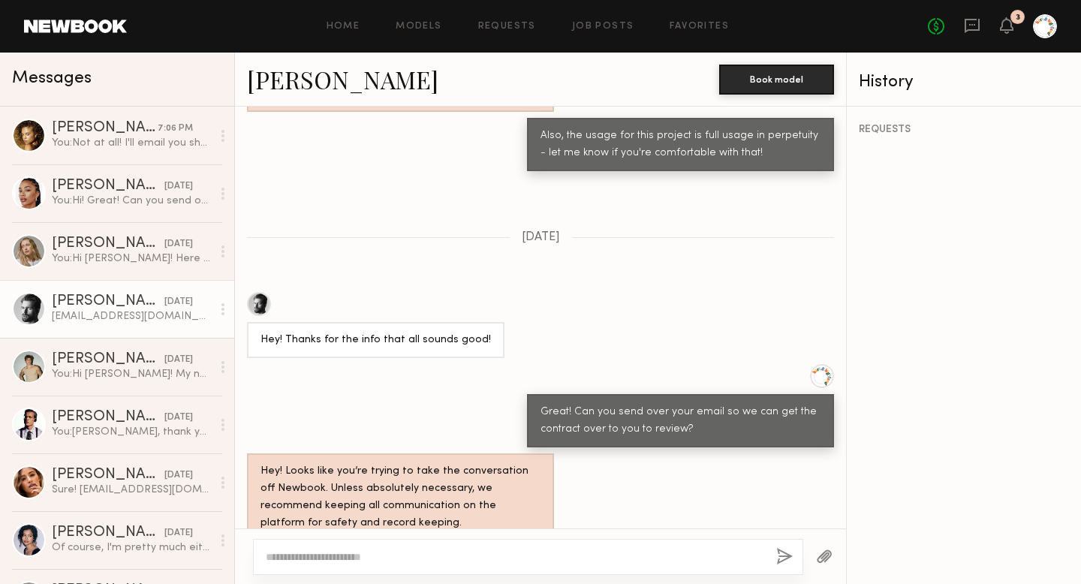
click at [279, 82] on link "[PERSON_NAME]" at bounding box center [342, 79] width 191 height 32
click at [417, 26] on link "Models" at bounding box center [418, 27] width 46 height 10
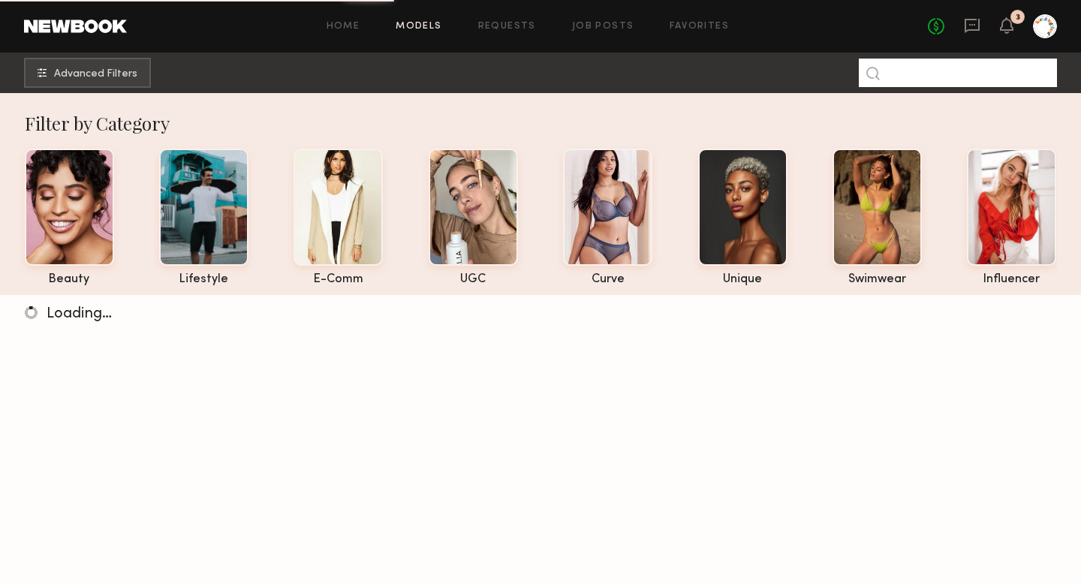
click at [925, 80] on input at bounding box center [958, 73] width 198 height 29
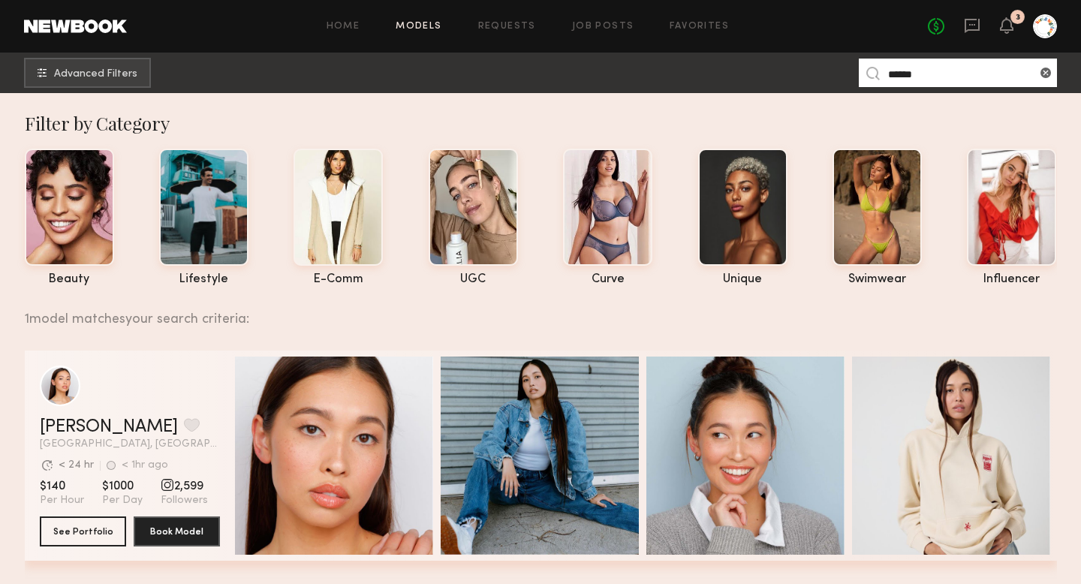
type input "******"
click at [970, 26] on icon at bounding box center [972, 25] width 17 height 17
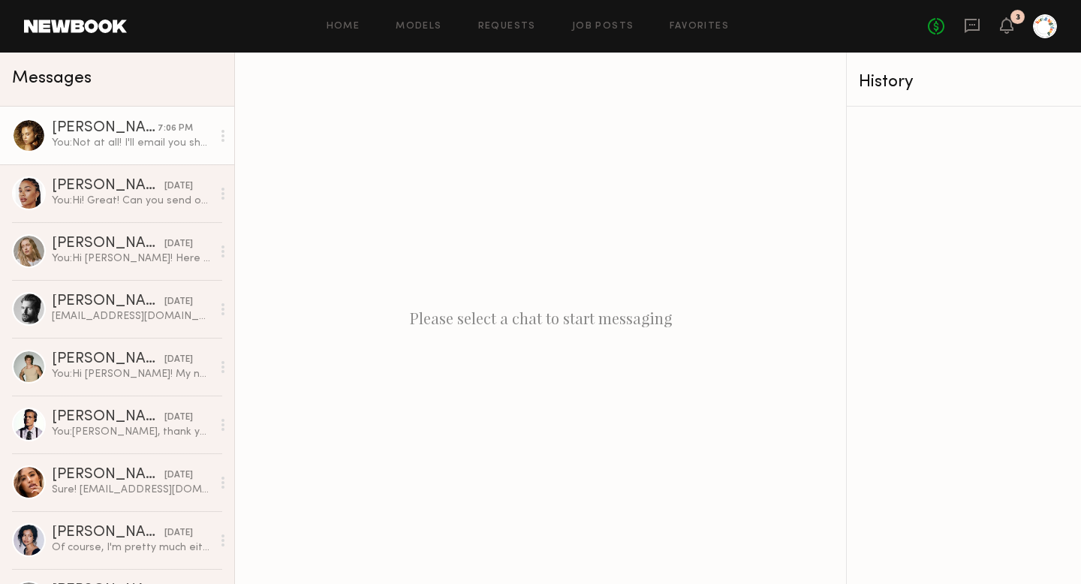
click at [82, 158] on link "Chloe B. 7:06 PM You: Not at all! I'll email you shortly!" at bounding box center [117, 136] width 234 height 58
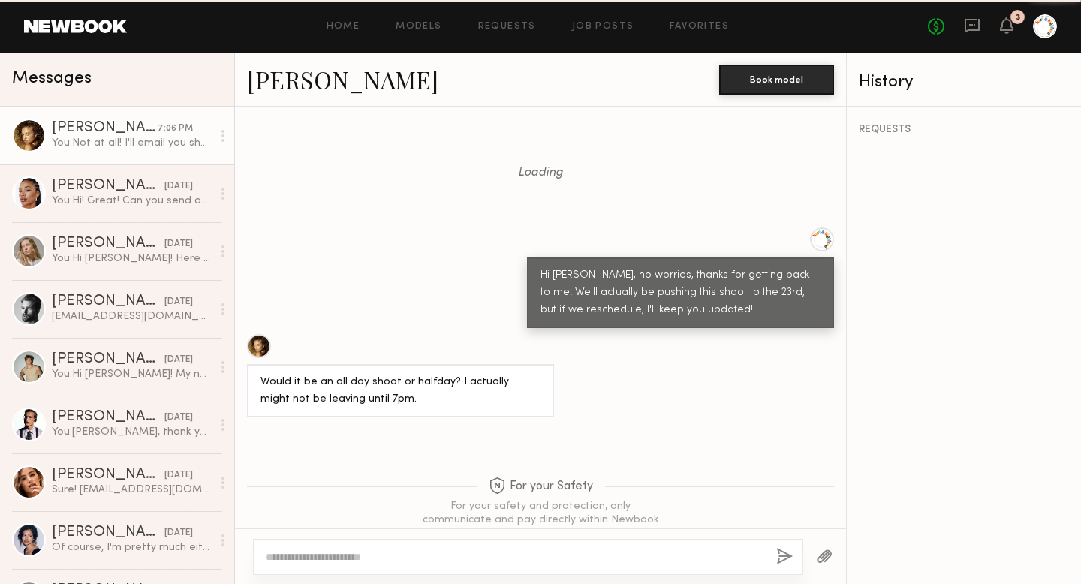
scroll to position [1347, 0]
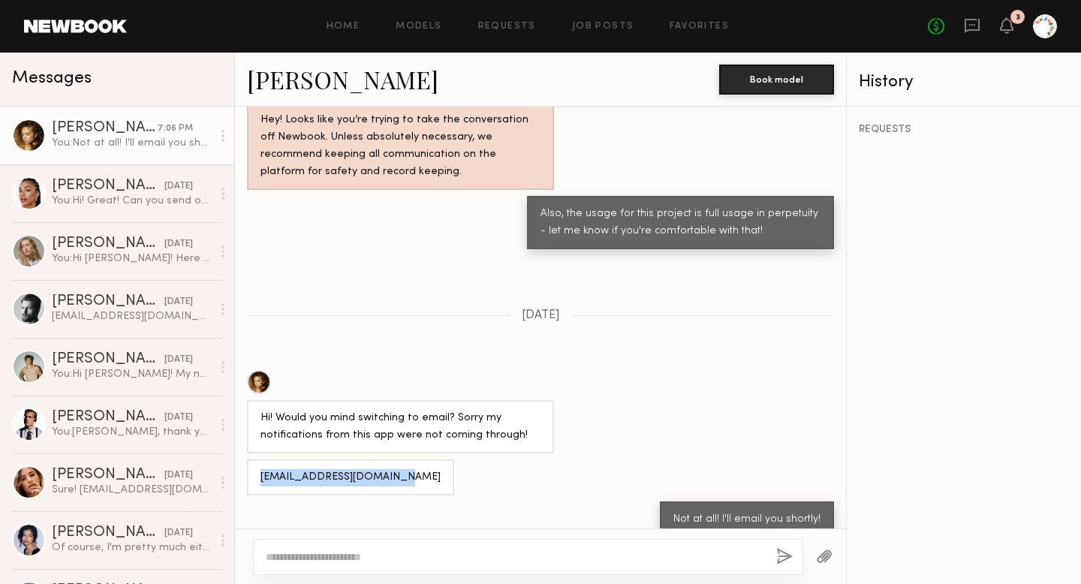
drag, startPoint x: 394, startPoint y: 459, endPoint x: 251, endPoint y: 459, distance: 142.6
click at [251, 459] on div "Chloebelle1345@gmail.com" at bounding box center [350, 477] width 207 height 36
copy div "Chloebelle1345@gmail.com"
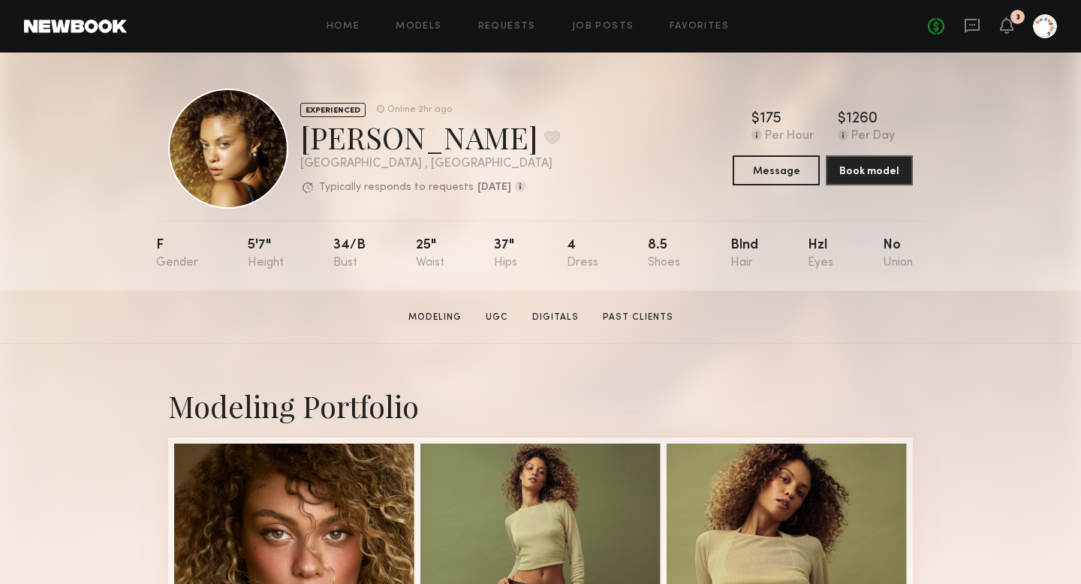
click at [960, 26] on div "No fees up to $5,000 3" at bounding box center [992, 26] width 129 height 24
click at [970, 24] on icon at bounding box center [972, 25] width 6 height 2
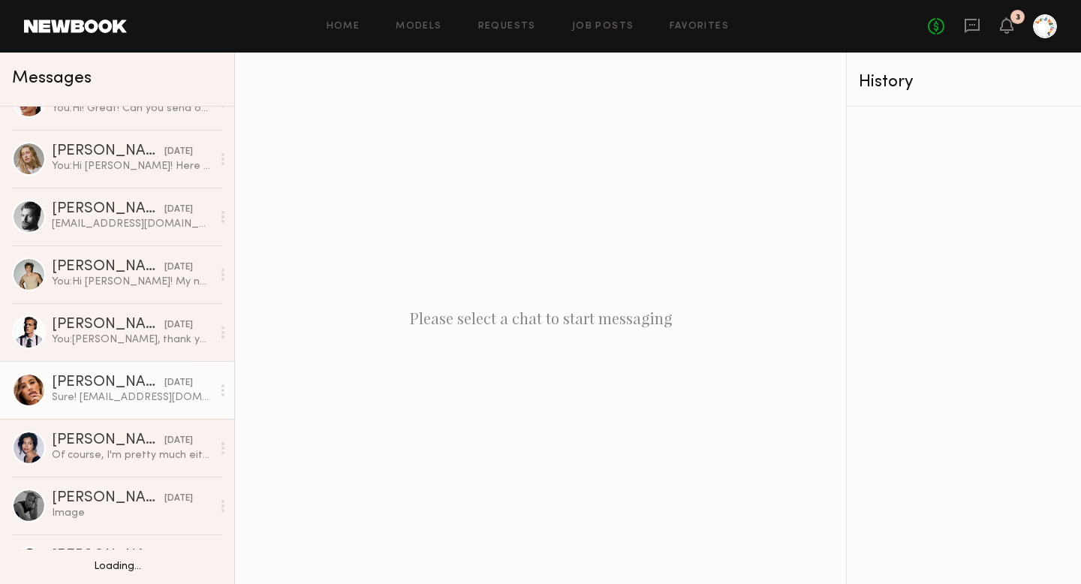
scroll to position [135, 0]
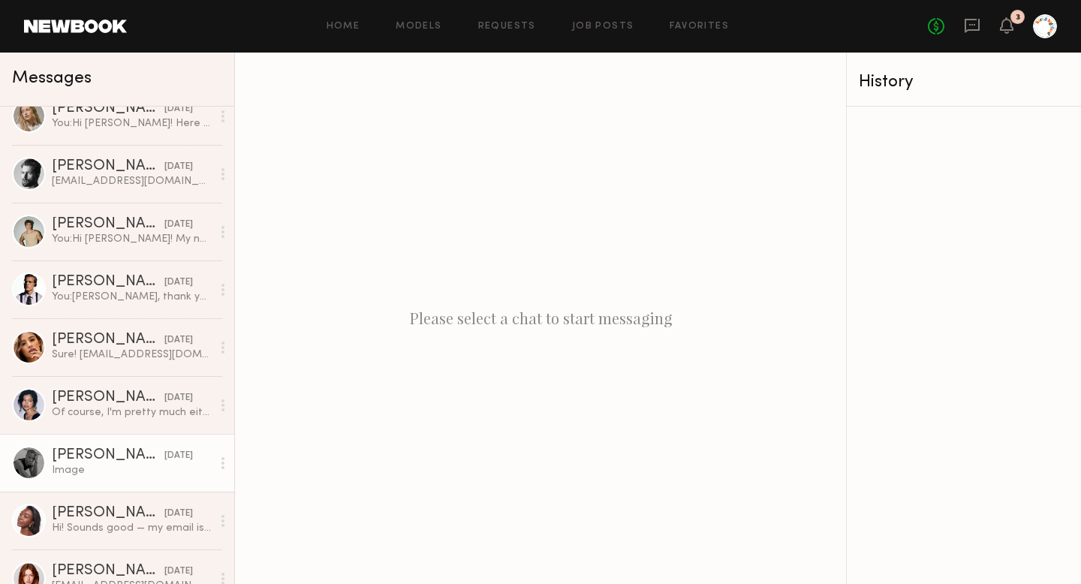
click at [80, 471] on div "Image" at bounding box center [132, 470] width 160 height 14
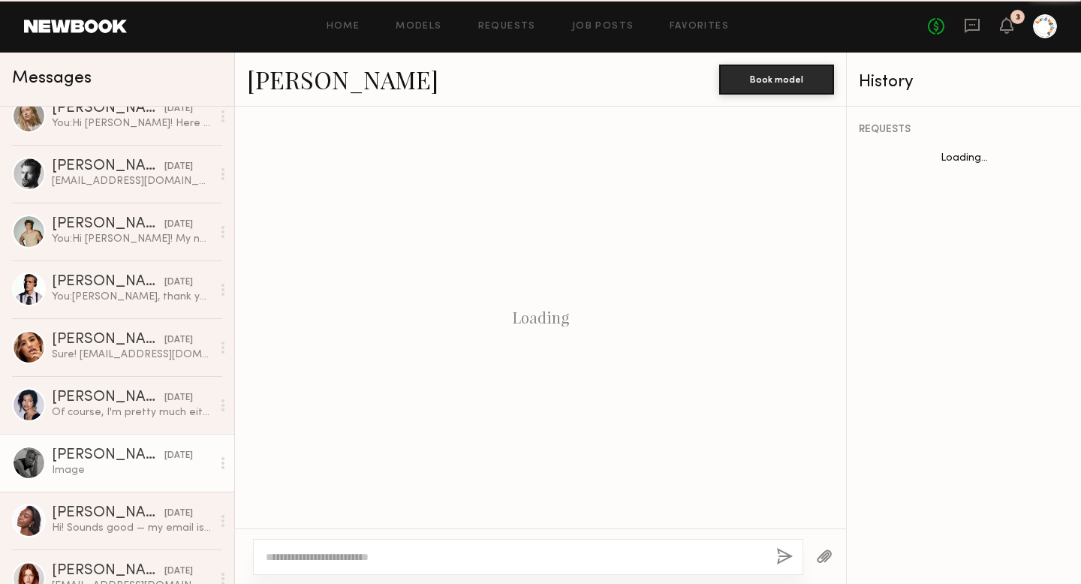
scroll to position [1515, 0]
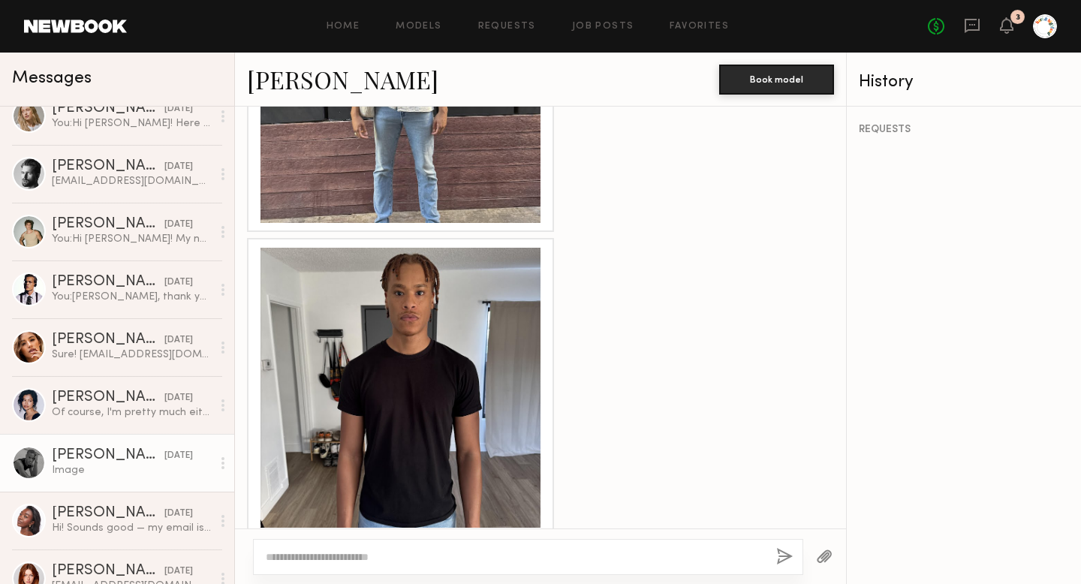
click at [349, 148] on div at bounding box center [400, 83] width 280 height 280
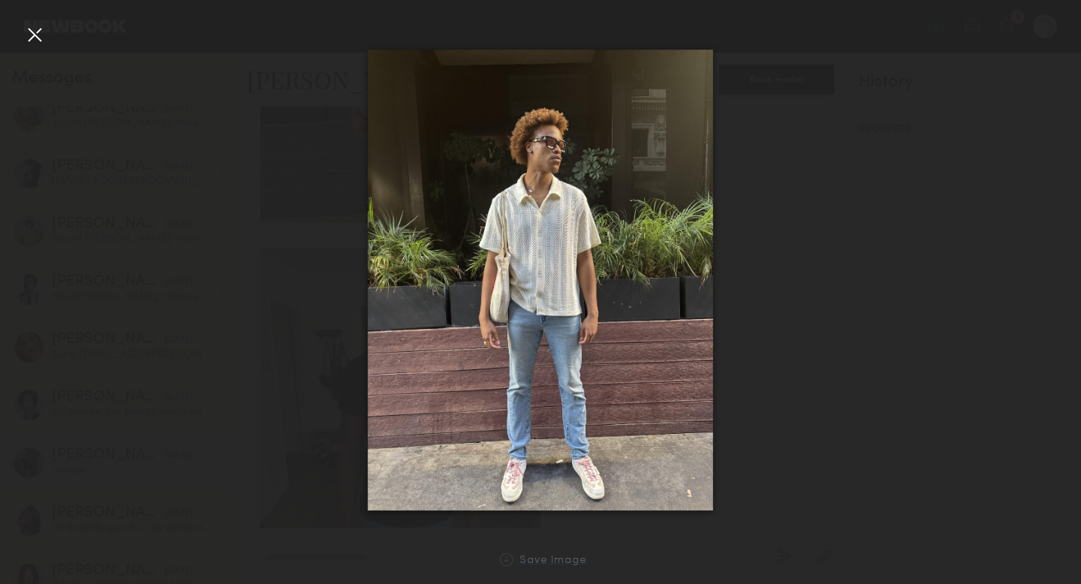
click at [564, 561] on div "Save Image" at bounding box center [553, 560] width 68 height 11
click at [288, 86] on div at bounding box center [540, 280] width 1081 height 512
